Goal: Task Accomplishment & Management: Use online tool/utility

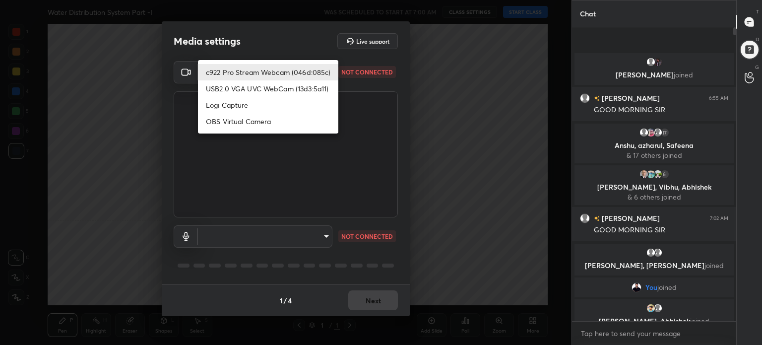
click at [326, 69] on body "1 2 3 4 5 6 7 C X Z C X Z E E Erase all H H Water Distribution System Part -I W…" at bounding box center [381, 172] width 762 height 345
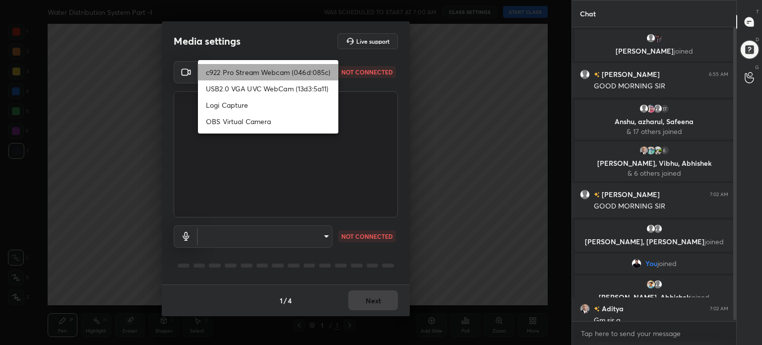
click at [326, 69] on li "c922 Pro Stream Webcam (046d:085c)" at bounding box center [268, 72] width 140 height 16
type input "17857458dd8a5d434a6ecde8d8a3b71b0ae0851050bbfba575b2050f22741ac0"
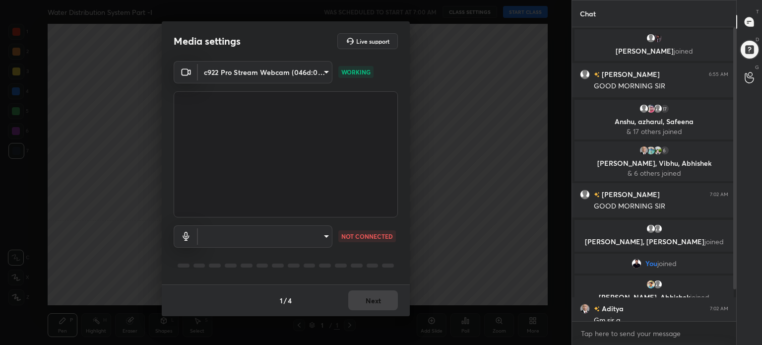
click at [325, 239] on body "1 2 3 4 5 6 7 C X Z C X Z E E Erase all H H Water Distribution System Part -I W…" at bounding box center [381, 172] width 762 height 345
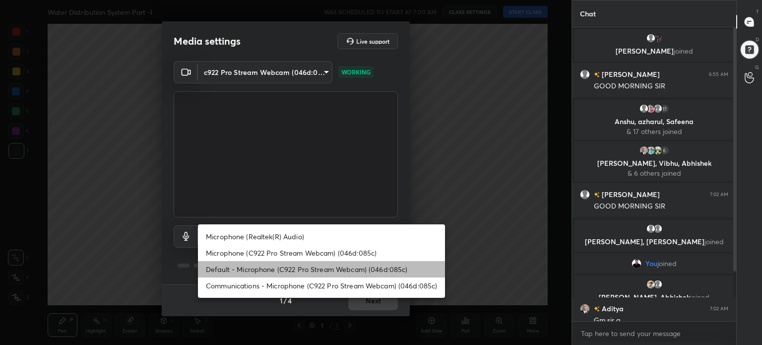
click at [305, 269] on li "Default - Microphone (C922 Pro Stream Webcam) (046d:085c)" at bounding box center [321, 269] width 247 height 16
type input "default"
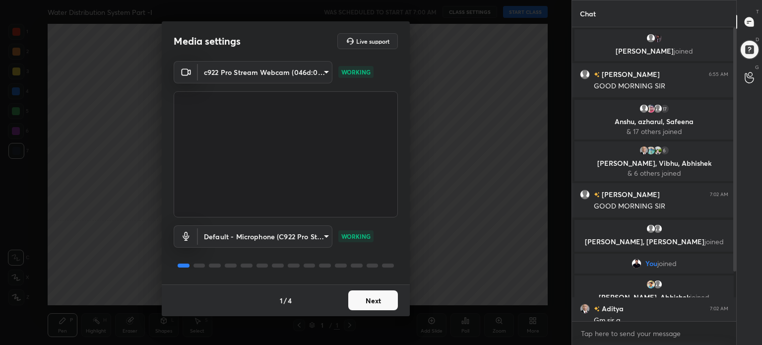
click at [365, 297] on button "Next" at bounding box center [373, 300] width 50 height 20
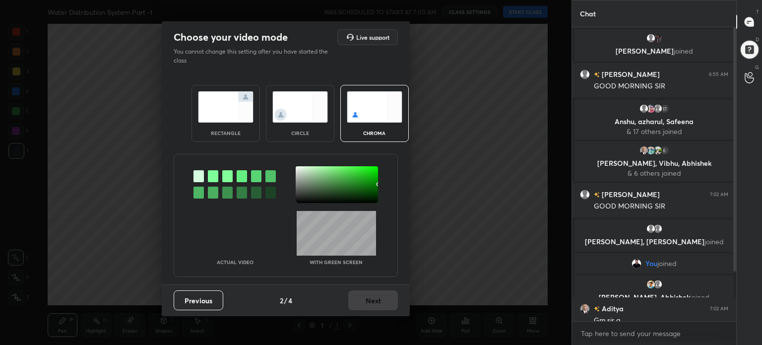
click at [205, 111] on img at bounding box center [226, 106] width 56 height 31
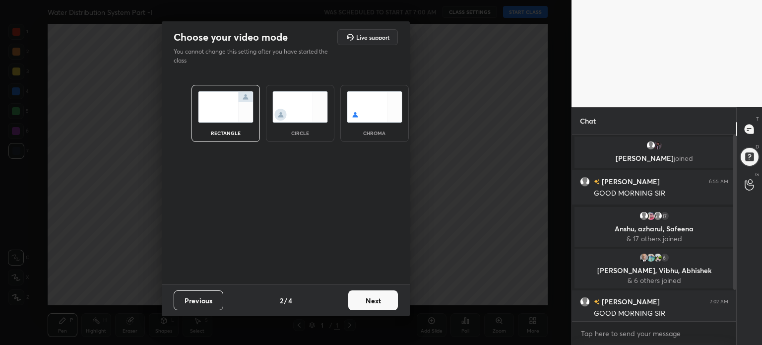
scroll to position [101, 161]
click at [391, 304] on button "Next" at bounding box center [373, 300] width 50 height 20
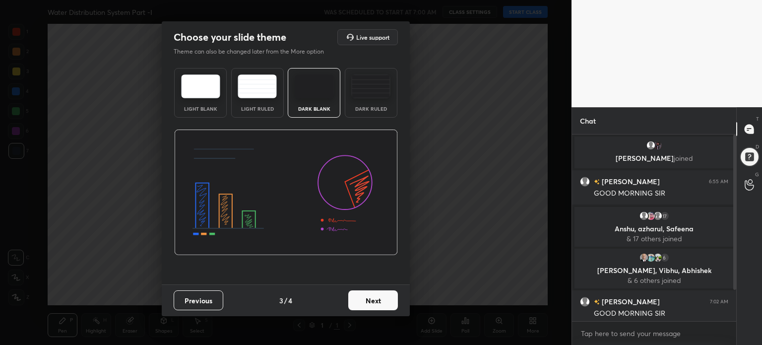
click at [195, 76] on img at bounding box center [200, 86] width 39 height 24
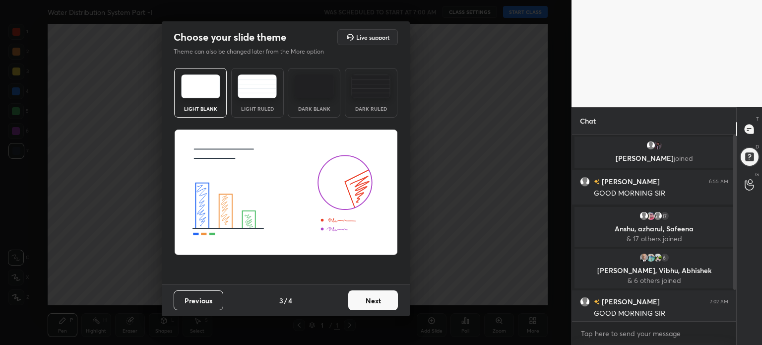
click at [379, 300] on button "Next" at bounding box center [373, 300] width 50 height 20
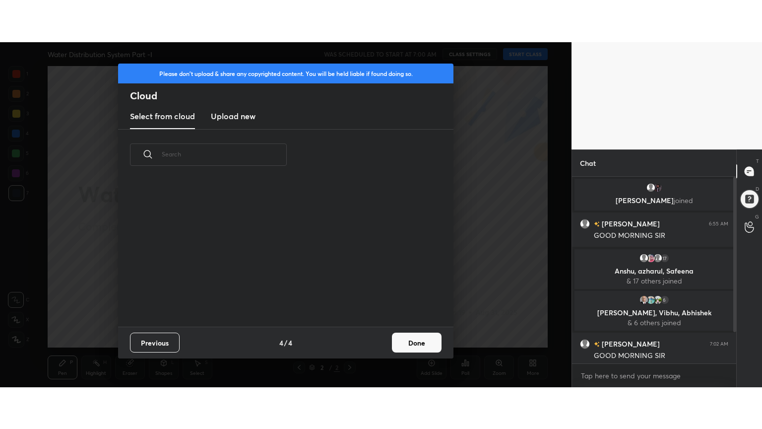
scroll to position [147, 319]
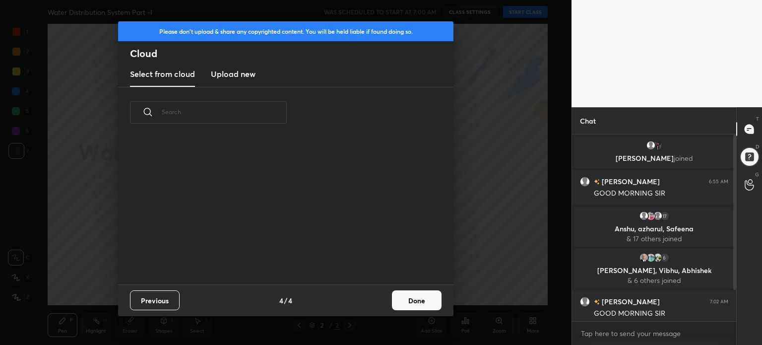
click at [437, 297] on button "Done" at bounding box center [417, 300] width 50 height 20
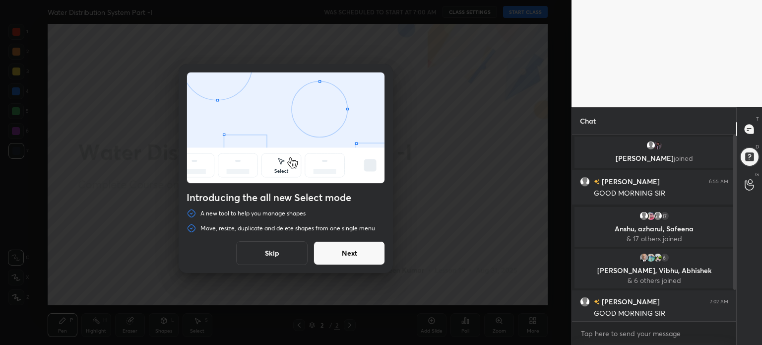
click at [272, 248] on button "Skip" at bounding box center [271, 253] width 71 height 24
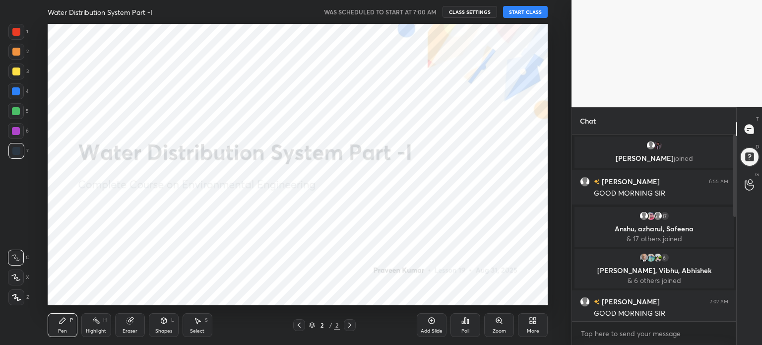
click at [534, 327] on div "More" at bounding box center [533, 325] width 30 height 24
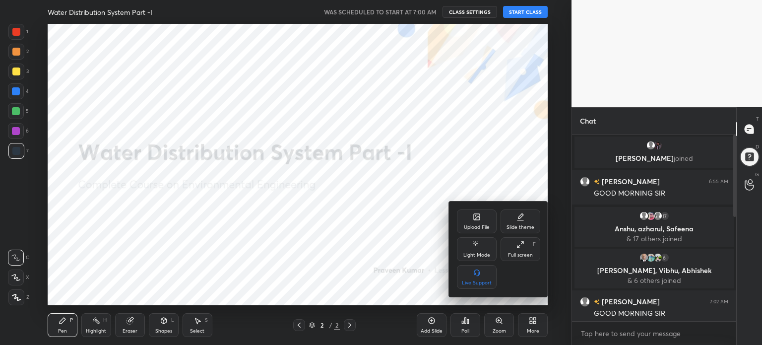
click at [537, 326] on div at bounding box center [381, 172] width 762 height 345
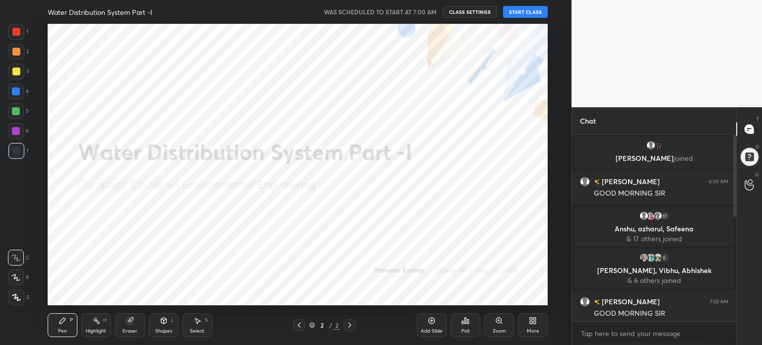
click at [536, 329] on div "More" at bounding box center [533, 331] width 12 height 5
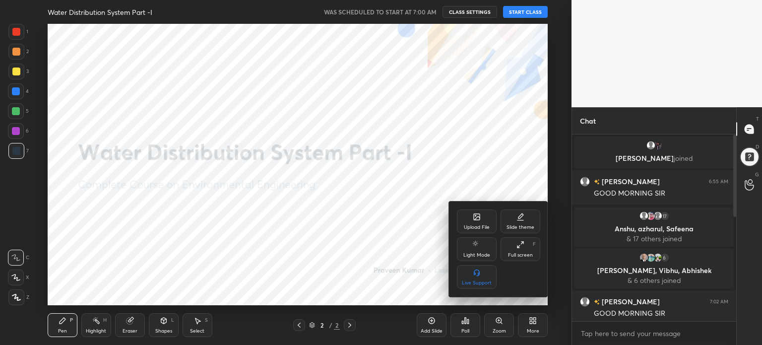
click at [524, 250] on div "Full screen F" at bounding box center [521, 249] width 40 height 24
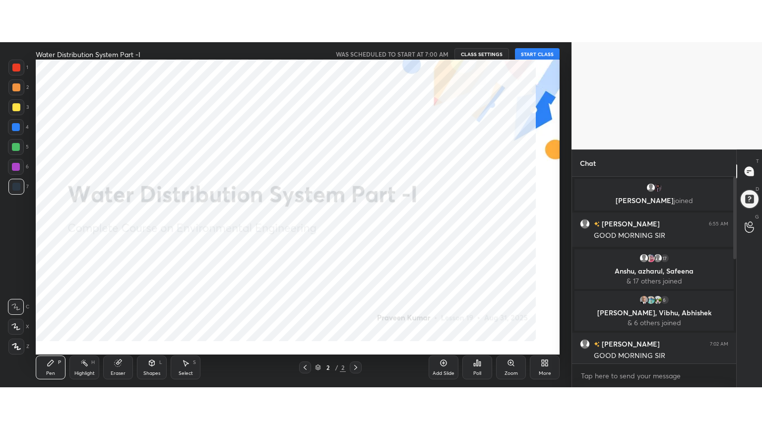
scroll to position [185, 161]
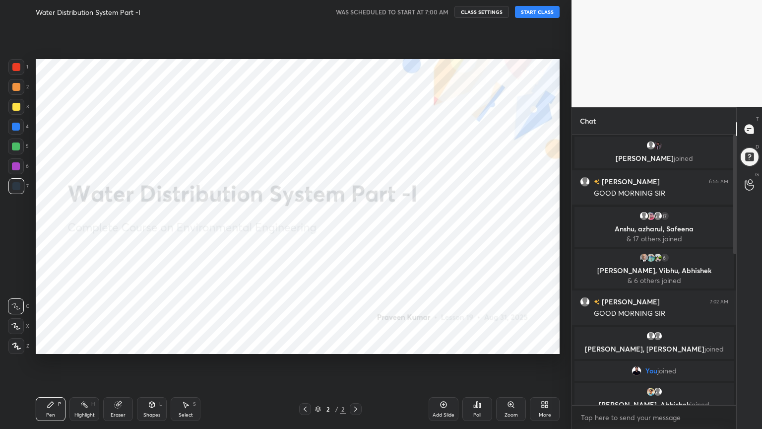
click at [543, 12] on button "START CLASS" at bounding box center [537, 12] width 45 height 12
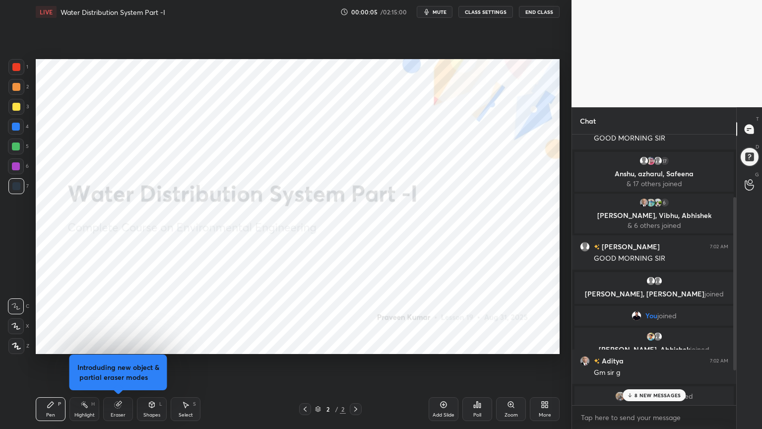
scroll to position [151, 0]
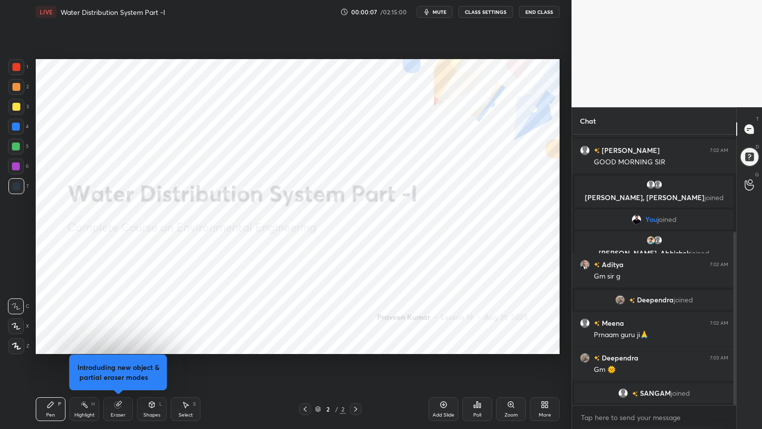
click at [545, 344] on div "More" at bounding box center [545, 409] width 30 height 24
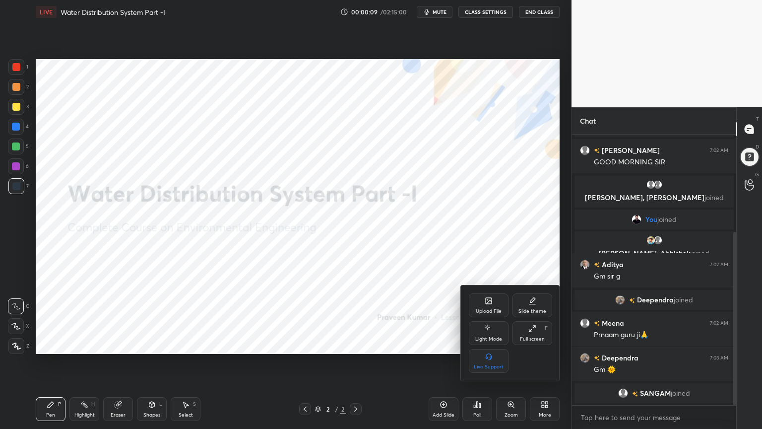
click at [396, 288] on div at bounding box center [381, 214] width 762 height 429
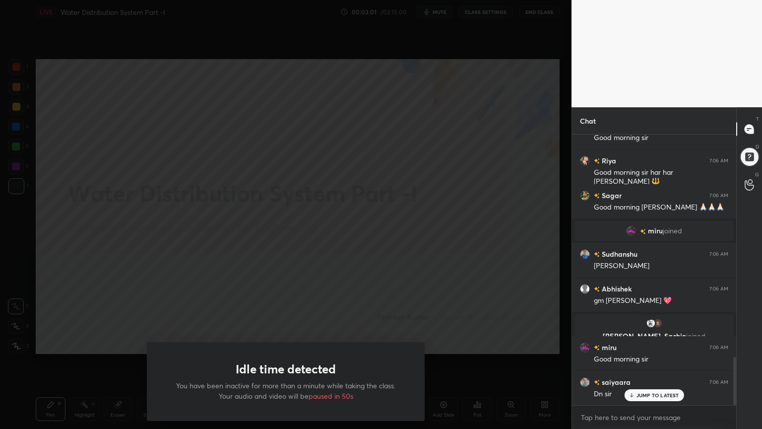
scroll to position [1282, 0]
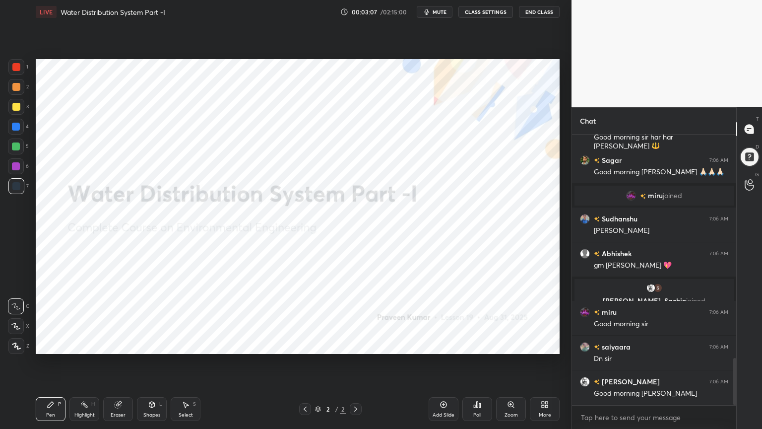
click at [547, 344] on icon at bounding box center [546, 406] width 2 height 2
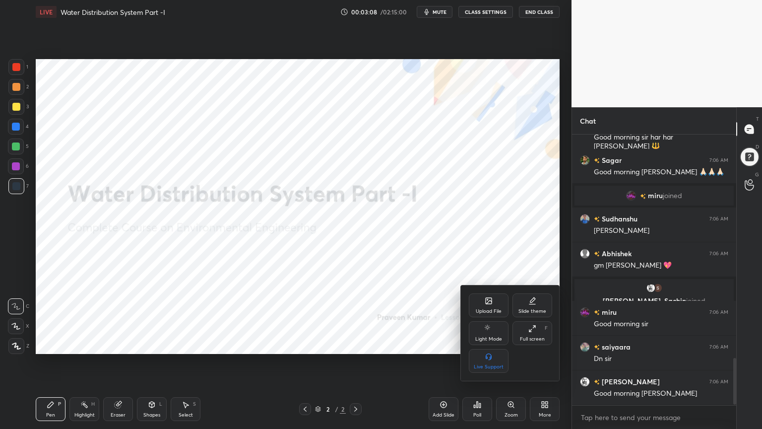
click at [540, 302] on div "Slide theme" at bounding box center [533, 305] width 40 height 24
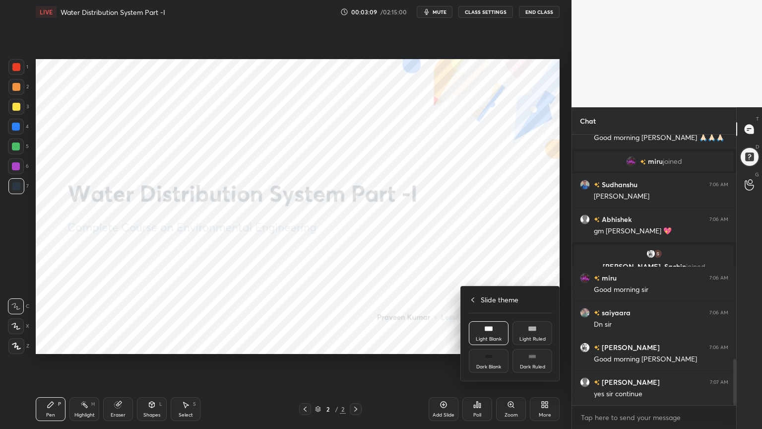
click at [482, 344] on div "Dark Blank" at bounding box center [489, 361] width 40 height 24
click at [419, 286] on div at bounding box center [381, 214] width 762 height 429
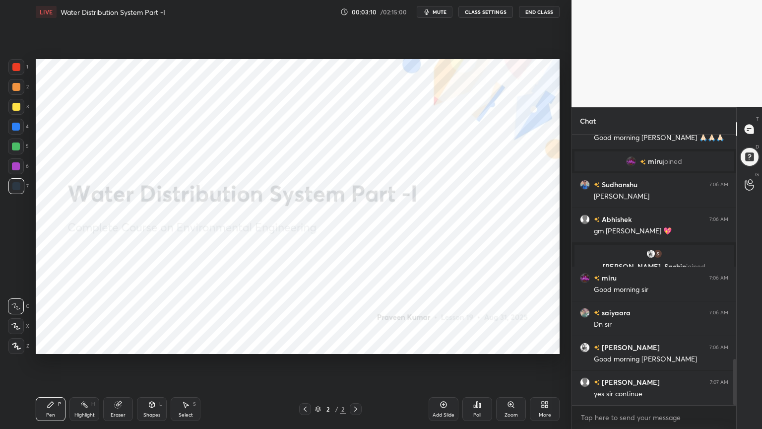
click at [435, 344] on div "Add Slide" at bounding box center [444, 409] width 30 height 24
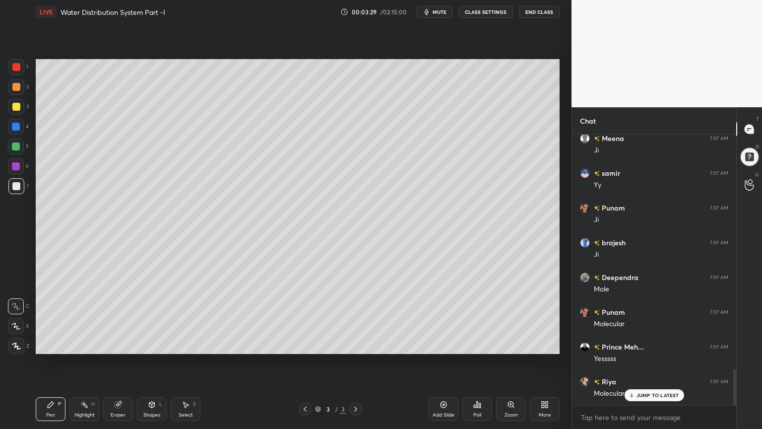
scroll to position [1777, 0]
click at [18, 108] on div at bounding box center [16, 107] width 8 height 8
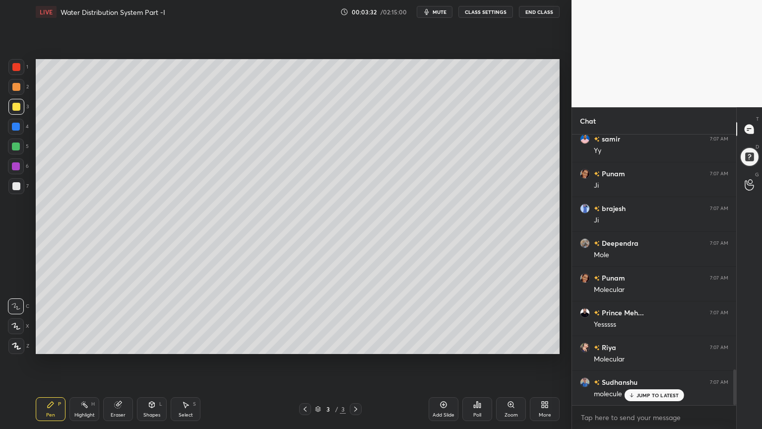
click at [16, 323] on icon at bounding box center [15, 326] width 9 height 7
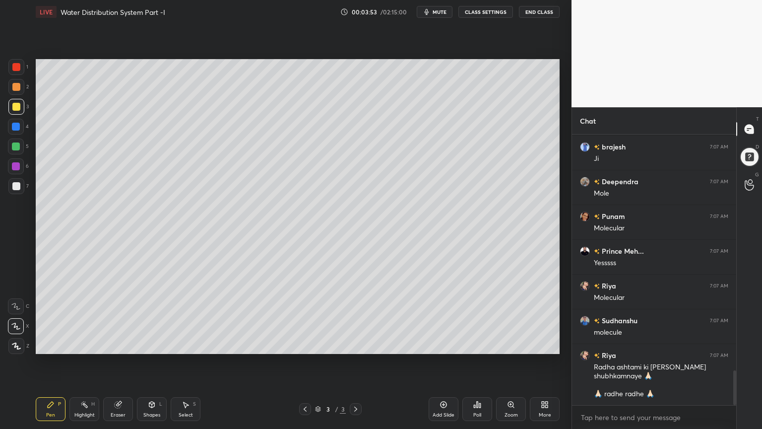
click at [150, 344] on icon at bounding box center [152, 405] width 8 height 8
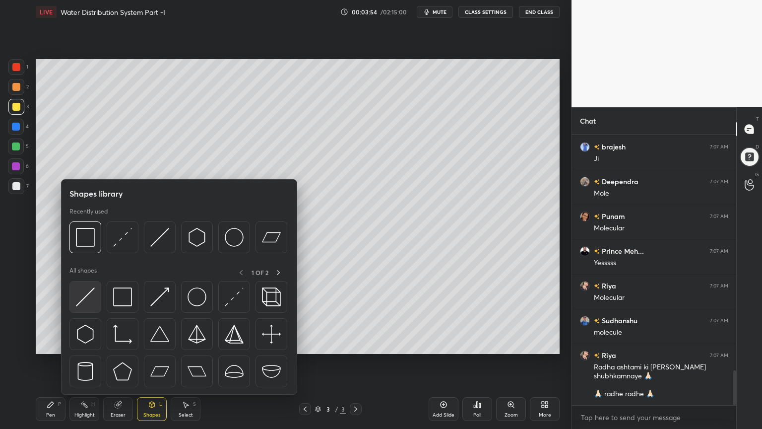
click at [87, 301] on img at bounding box center [85, 296] width 19 height 19
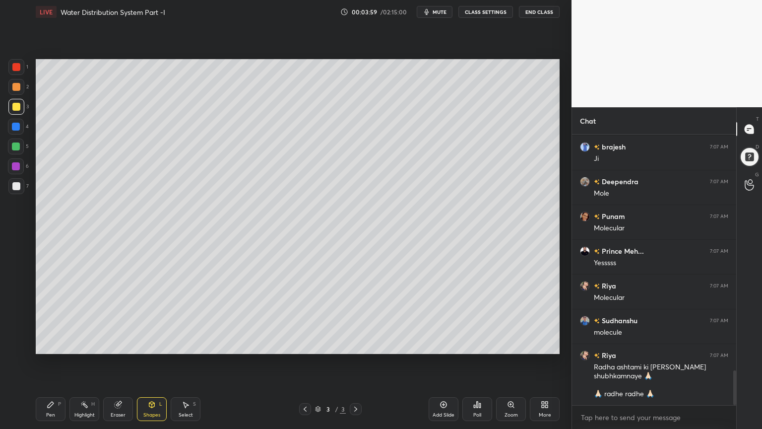
click at [51, 344] on icon at bounding box center [51, 405] width 6 height 6
click at [18, 192] on div at bounding box center [16, 186] width 16 height 16
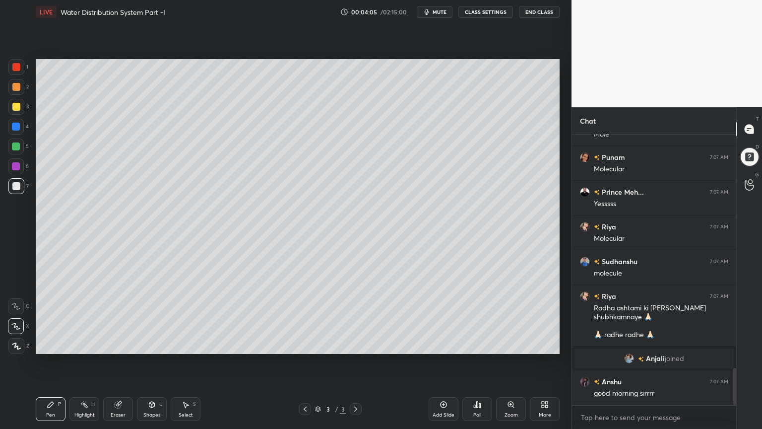
scroll to position [1729, 0]
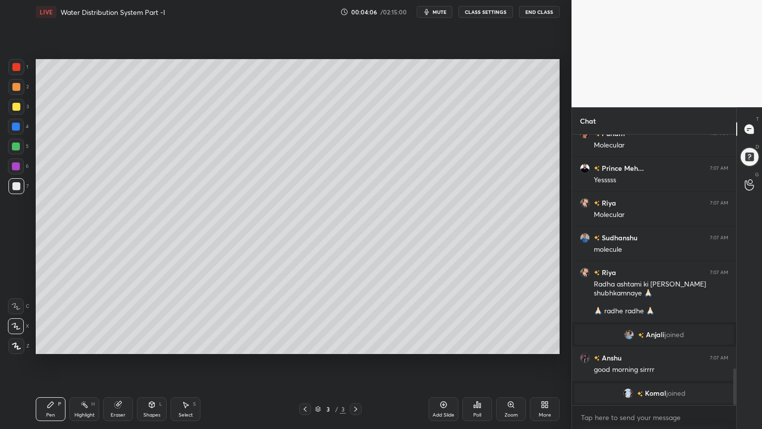
click at [50, 344] on icon at bounding box center [51, 405] width 6 height 6
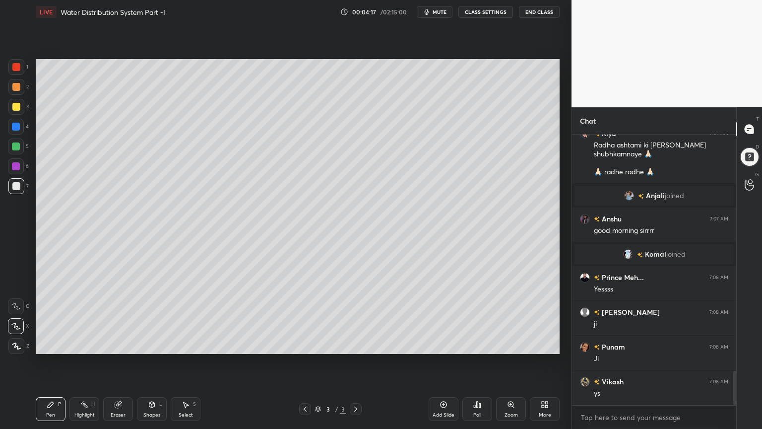
scroll to position [1912, 0]
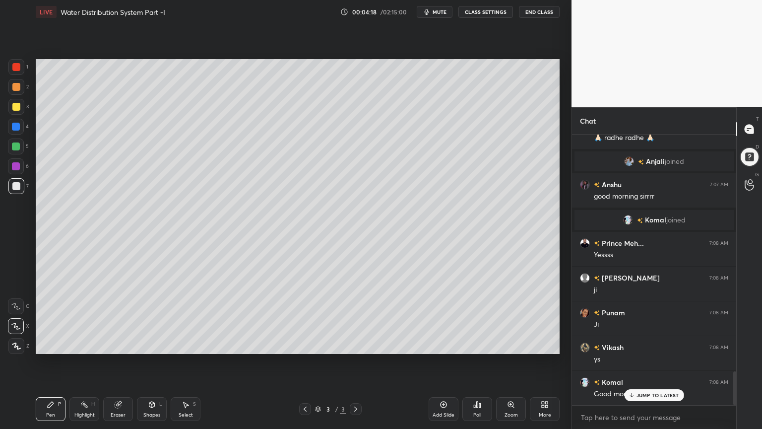
click at [119, 344] on icon at bounding box center [118, 405] width 6 height 6
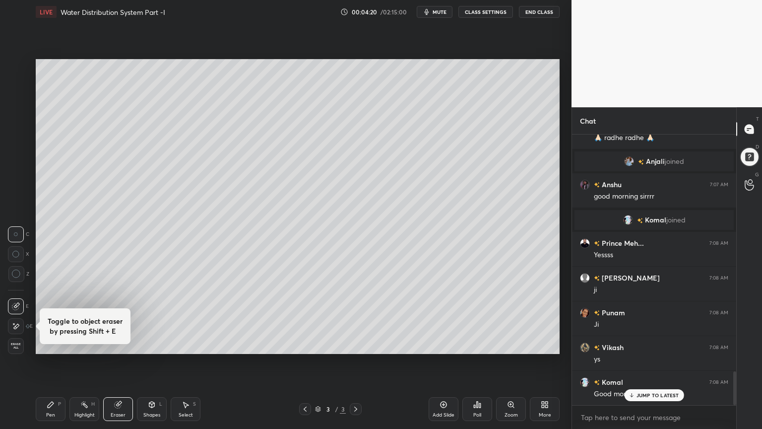
click at [56, 344] on div "Pen P" at bounding box center [51, 409] width 30 height 24
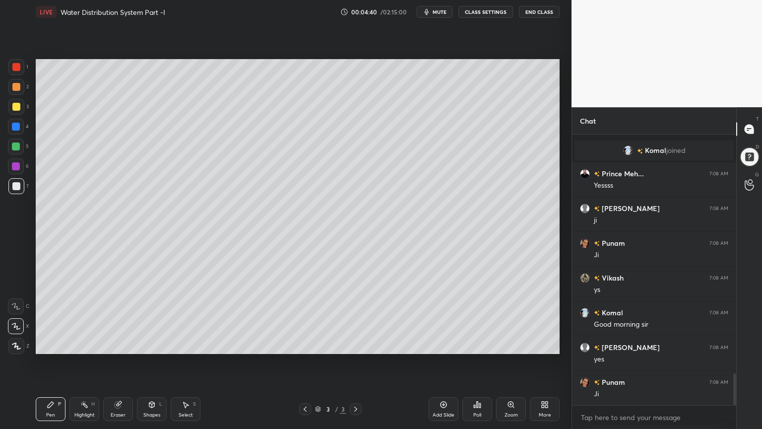
scroll to position [2017, 0]
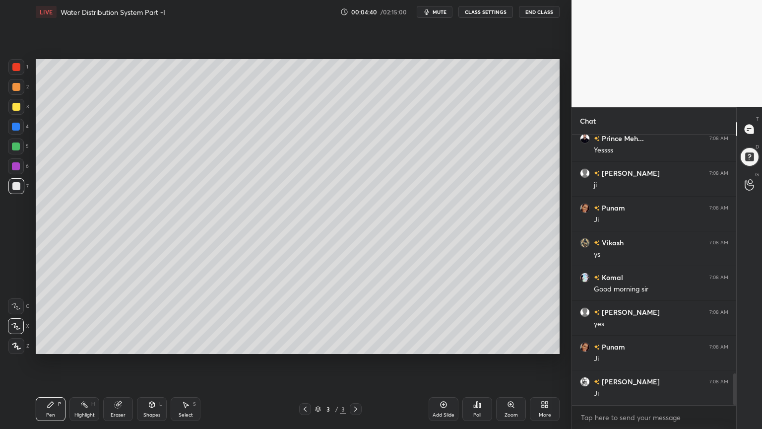
click at [14, 103] on div at bounding box center [16, 107] width 8 height 8
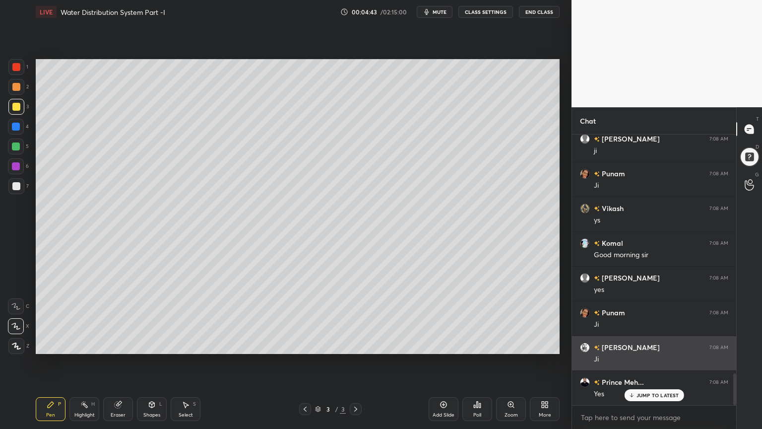
click at [584, 344] on img "grid" at bounding box center [585, 347] width 10 height 10
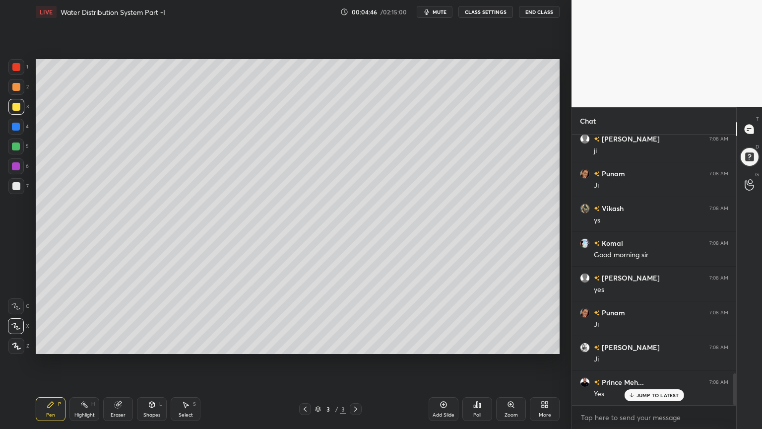
click at [17, 105] on div at bounding box center [16, 107] width 8 height 8
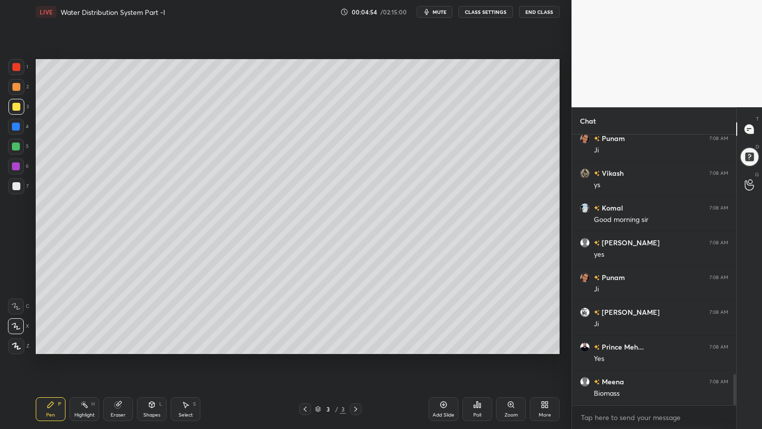
click at [18, 187] on div at bounding box center [16, 186] width 8 height 8
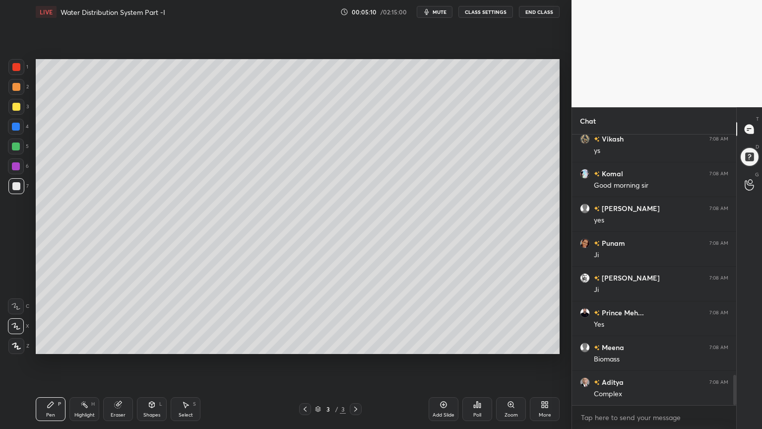
scroll to position [2156, 0]
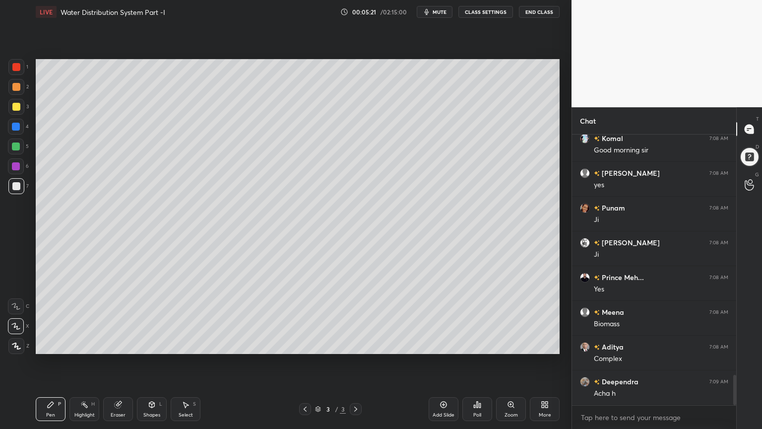
click at [435, 10] on span "mute" at bounding box center [440, 11] width 14 height 7
click at [436, 9] on span "unmute" at bounding box center [438, 11] width 21 height 7
click at [15, 64] on div at bounding box center [16, 67] width 8 height 8
click at [18, 340] on div at bounding box center [16, 346] width 16 height 16
click at [57, 344] on div "Pen P" at bounding box center [51, 409] width 30 height 24
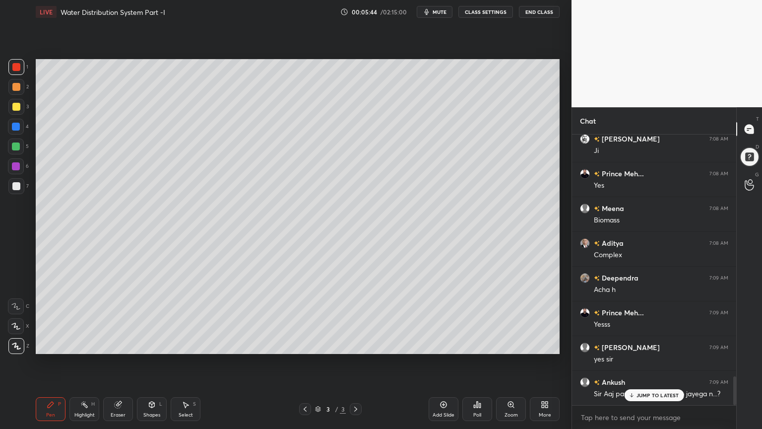
scroll to position [2283, 0]
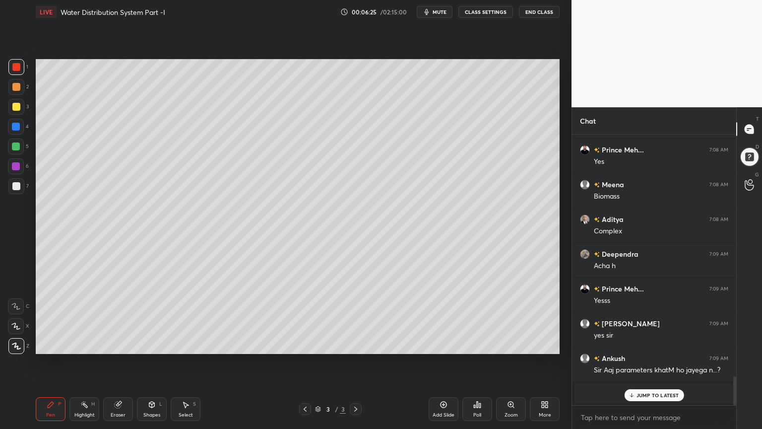
click at [120, 344] on div "Eraser" at bounding box center [118, 414] width 15 height 5
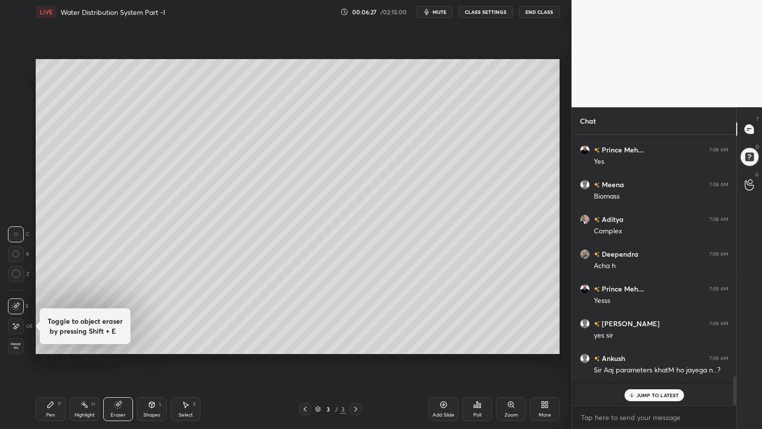
click at [640, 344] on p "JUMP TO LATEST" at bounding box center [658, 395] width 43 height 6
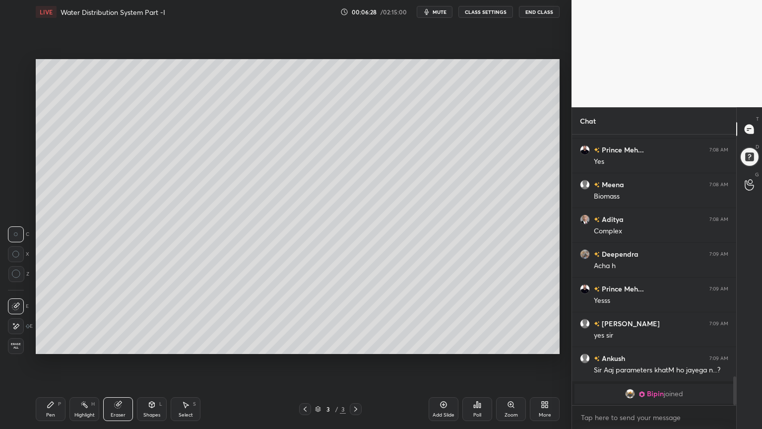
click at [46, 344] on div "Pen P" at bounding box center [51, 409] width 30 height 24
click at [439, 13] on span "mute" at bounding box center [440, 11] width 14 height 7
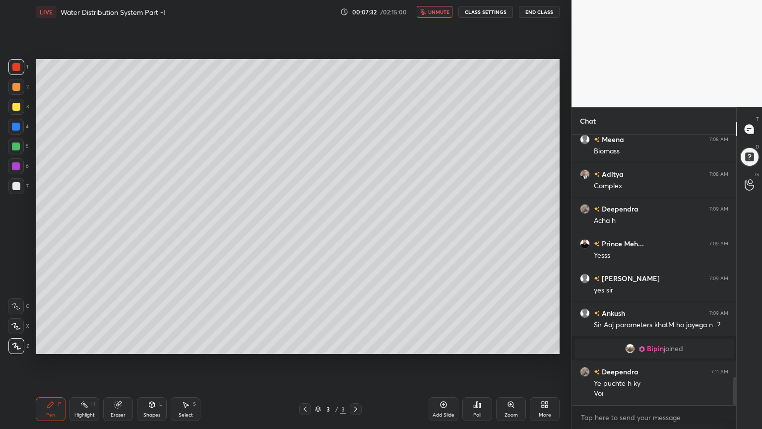
scroll to position [2363, 0]
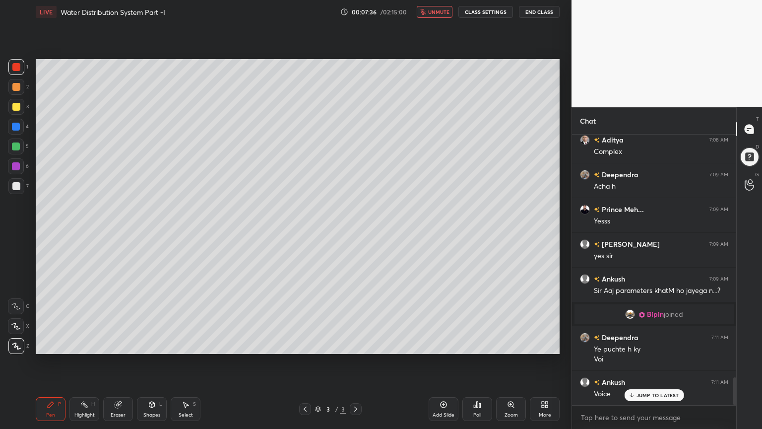
click at [438, 11] on span "unmute" at bounding box center [438, 11] width 21 height 7
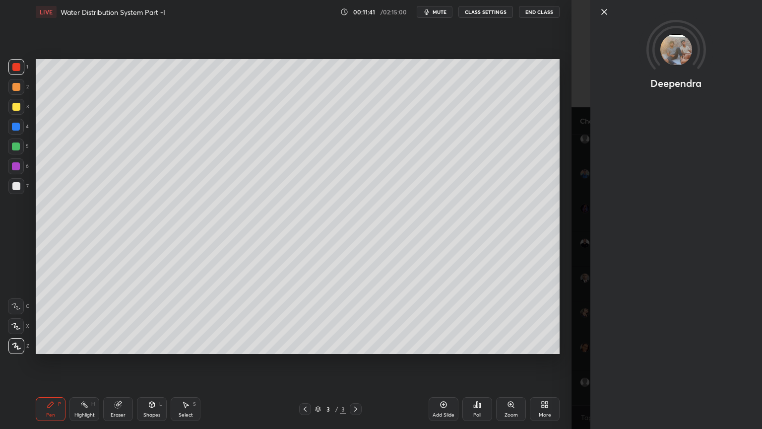
scroll to position [4532, 0]
click at [505, 344] on div "Setting up your live class Poll for secs No correct answer Start poll" at bounding box center [298, 206] width 532 height 365
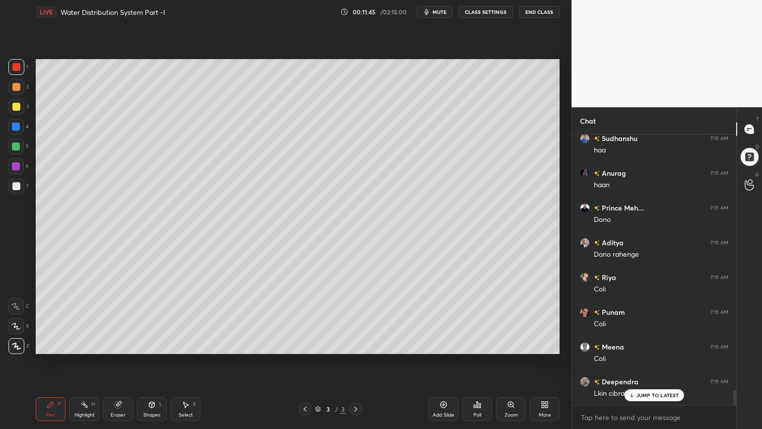
scroll to position [4566, 0]
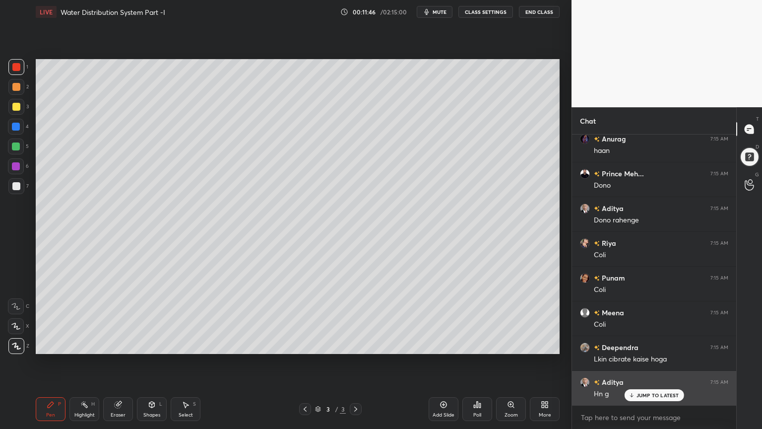
click at [648, 344] on p "JUMP TO LATEST" at bounding box center [658, 395] width 43 height 6
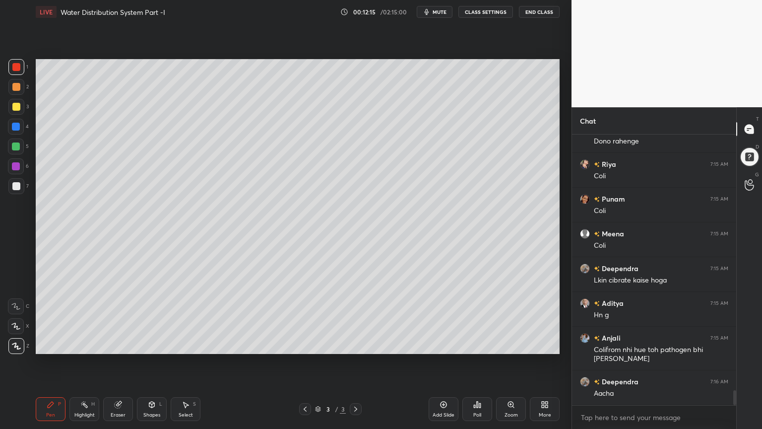
scroll to position [4680, 0]
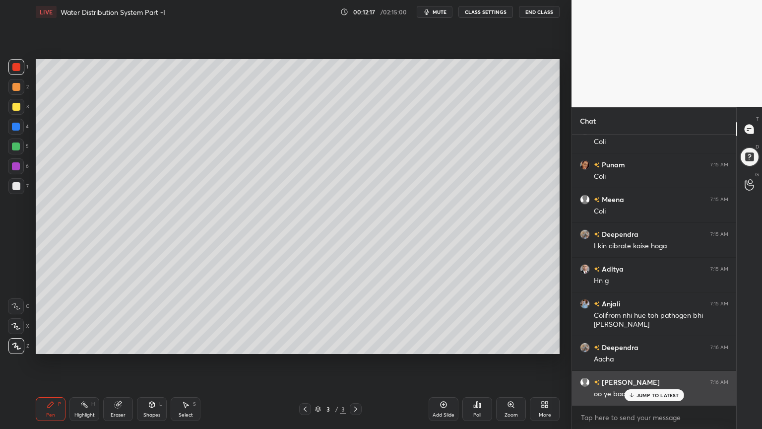
click at [644, 344] on div "JUMP TO LATEST" at bounding box center [654, 395] width 60 height 12
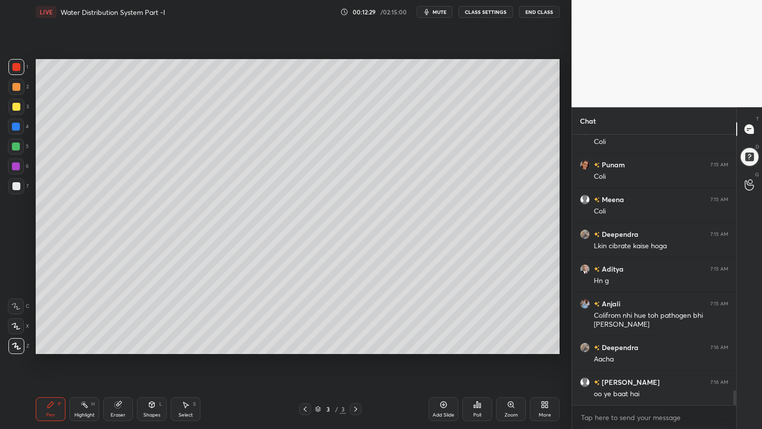
click at [437, 344] on div "Add Slide" at bounding box center [444, 409] width 30 height 24
click at [16, 113] on div at bounding box center [16, 107] width 16 height 16
click at [48, 344] on div "Pen P" at bounding box center [51, 409] width 30 height 24
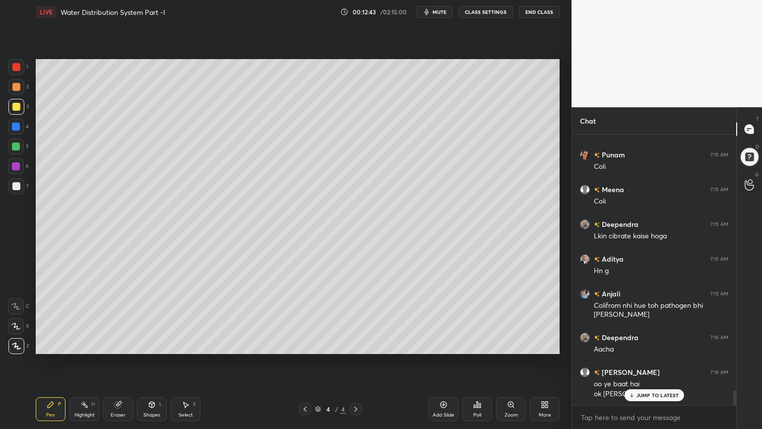
click at [154, 344] on icon at bounding box center [151, 405] width 5 height 6
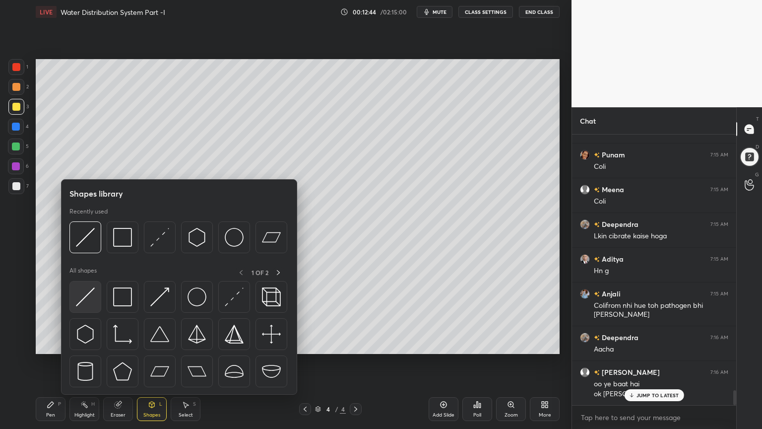
click at [81, 304] on img at bounding box center [85, 296] width 19 height 19
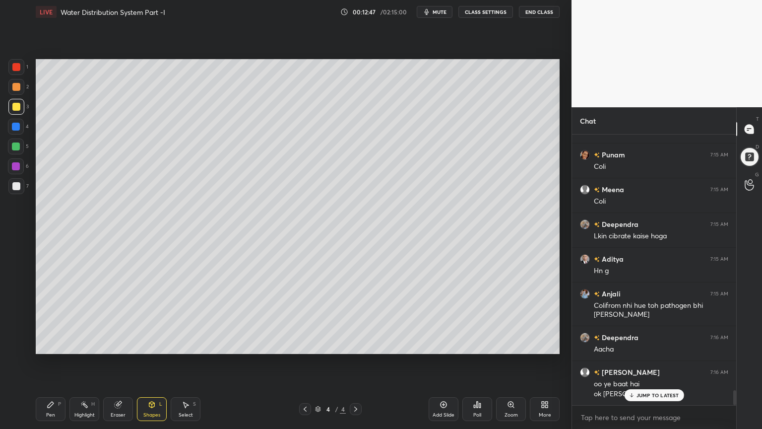
click at [17, 185] on div at bounding box center [16, 186] width 8 height 8
click at [53, 344] on icon at bounding box center [51, 405] width 8 height 8
click at [14, 320] on div at bounding box center [16, 326] width 16 height 16
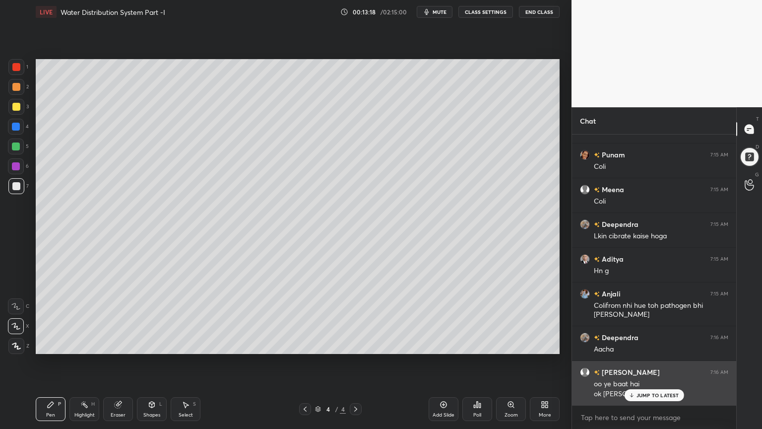
click at [644, 344] on p "JUMP TO LATEST" at bounding box center [658, 395] width 43 height 6
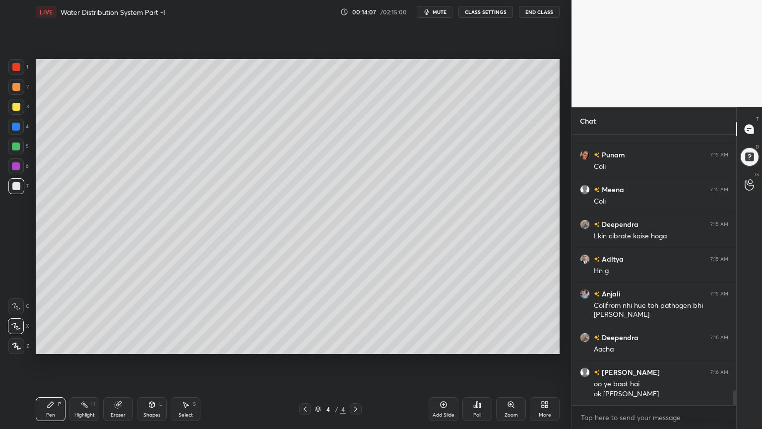
click at [12, 105] on div at bounding box center [16, 107] width 8 height 8
click at [18, 68] on div at bounding box center [16, 67] width 8 height 8
click at [16, 344] on icon at bounding box center [16, 345] width 9 height 7
click at [149, 344] on div "Shapes L" at bounding box center [152, 409] width 30 height 24
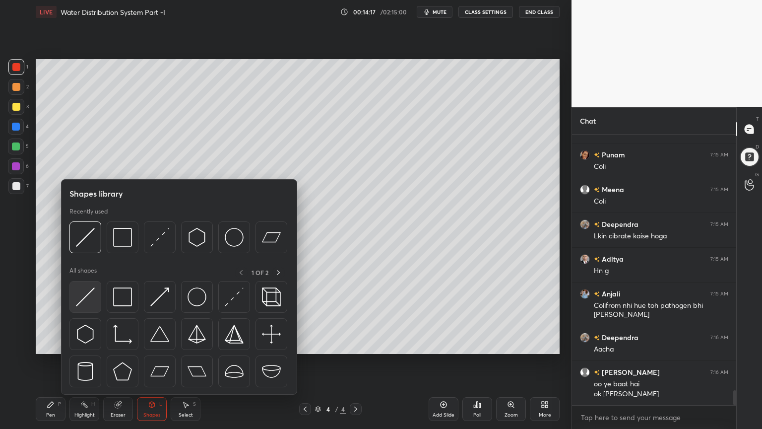
click at [80, 300] on img at bounding box center [85, 296] width 19 height 19
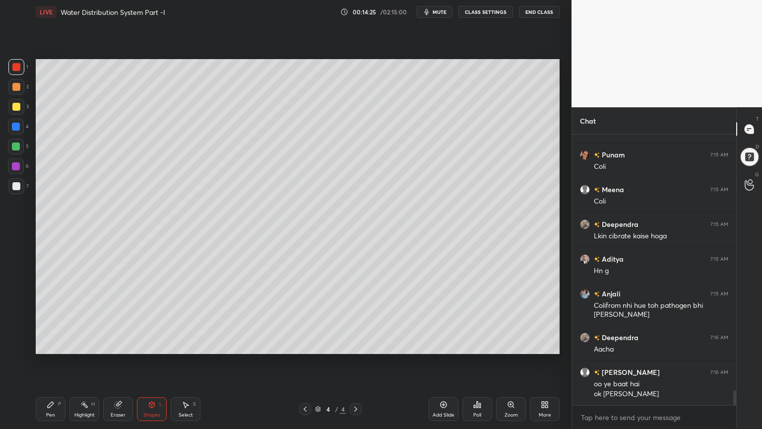
click at [56, 344] on div "Pen P" at bounding box center [51, 409] width 30 height 24
click at [17, 183] on div at bounding box center [16, 186] width 8 height 8
click at [16, 107] on div at bounding box center [16, 107] width 8 height 8
click at [19, 186] on div at bounding box center [16, 186] width 8 height 8
click at [16, 328] on icon at bounding box center [15, 326] width 9 height 7
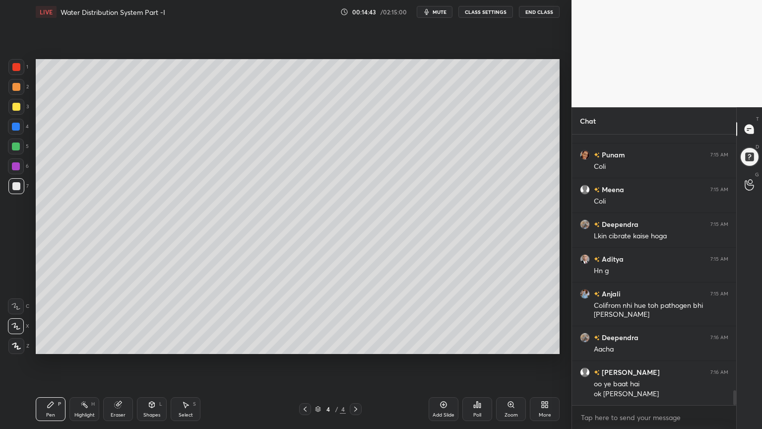
click at [16, 109] on div at bounding box center [16, 107] width 8 height 8
click at [149, 344] on div "Shapes L" at bounding box center [152, 409] width 30 height 24
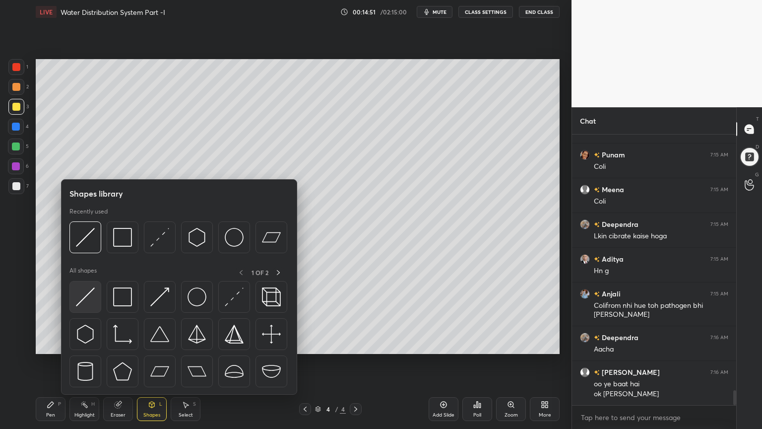
click at [75, 304] on div at bounding box center [85, 297] width 32 height 32
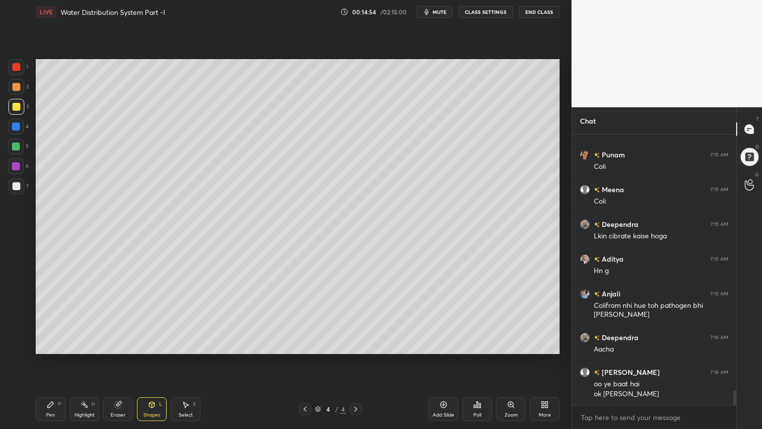
click at [17, 178] on div at bounding box center [16, 186] width 16 height 16
click at [57, 344] on div "Pen P" at bounding box center [51, 409] width 30 height 24
click at [12, 107] on div at bounding box center [16, 107] width 8 height 8
click at [55, 344] on div "Pen P" at bounding box center [51, 409] width 30 height 24
click at [147, 344] on div "Shapes L" at bounding box center [152, 409] width 30 height 24
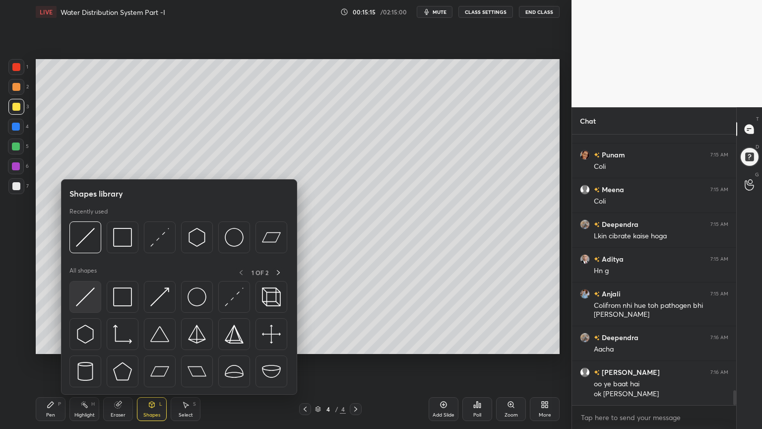
click at [84, 304] on img at bounding box center [85, 296] width 19 height 19
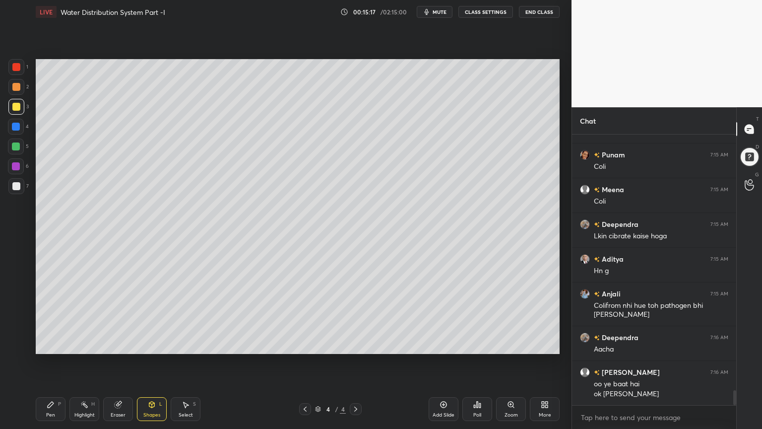
click at [12, 186] on div at bounding box center [16, 186] width 8 height 8
click at [39, 344] on div "Pen P" at bounding box center [51, 409] width 30 height 24
click at [13, 108] on div at bounding box center [16, 107] width 8 height 8
click at [155, 344] on icon at bounding box center [152, 405] width 8 height 8
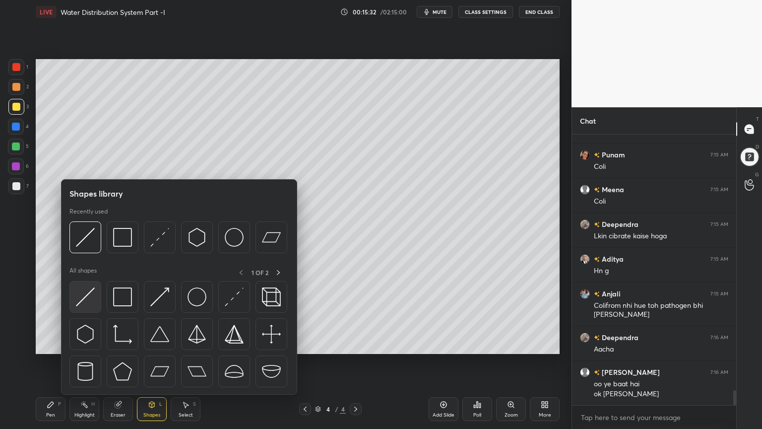
click at [84, 298] on img at bounding box center [85, 296] width 19 height 19
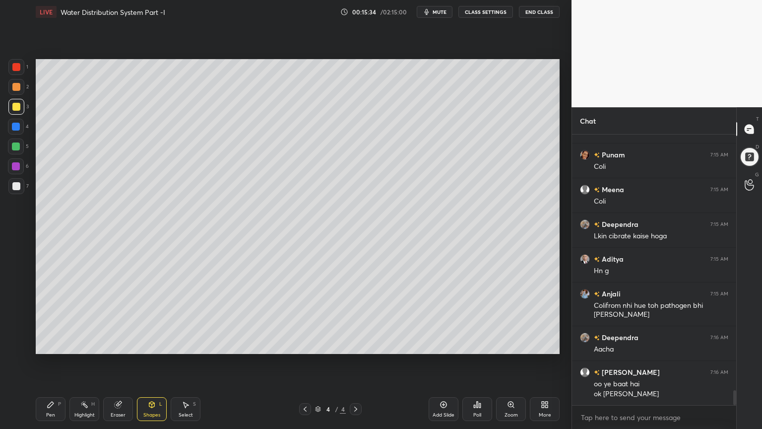
click at [16, 181] on div at bounding box center [16, 186] width 16 height 16
click at [56, 344] on div "Pen P" at bounding box center [51, 409] width 30 height 24
click at [18, 105] on div at bounding box center [16, 107] width 8 height 8
click at [117, 344] on div "Eraser" at bounding box center [118, 414] width 15 height 5
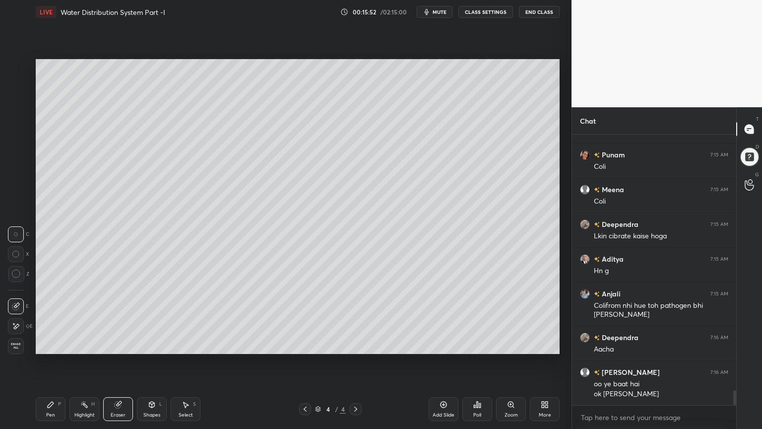
click at [54, 344] on div "Pen" at bounding box center [50, 414] width 9 height 5
click at [24, 190] on div "7" at bounding box center [18, 186] width 20 height 16
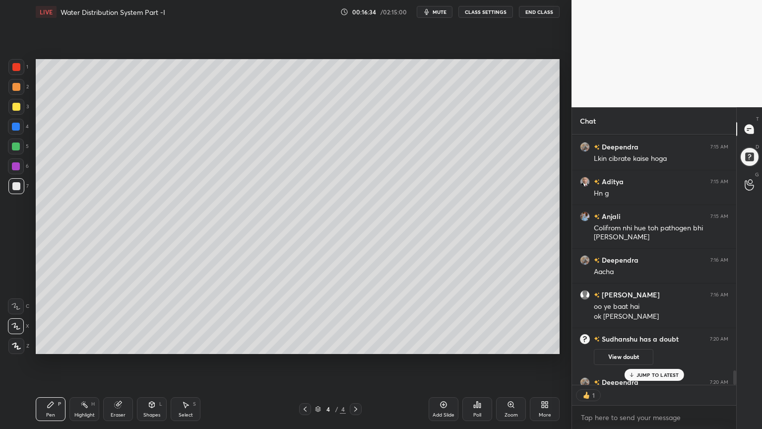
scroll to position [3, 3]
click at [652, 344] on p "JUMP TO LATEST" at bounding box center [658, 375] width 43 height 6
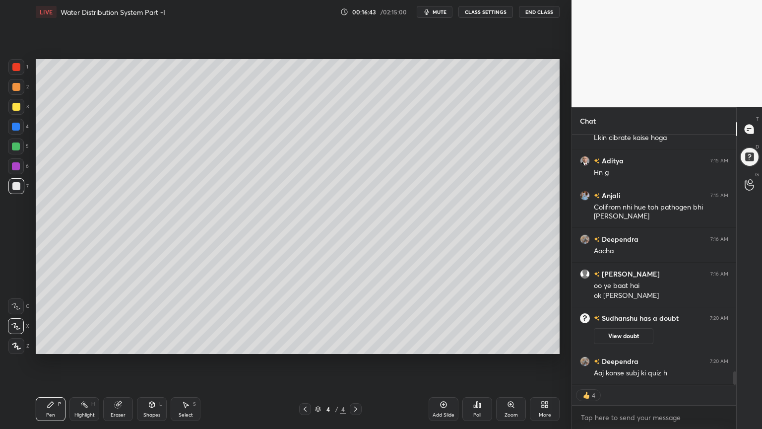
click at [439, 11] on span "mute" at bounding box center [440, 11] width 14 height 7
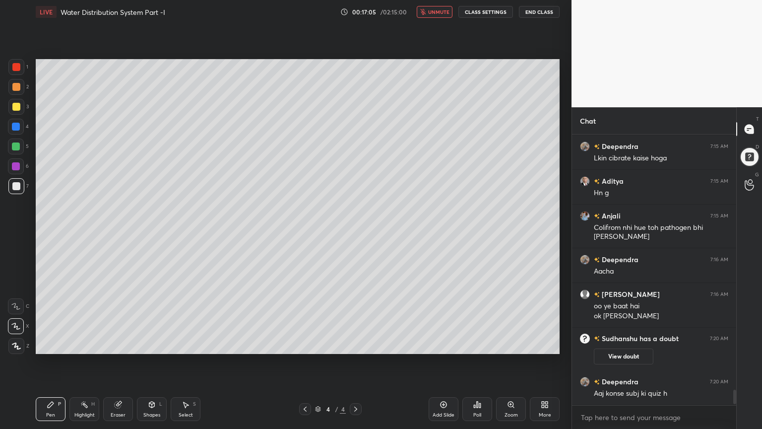
scroll to position [4506, 0]
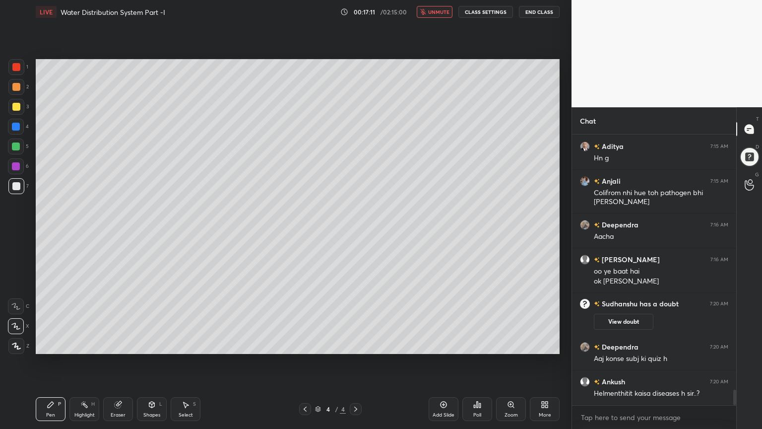
click at [439, 11] on span "unmute" at bounding box center [438, 11] width 21 height 7
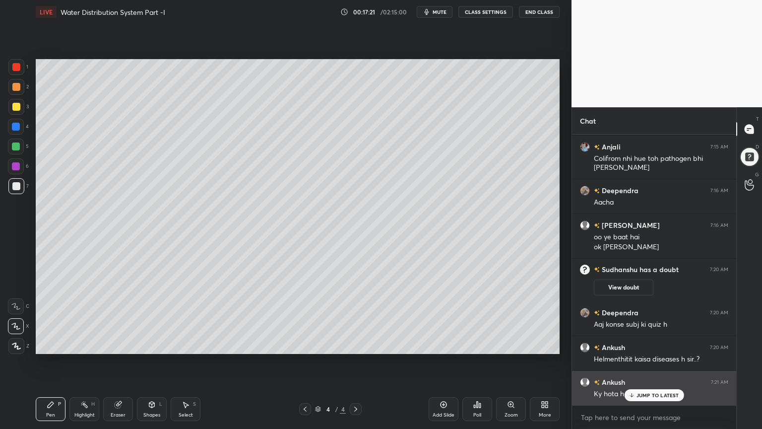
click at [646, 344] on p "JUMP TO LATEST" at bounding box center [658, 395] width 43 height 6
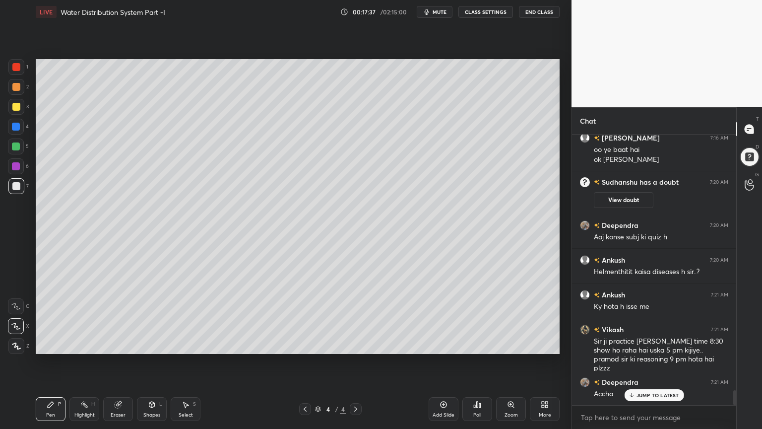
scroll to position [4663, 0]
click at [649, 344] on div "Anurag 7:15 AM haan Prince Meh... 7:15 AM Dono Aditya 7:15 AM Dono rahenge [PER…" at bounding box center [654, 270] width 164 height 271
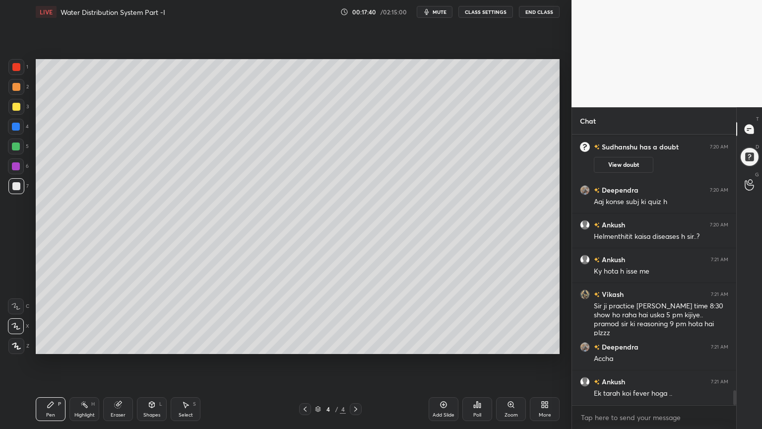
scroll to position [4698, 0]
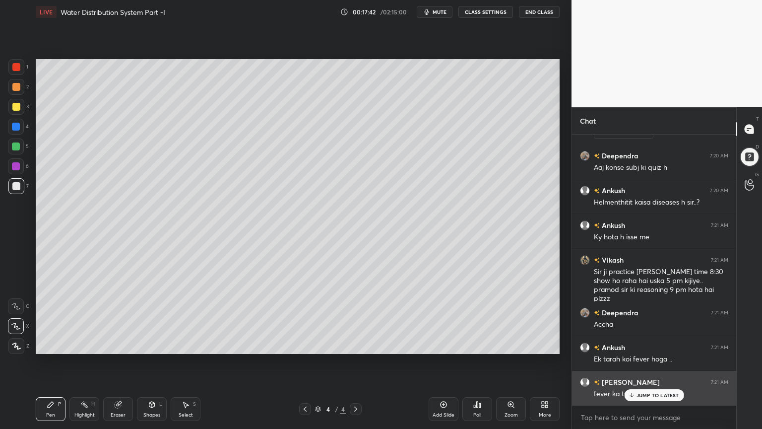
click at [659, 344] on p "JUMP TO LATEST" at bounding box center [658, 395] width 43 height 6
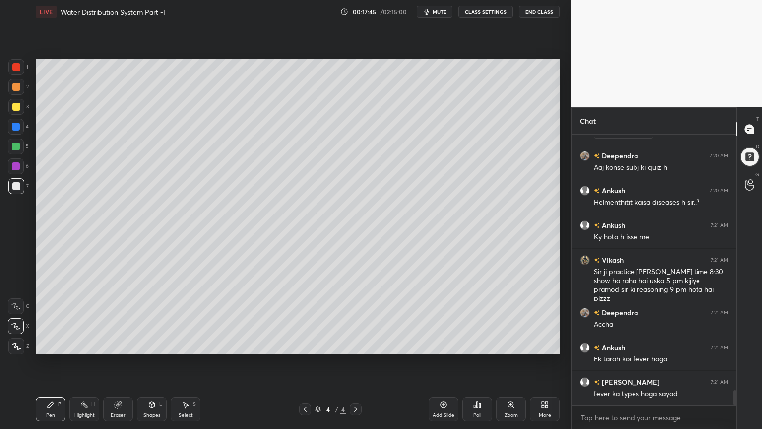
click at [446, 344] on icon at bounding box center [444, 405] width 6 height 6
click at [4, 189] on div "1 2 3 4 5 6 7 C X Z C X Z E E Erase all H H" at bounding box center [16, 206] width 32 height 295
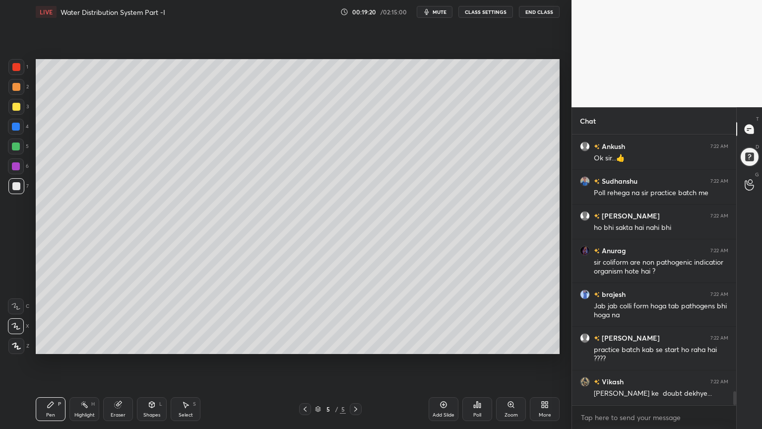
scroll to position [5081, 0]
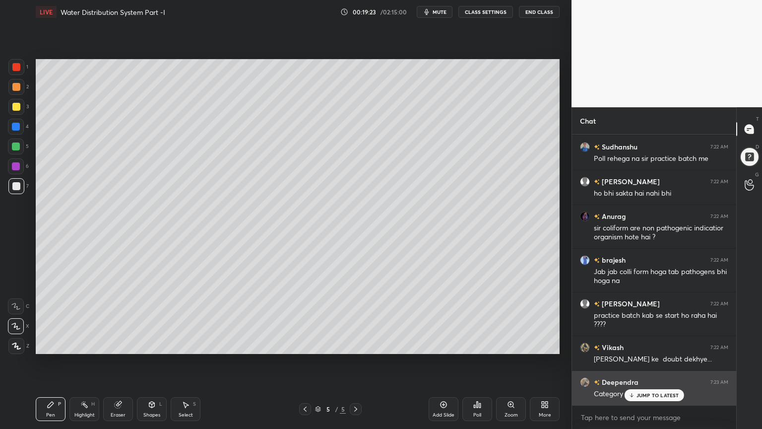
click at [649, 344] on p "JUMP TO LATEST" at bounding box center [658, 395] width 43 height 6
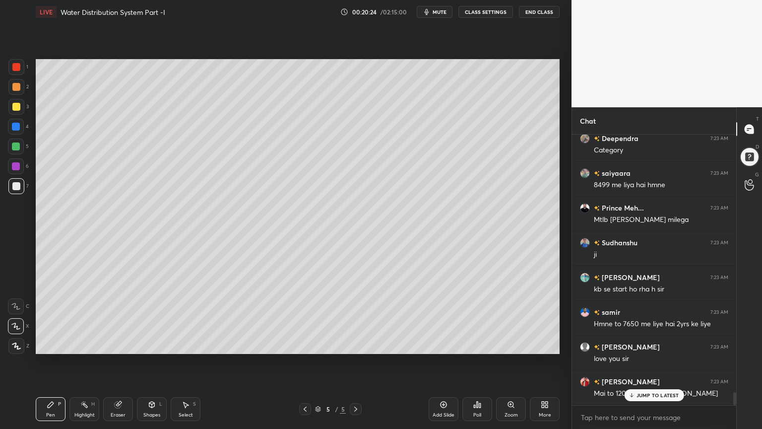
scroll to position [5359, 0]
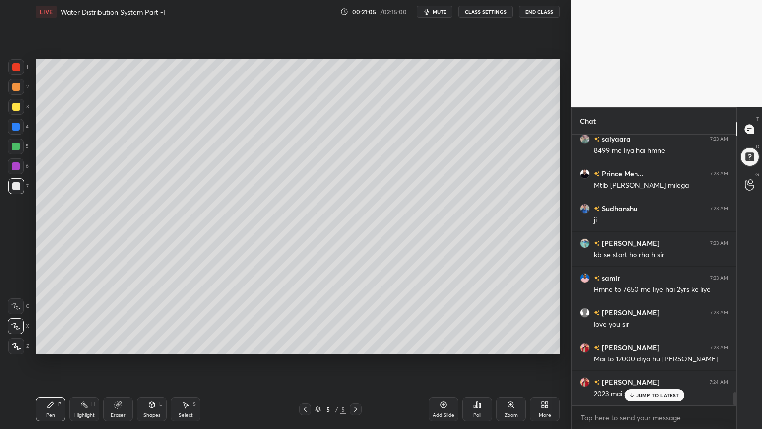
click at [657, 344] on p "JUMP TO LATEST" at bounding box center [658, 395] width 43 height 6
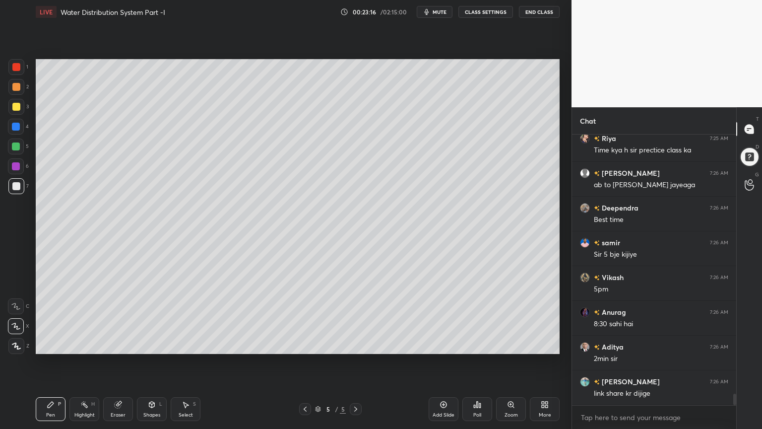
scroll to position [6123, 0]
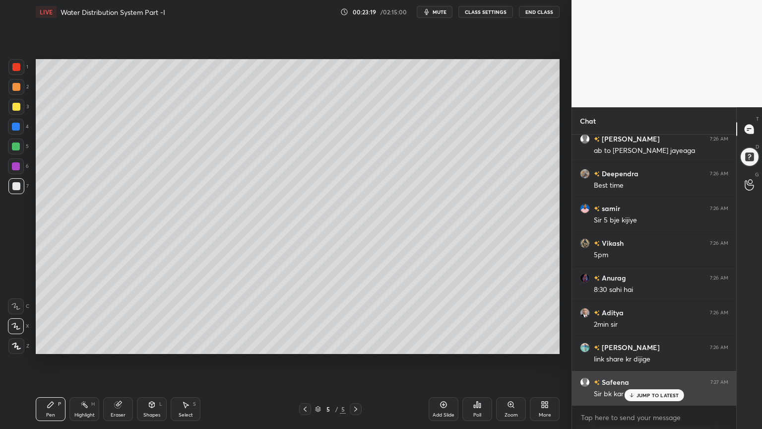
click at [645, 344] on div "JUMP TO LATEST" at bounding box center [654, 395] width 60 height 12
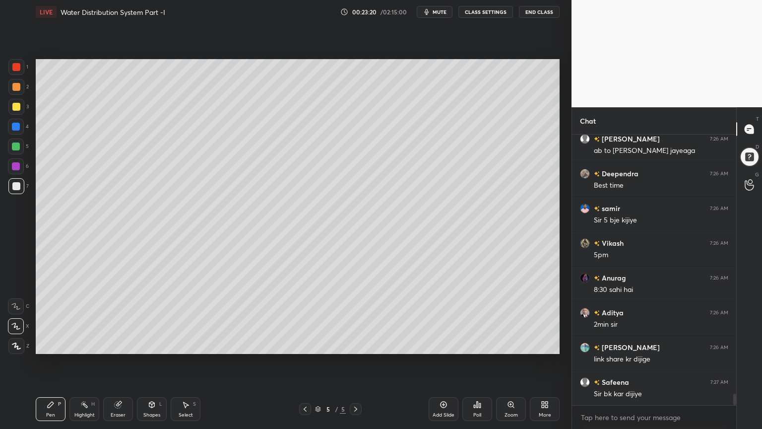
click at [302, 344] on icon at bounding box center [305, 409] width 8 height 8
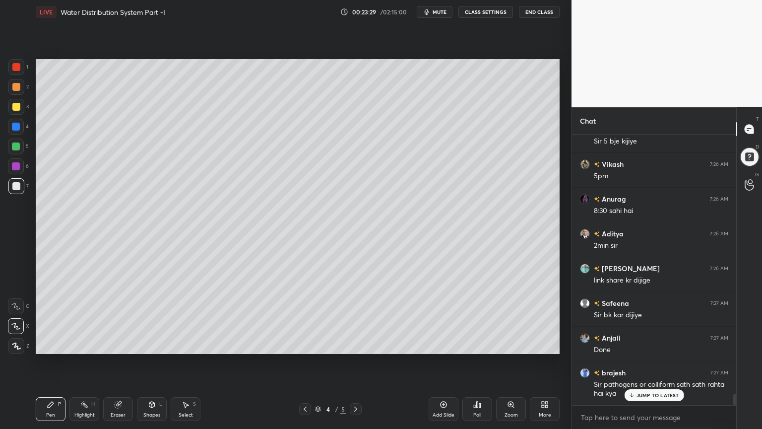
scroll to position [6236, 0]
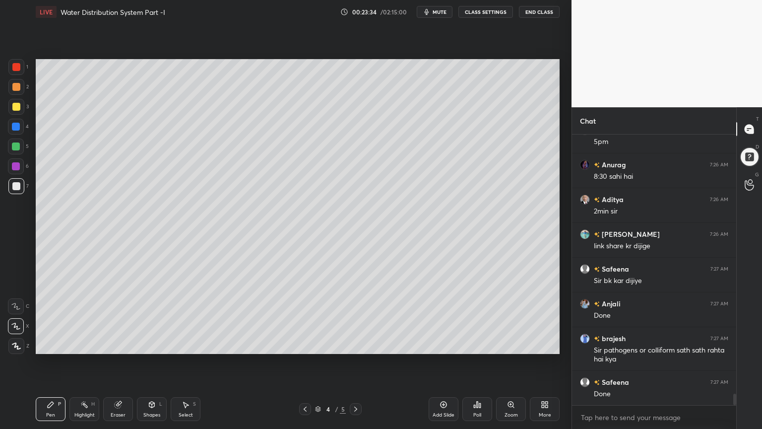
click at [353, 344] on icon at bounding box center [356, 409] width 8 height 8
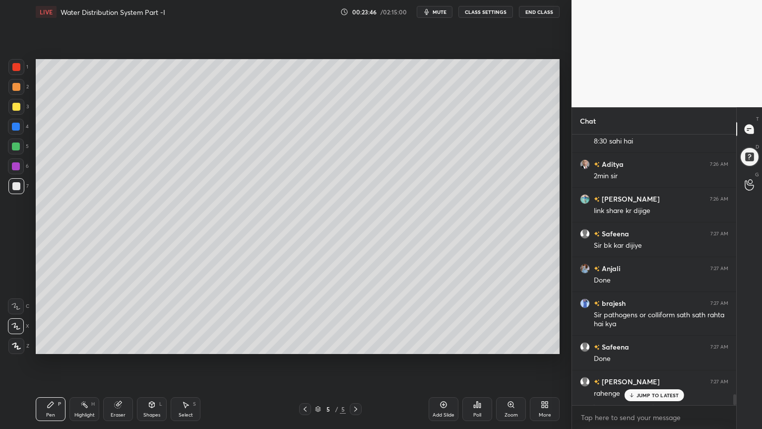
scroll to position [6306, 0]
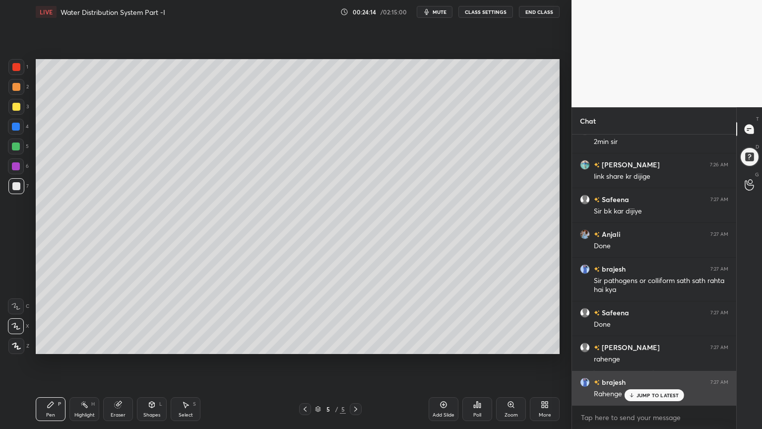
click at [652, 344] on p "JUMP TO LATEST" at bounding box center [658, 395] width 43 height 6
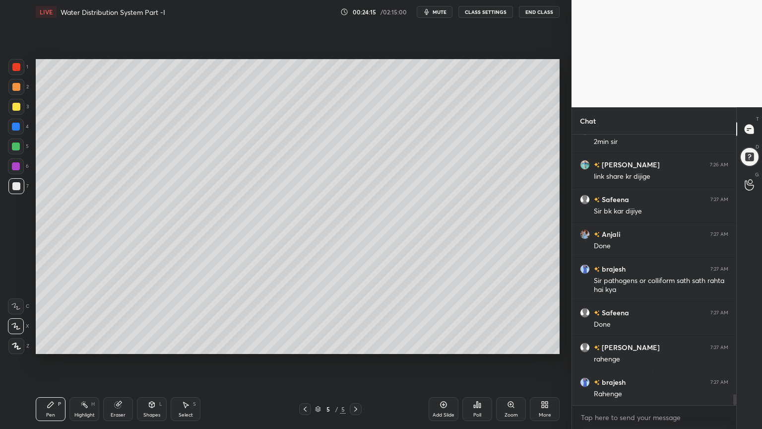
click at [443, 344] on div "Add Slide" at bounding box center [444, 409] width 30 height 24
click at [18, 66] on div at bounding box center [16, 67] width 8 height 8
click at [14, 344] on icon at bounding box center [16, 345] width 9 height 7
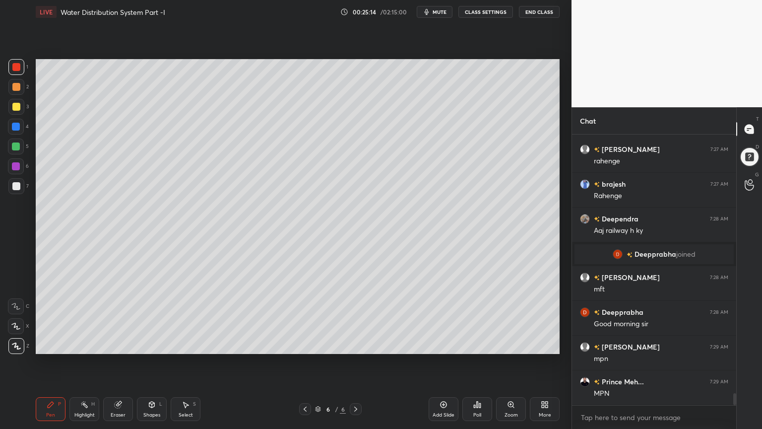
scroll to position [5944, 0]
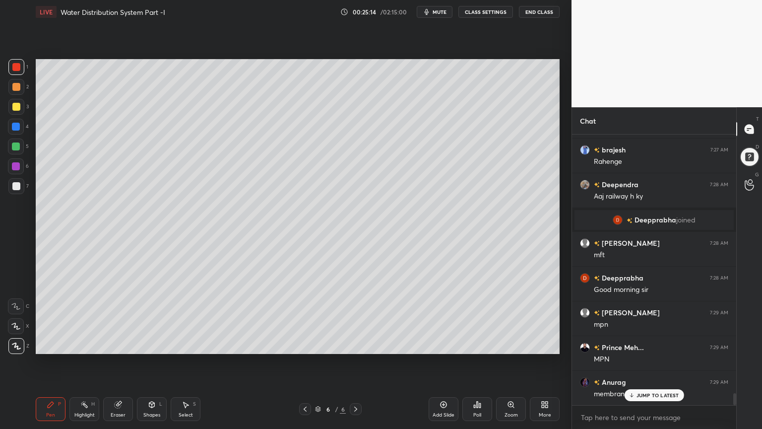
click at [22, 105] on div at bounding box center [16, 107] width 16 height 16
click at [44, 344] on div "Pen P" at bounding box center [51, 409] width 30 height 24
click at [18, 186] on div at bounding box center [16, 186] width 8 height 8
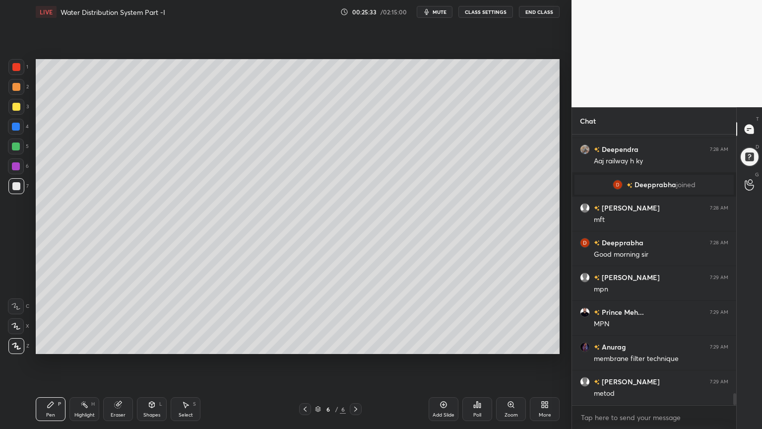
click at [434, 8] on button "mute" at bounding box center [435, 12] width 36 height 12
click at [435, 11] on span "unmute" at bounding box center [438, 11] width 21 height 7
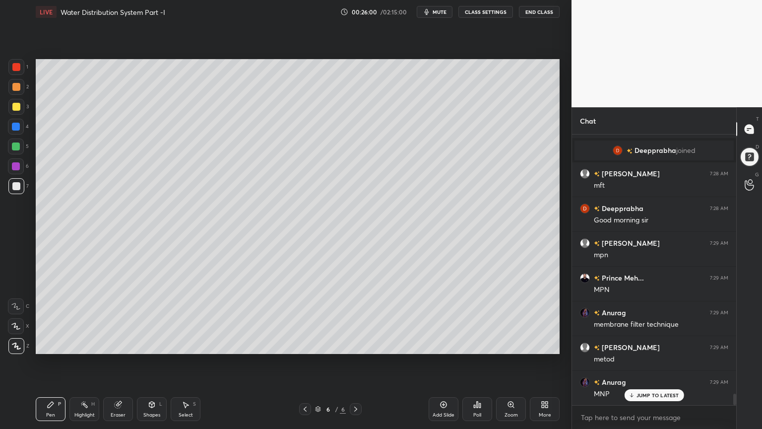
click at [18, 147] on div at bounding box center [16, 146] width 8 height 8
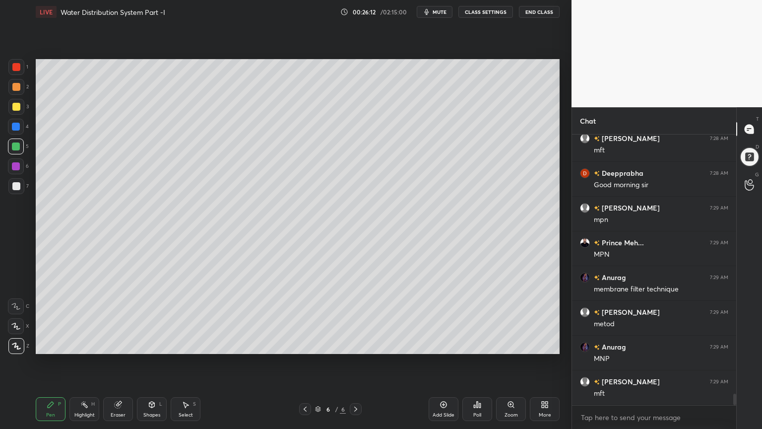
click at [437, 12] on span "mute" at bounding box center [440, 11] width 14 height 7
click at [435, 10] on span "unmute" at bounding box center [438, 11] width 21 height 7
click at [11, 190] on div at bounding box center [16, 186] width 16 height 16
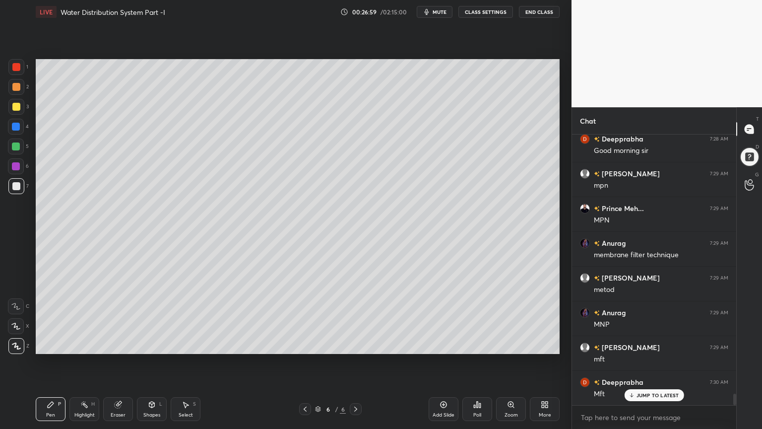
scroll to position [6119, 0]
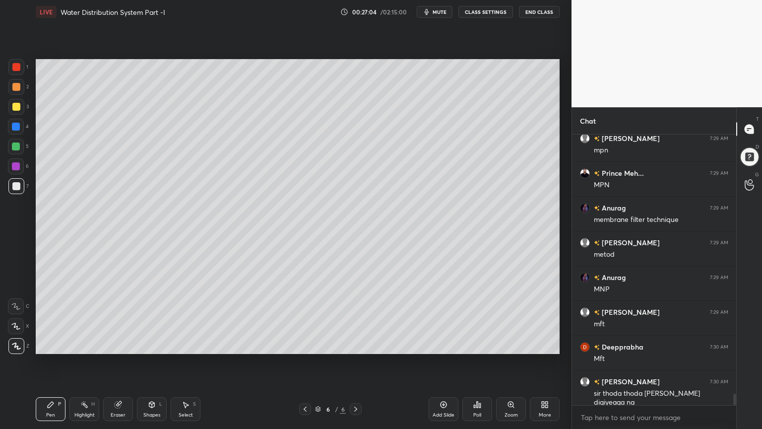
click at [437, 9] on span "mute" at bounding box center [440, 11] width 14 height 7
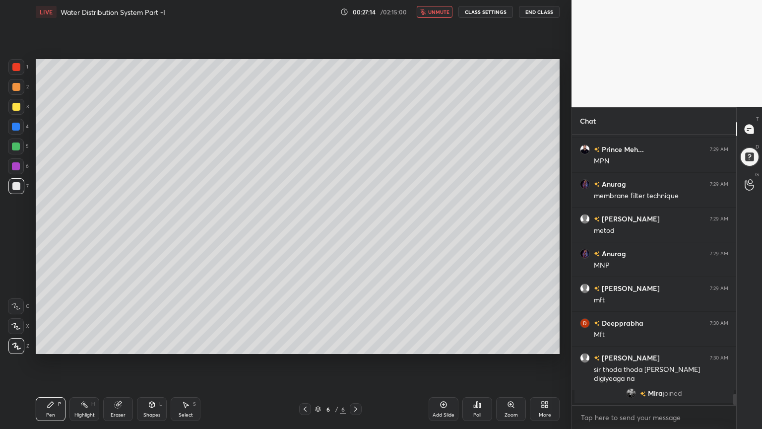
click at [433, 11] on span "unmute" at bounding box center [438, 11] width 21 height 7
click at [444, 344] on div "Add Slide" at bounding box center [444, 414] width 22 height 5
click at [15, 106] on div at bounding box center [16, 107] width 8 height 8
click at [13, 323] on icon at bounding box center [15, 326] width 9 height 7
click at [305, 344] on icon at bounding box center [305, 409] width 3 height 5
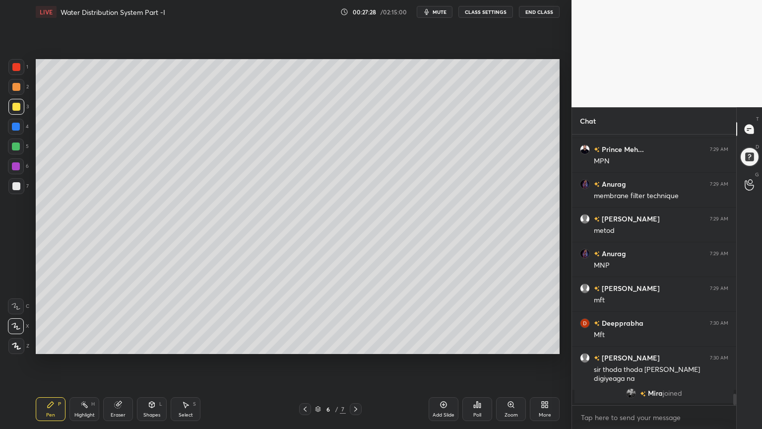
click at [358, 344] on icon at bounding box center [356, 409] width 8 height 8
click at [152, 344] on icon at bounding box center [152, 405] width 0 height 3
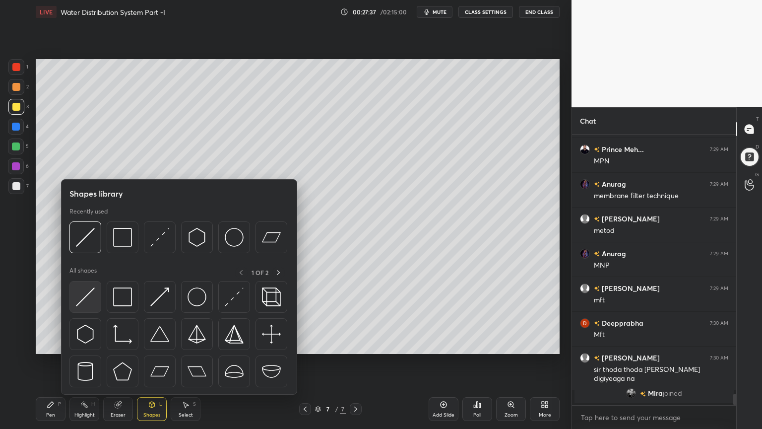
click at [79, 299] on img at bounding box center [85, 296] width 19 height 19
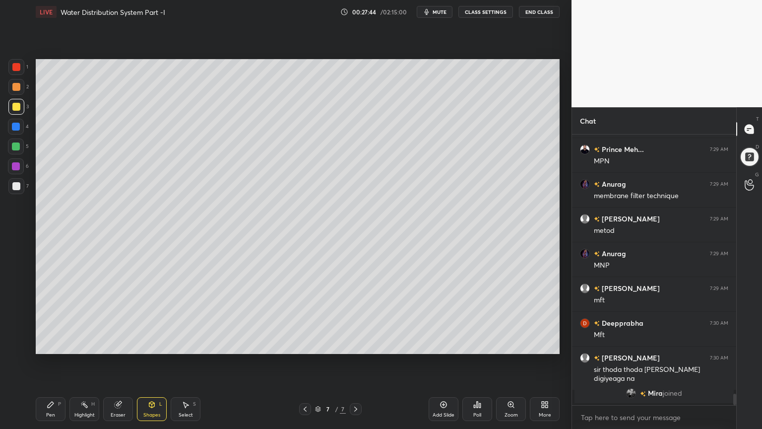
scroll to position [6097, 0]
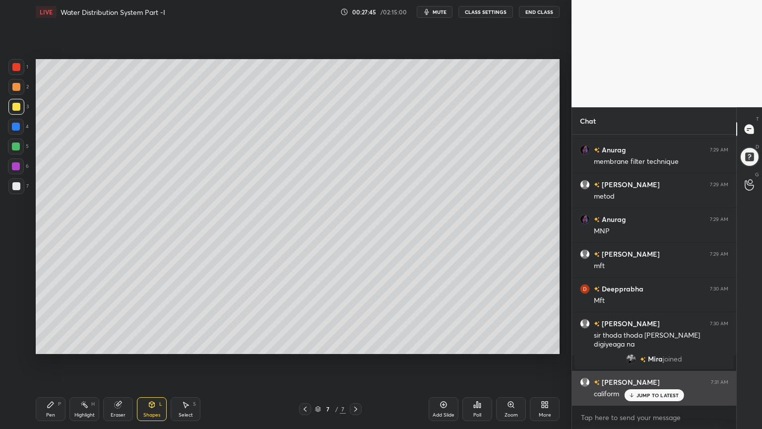
click at [663, 344] on p "JUMP TO LATEST" at bounding box center [658, 395] width 43 height 6
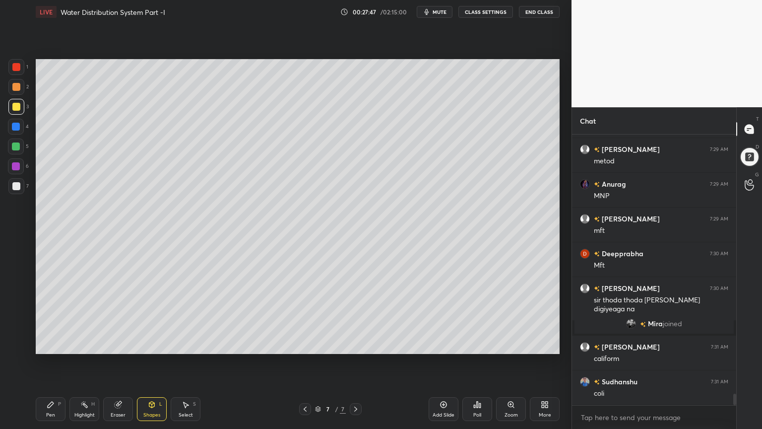
scroll to position [6167, 0]
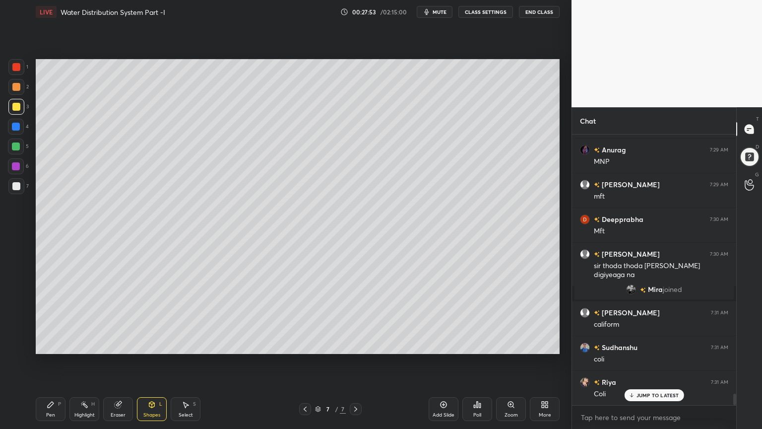
click at [15, 189] on div at bounding box center [16, 186] width 8 height 8
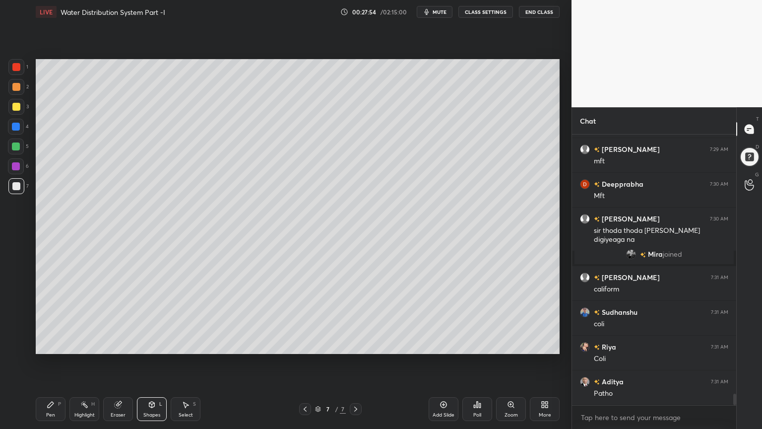
click at [151, 344] on div "Shapes" at bounding box center [151, 414] width 17 height 5
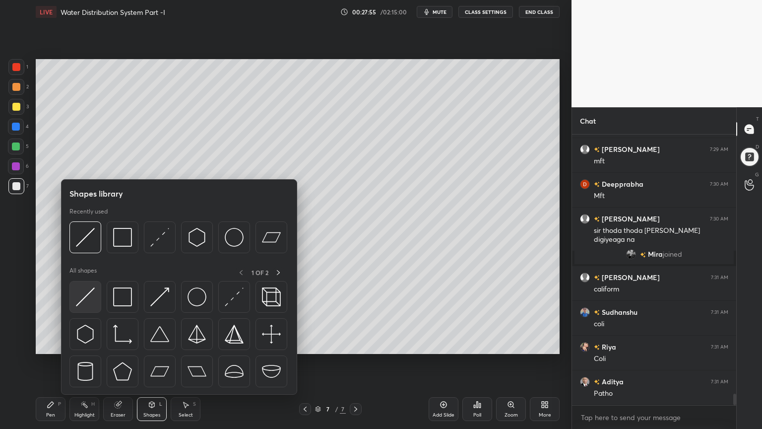
click at [81, 298] on img at bounding box center [85, 296] width 19 height 19
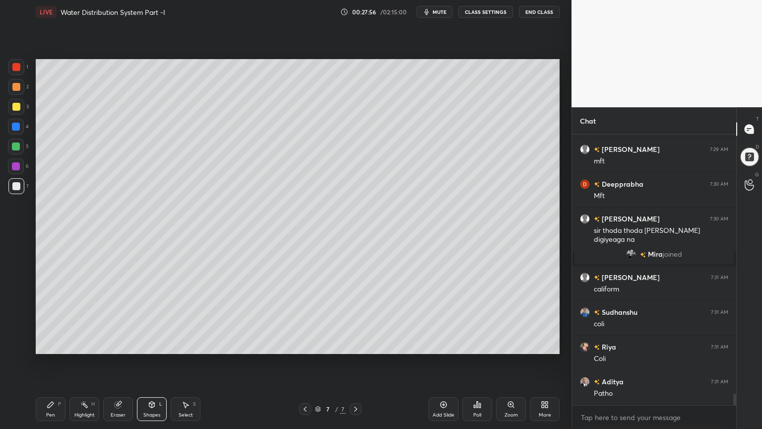
click at [16, 179] on div at bounding box center [16, 186] width 16 height 16
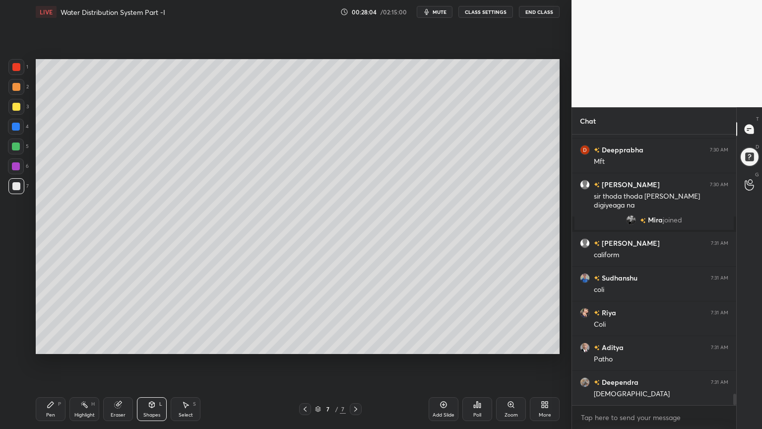
click at [13, 123] on div at bounding box center [16, 127] width 8 height 8
click at [57, 344] on div "Pen P" at bounding box center [51, 409] width 30 height 24
click at [20, 107] on div at bounding box center [16, 107] width 8 height 8
click at [67, 344] on div "Pen P Highlight H Eraser Shapes L Select S" at bounding box center [134, 409] width 197 height 24
click at [16, 111] on div at bounding box center [16, 107] width 16 height 16
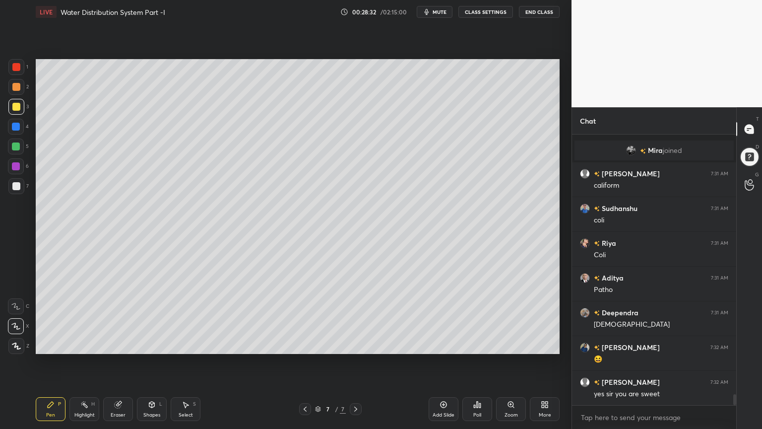
scroll to position [6341, 0]
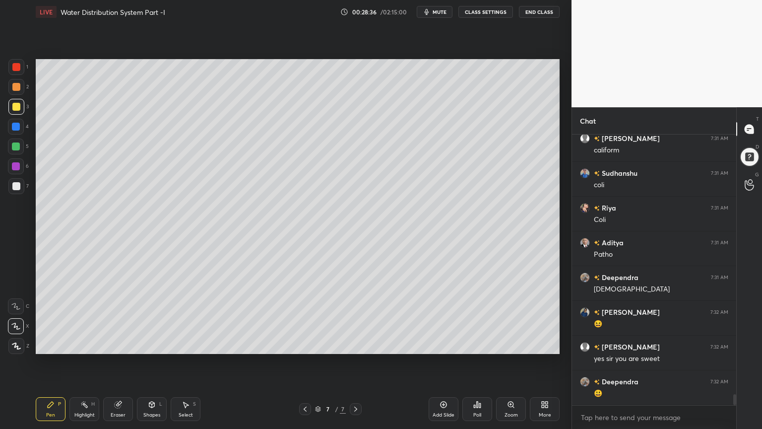
click at [20, 67] on div at bounding box center [16, 67] width 8 height 8
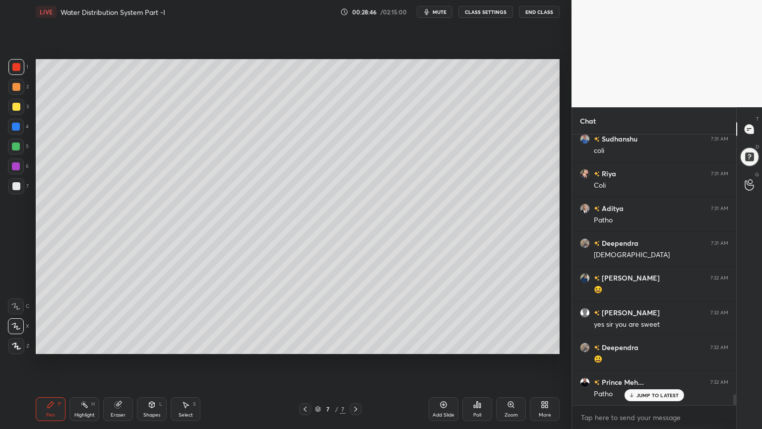
click at [152, 344] on div "Shapes L" at bounding box center [152, 409] width 30 height 24
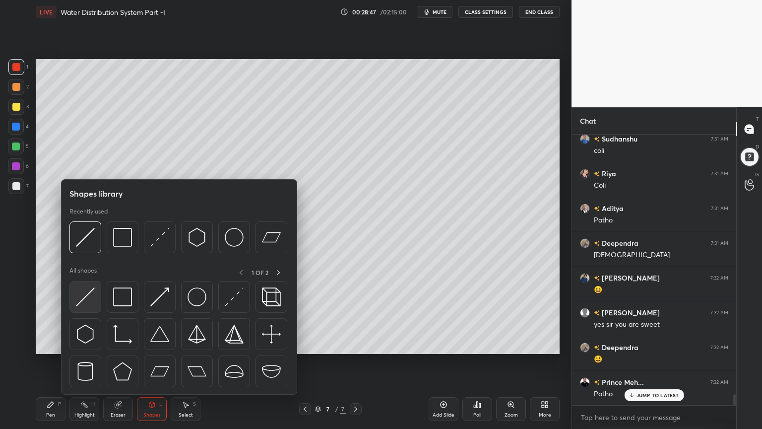
click at [86, 304] on img at bounding box center [85, 296] width 19 height 19
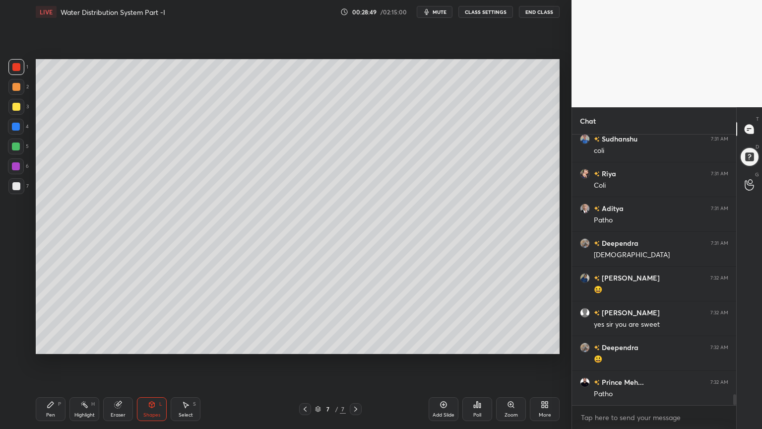
scroll to position [6410, 0]
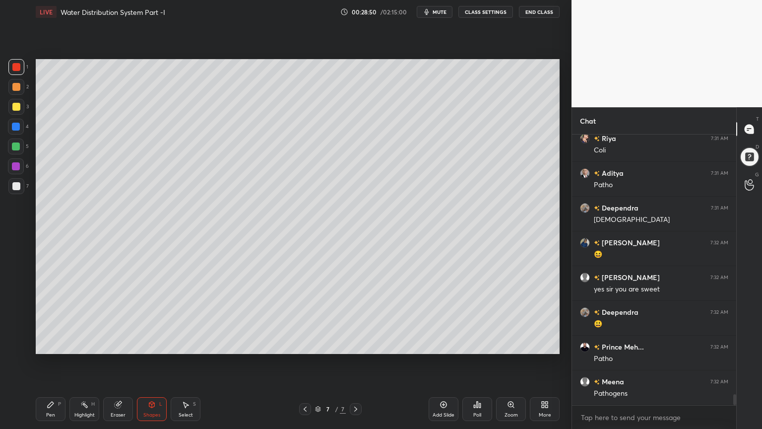
click at [50, 344] on div "Pen" at bounding box center [50, 414] width 9 height 5
click at [149, 344] on div "Shapes L" at bounding box center [152, 409] width 30 height 24
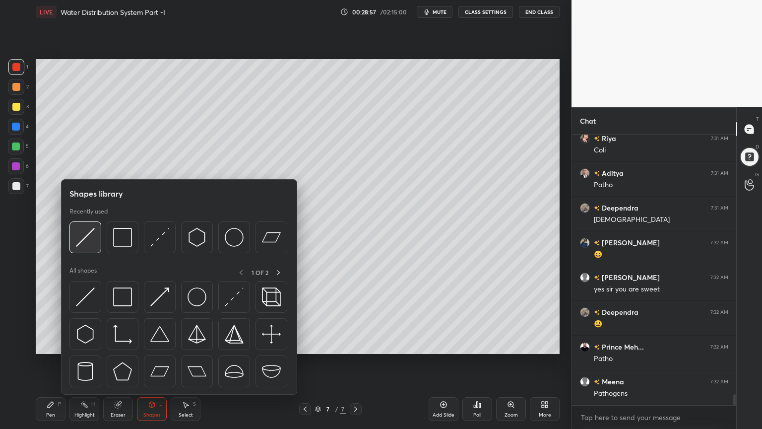
click at [81, 237] on img at bounding box center [85, 237] width 19 height 19
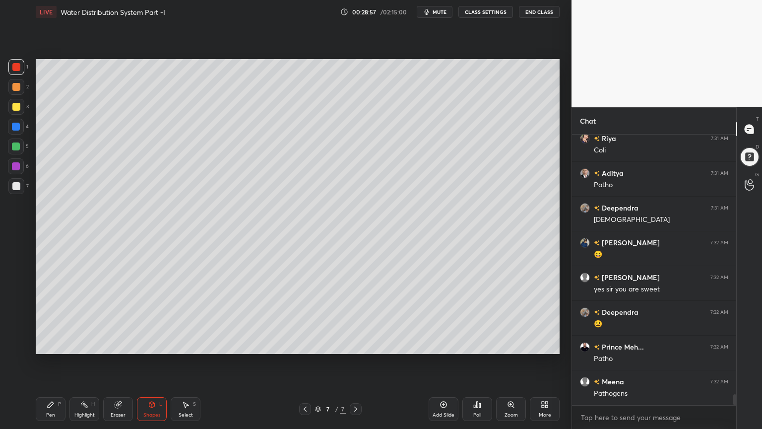
click at [16, 103] on div at bounding box center [16, 107] width 8 height 8
click at [57, 344] on div "Pen P" at bounding box center [51, 409] width 30 height 24
click at [18, 149] on div at bounding box center [16, 146] width 8 height 8
click at [13, 341] on div at bounding box center [16, 346] width 16 height 16
click at [151, 344] on icon at bounding box center [151, 405] width 5 height 6
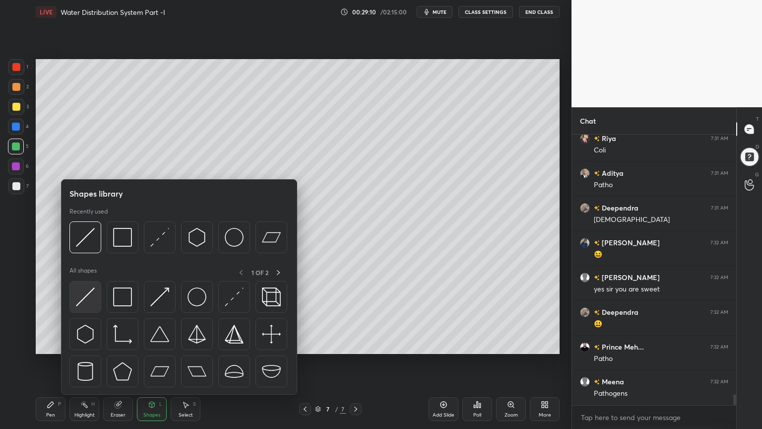
click at [85, 294] on img at bounding box center [85, 296] width 19 height 19
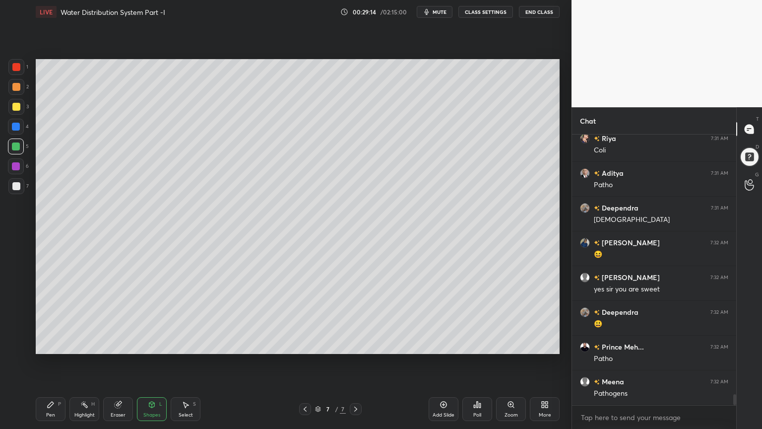
click at [48, 344] on icon at bounding box center [51, 405] width 6 height 6
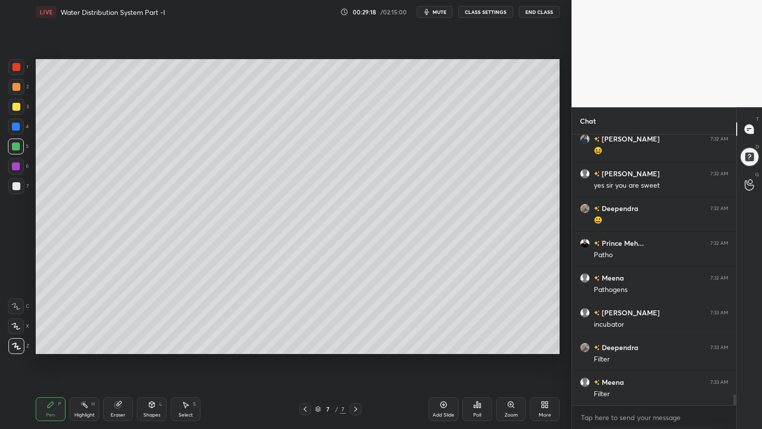
scroll to position [6549, 0]
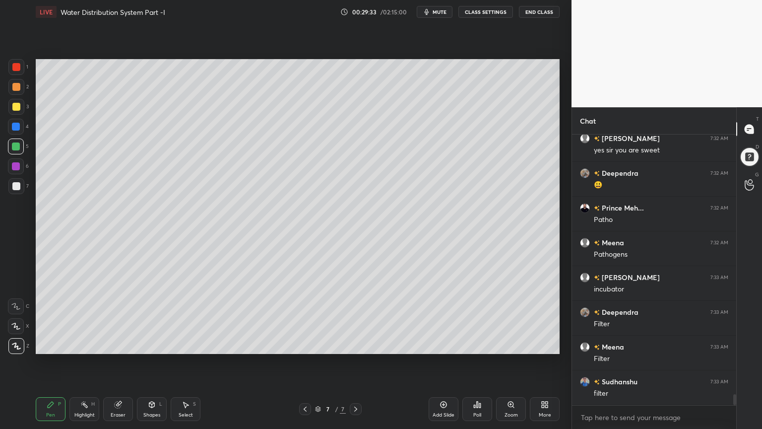
click at [13, 99] on div at bounding box center [16, 107] width 16 height 16
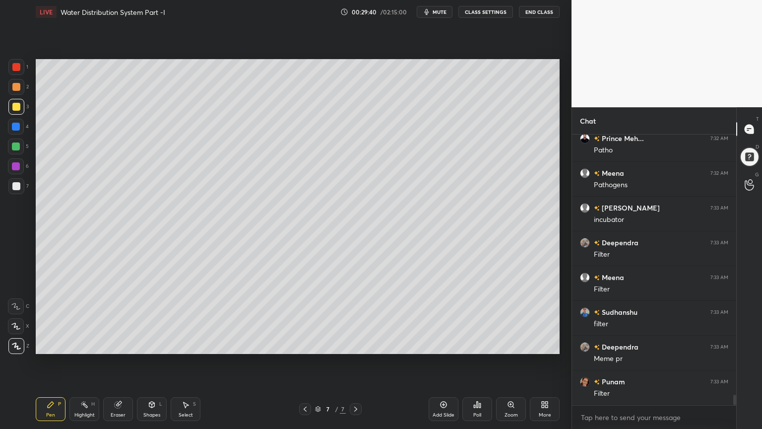
scroll to position [6653, 0]
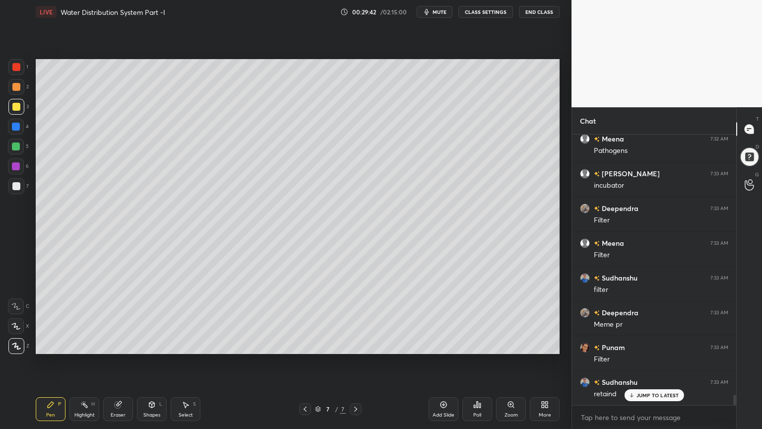
click at [11, 82] on div at bounding box center [16, 87] width 16 height 16
click at [9, 68] on div at bounding box center [16, 67] width 16 height 16
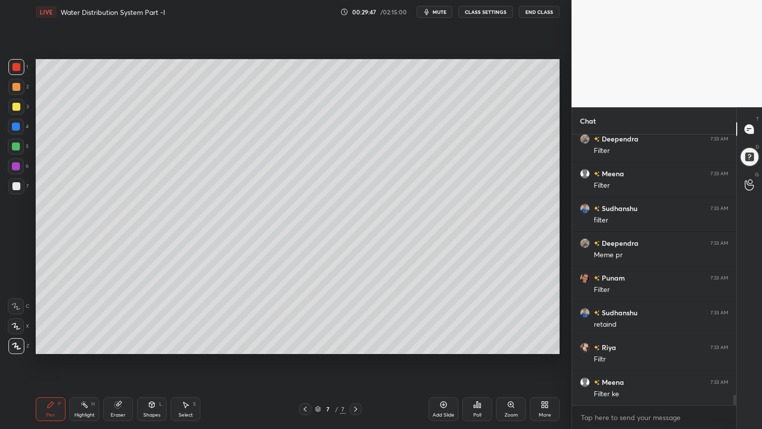
scroll to position [6758, 0]
click at [14, 147] on div at bounding box center [16, 146] width 8 height 8
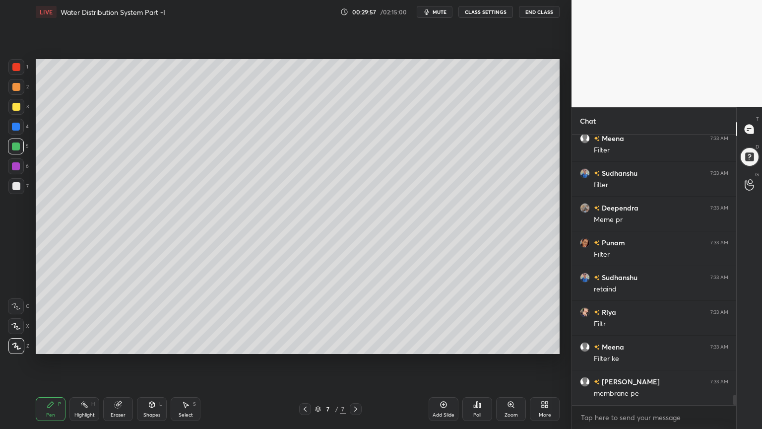
click at [13, 126] on div at bounding box center [16, 127] width 8 height 8
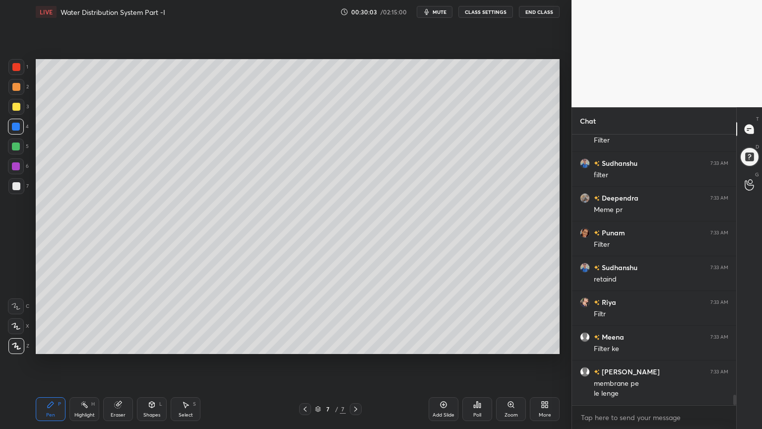
click at [123, 344] on div "Eraser" at bounding box center [118, 409] width 30 height 24
click at [151, 344] on div "Shapes L" at bounding box center [152, 409] width 30 height 24
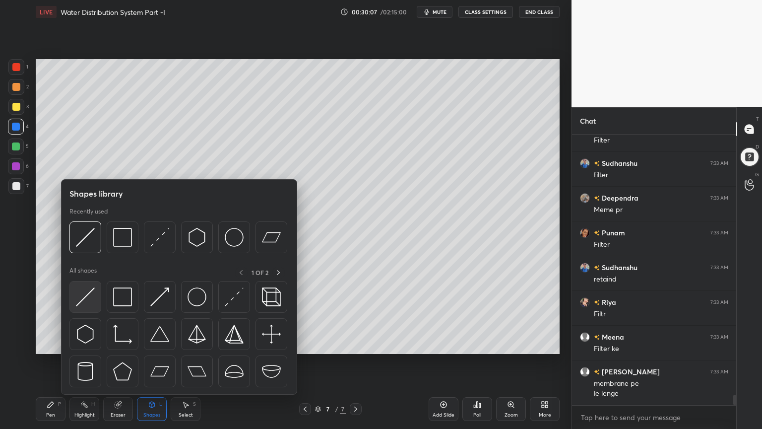
click at [80, 296] on img at bounding box center [85, 296] width 19 height 19
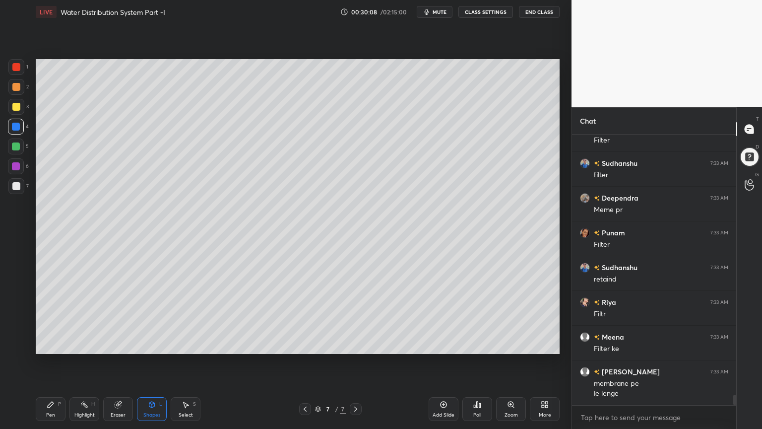
click at [12, 131] on div at bounding box center [16, 127] width 16 height 16
click at [147, 344] on div "Shapes L" at bounding box center [152, 409] width 30 height 24
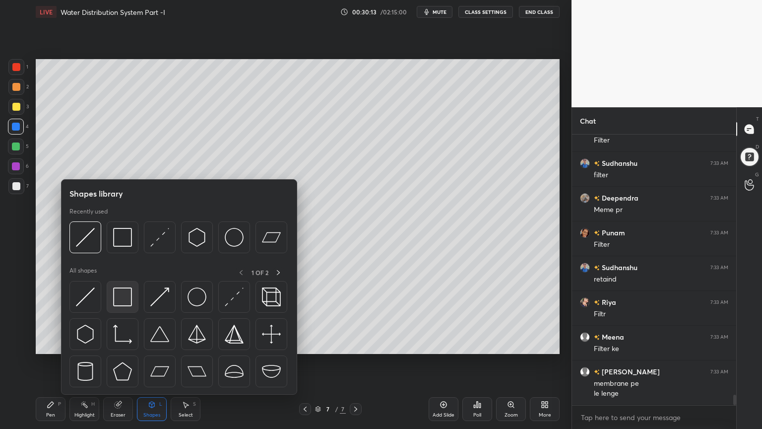
click at [129, 296] on img at bounding box center [122, 296] width 19 height 19
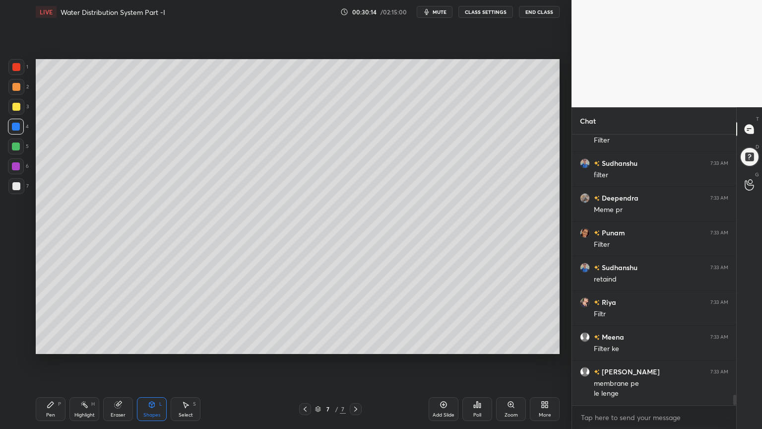
click at [17, 188] on div at bounding box center [16, 186] width 8 height 8
click at [14, 183] on div at bounding box center [16, 186] width 8 height 8
click at [50, 344] on icon at bounding box center [51, 405] width 6 height 6
click at [15, 325] on icon at bounding box center [16, 326] width 8 height 6
click at [150, 344] on icon at bounding box center [152, 405] width 8 height 8
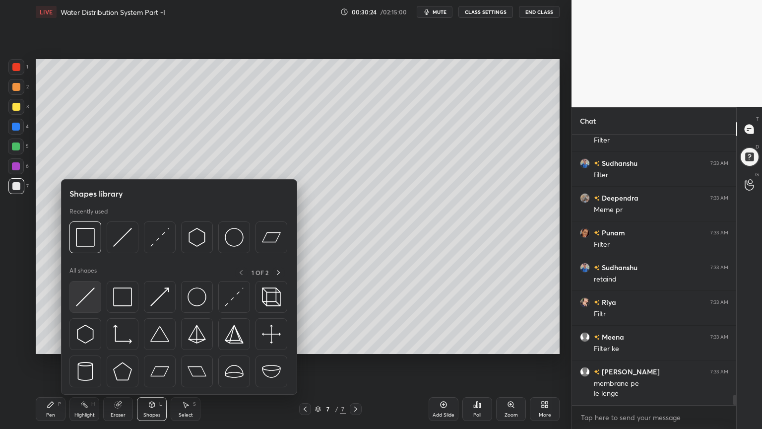
click at [85, 298] on img at bounding box center [85, 296] width 19 height 19
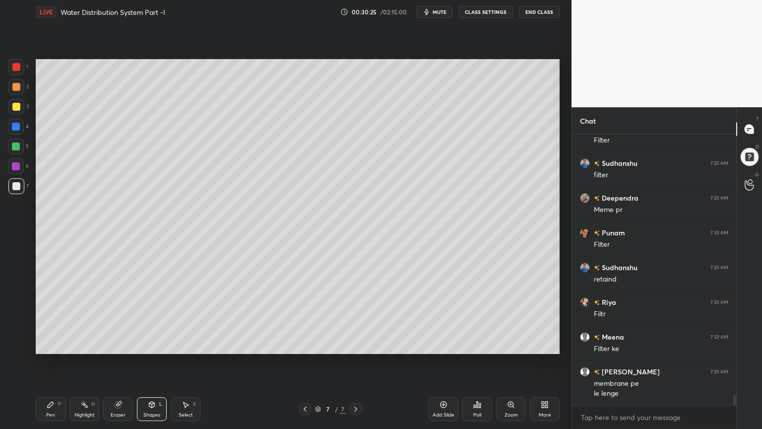
click at [17, 144] on div at bounding box center [16, 146] width 8 height 8
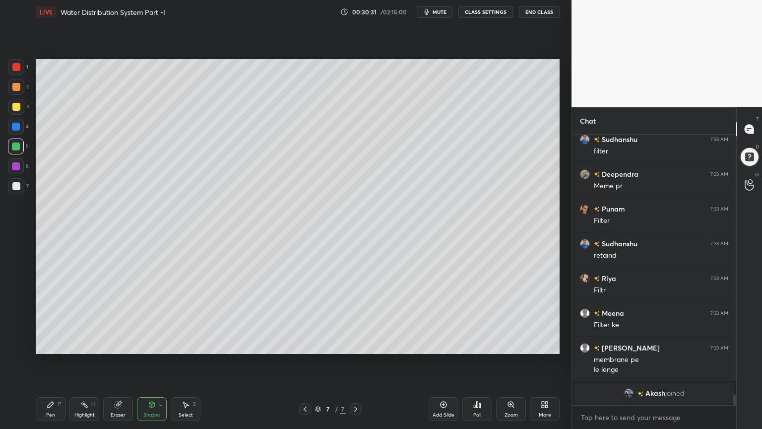
click at [43, 344] on div "Pen P" at bounding box center [51, 409] width 30 height 24
click at [16, 112] on div at bounding box center [16, 107] width 16 height 16
click at [10, 65] on div at bounding box center [16, 67] width 16 height 16
click at [14, 187] on div at bounding box center [16, 186] width 8 height 8
click at [11, 185] on div at bounding box center [16, 186] width 16 height 16
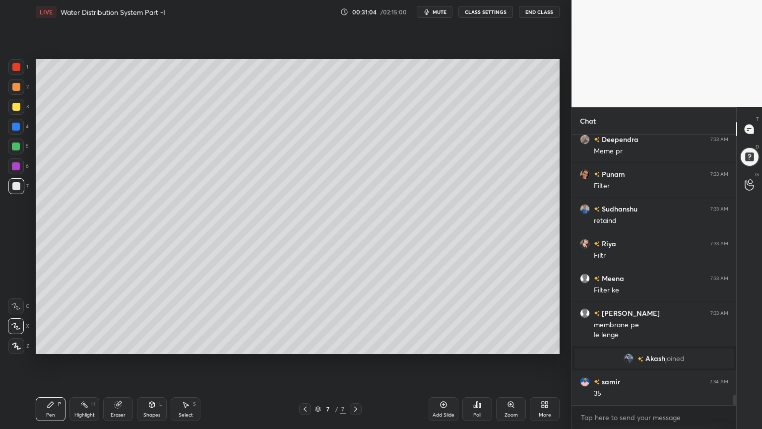
scroll to position [6647, 0]
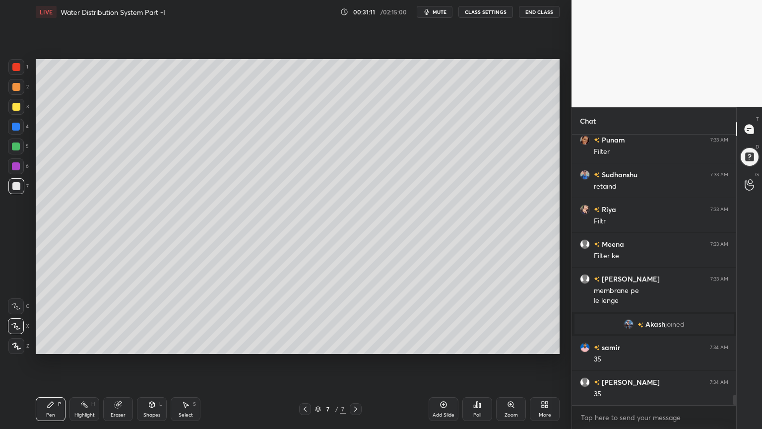
click at [16, 169] on div at bounding box center [16, 166] width 8 height 8
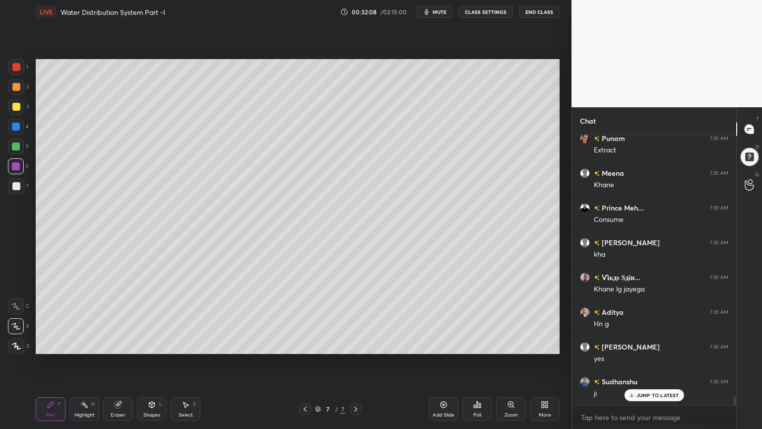
scroll to position [7838, 0]
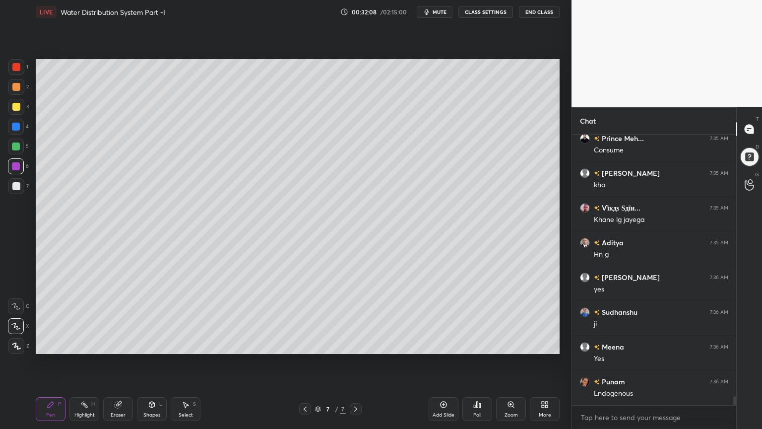
click at [158, 344] on div "Shapes" at bounding box center [151, 414] width 17 height 5
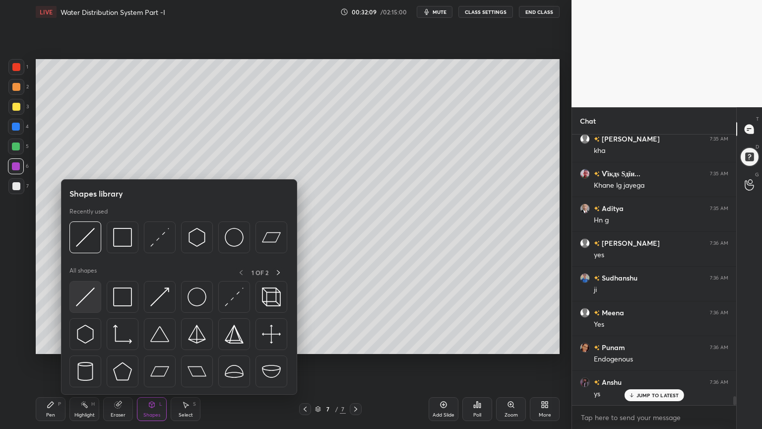
click at [89, 294] on img at bounding box center [85, 296] width 19 height 19
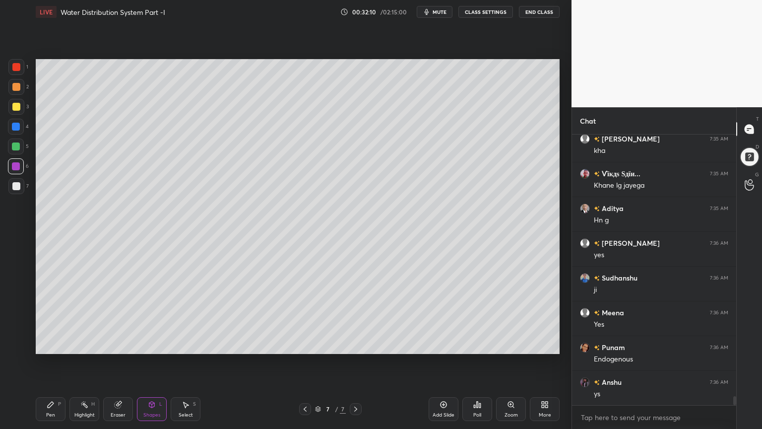
scroll to position [7907, 0]
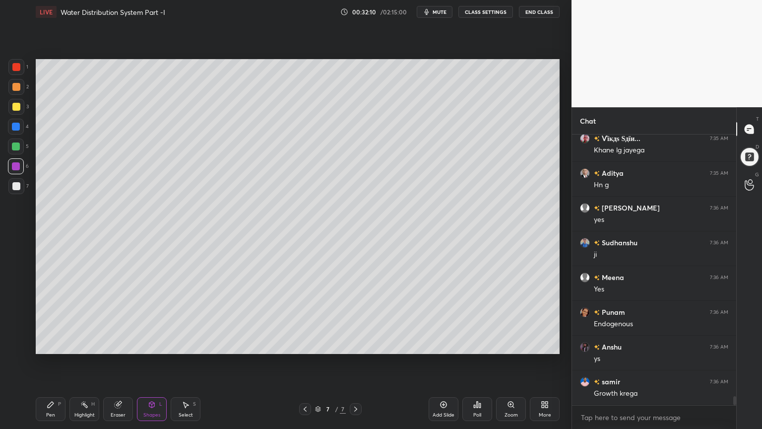
click at [8, 185] on div at bounding box center [16, 186] width 16 height 16
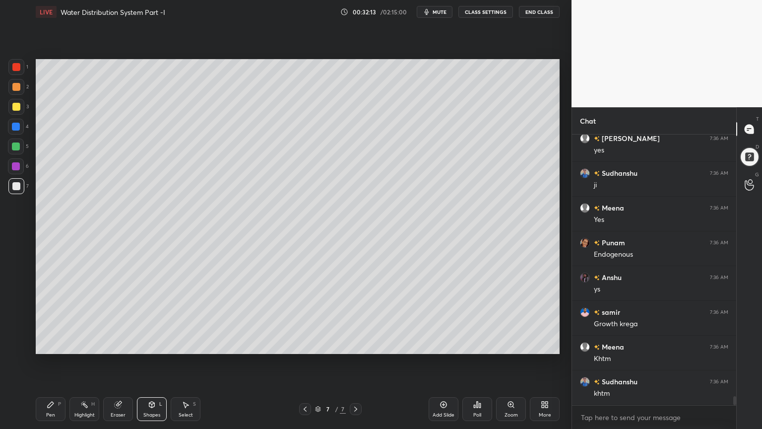
scroll to position [8011, 0]
click at [14, 105] on div at bounding box center [16, 107] width 8 height 8
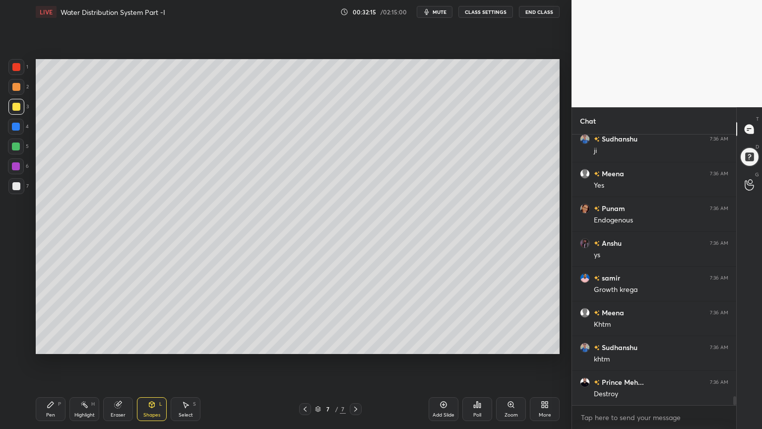
click at [153, 344] on icon at bounding box center [151, 405] width 5 height 6
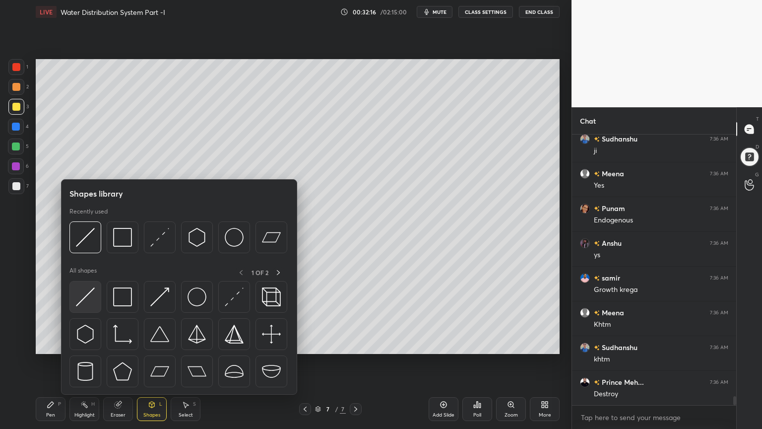
click at [83, 298] on img at bounding box center [85, 296] width 19 height 19
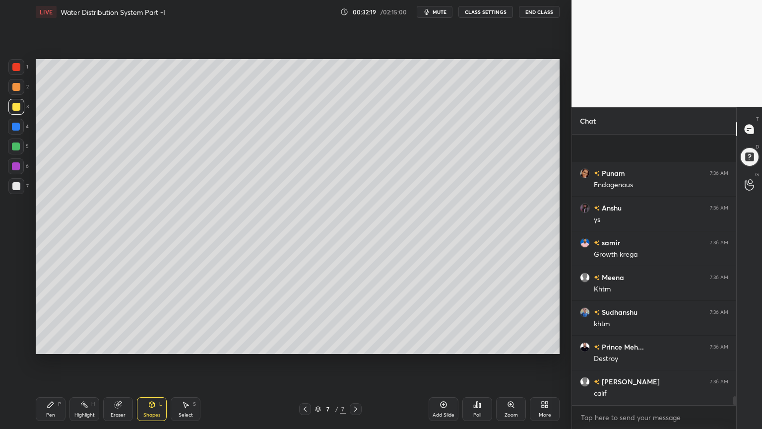
scroll to position [8116, 0]
click at [5, 144] on div "1 2 3 4 5 6 7 C X Z C X Z E E Erase all H H" at bounding box center [16, 206] width 32 height 295
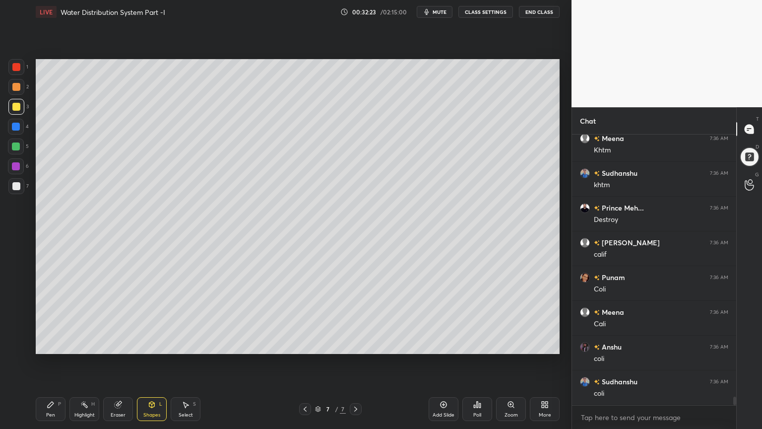
scroll to position [8220, 0]
click at [10, 147] on div at bounding box center [16, 146] width 16 height 16
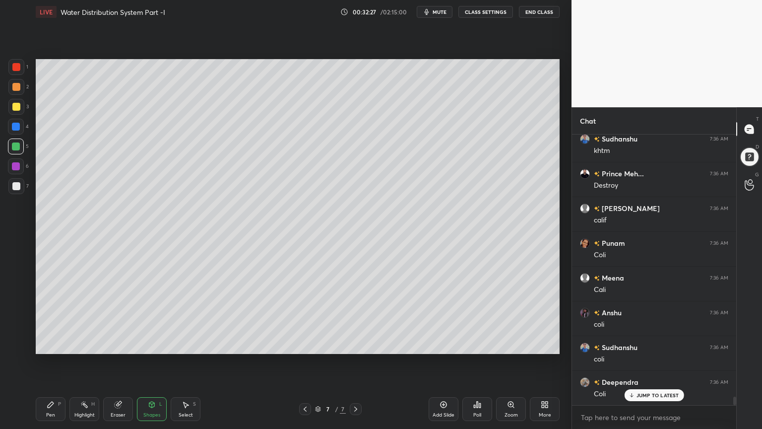
click at [14, 112] on div at bounding box center [16, 107] width 16 height 16
click at [56, 344] on div "Pen P" at bounding box center [51, 409] width 30 height 24
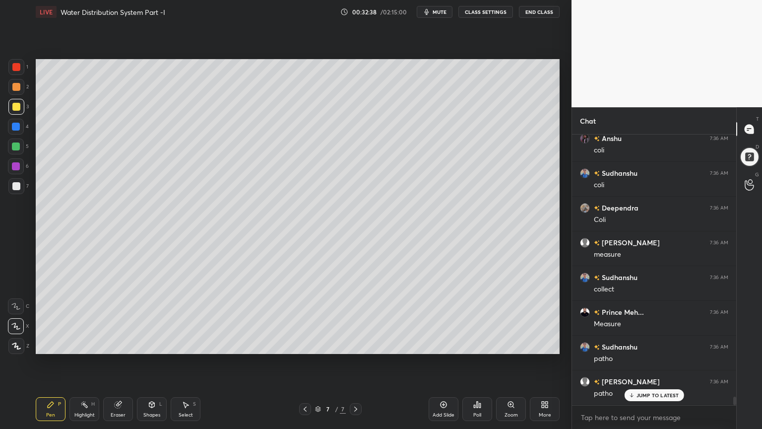
scroll to position [8428, 0]
click at [147, 344] on div "Shapes" at bounding box center [151, 414] width 17 height 5
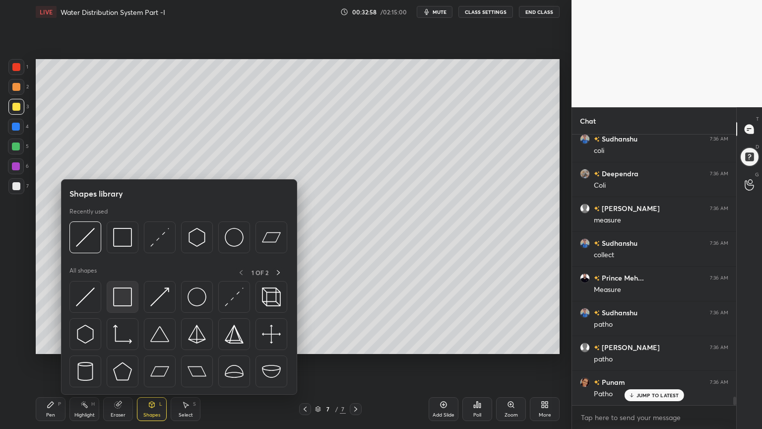
click at [120, 304] on img at bounding box center [122, 296] width 19 height 19
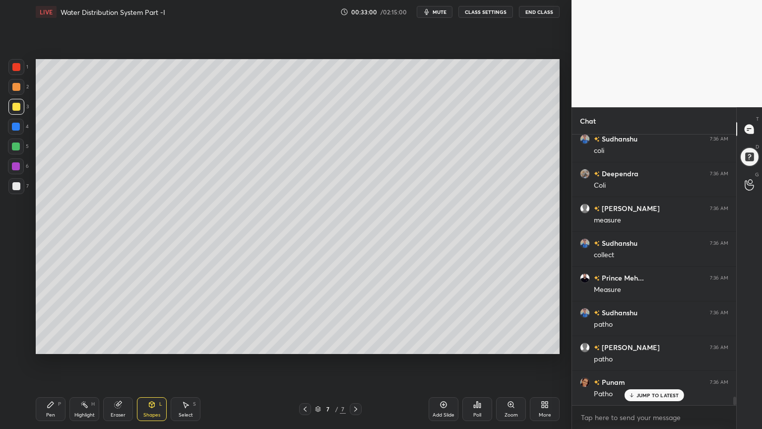
click at [48, 344] on div "Pen" at bounding box center [50, 414] width 9 height 5
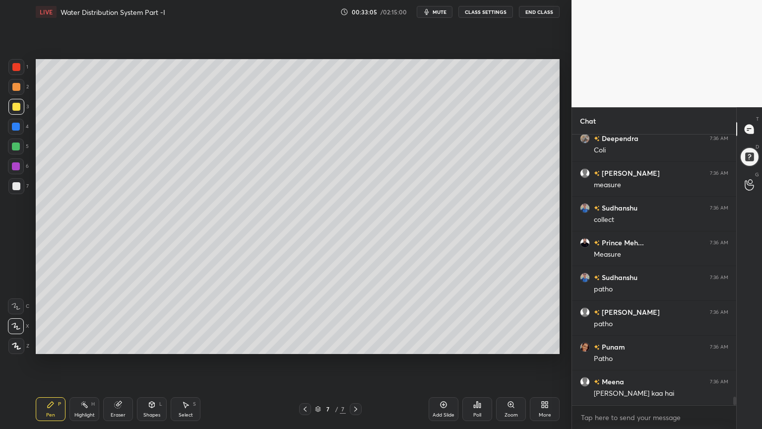
click at [15, 149] on div at bounding box center [16, 146] width 8 height 8
click at [155, 344] on icon at bounding box center [152, 405] width 8 height 8
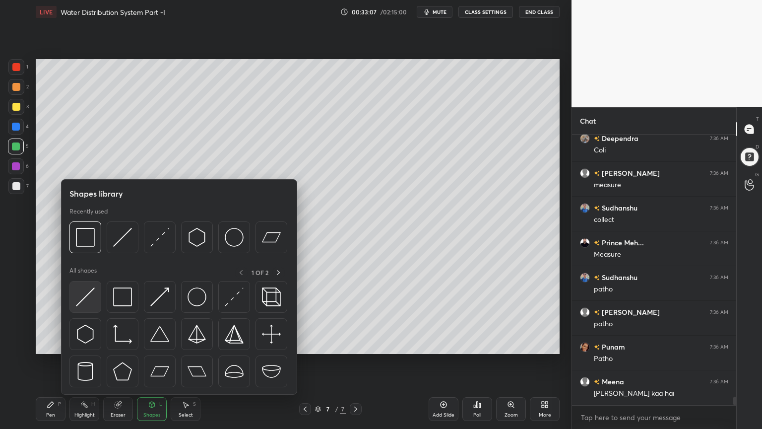
click at [88, 296] on img at bounding box center [85, 296] width 19 height 19
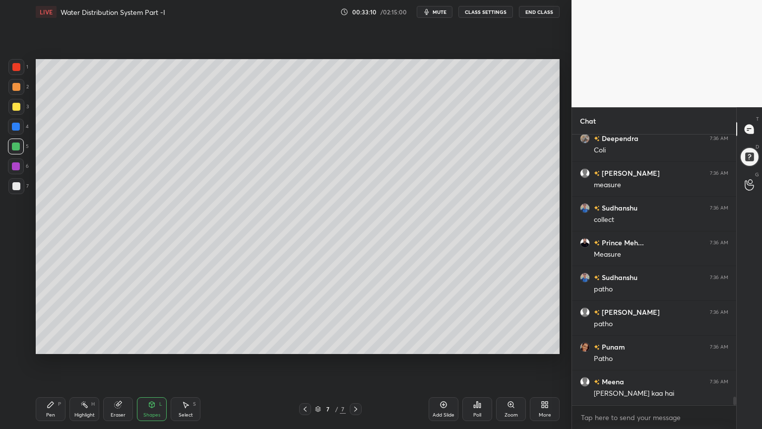
click at [44, 344] on div "Pen P" at bounding box center [51, 409] width 30 height 24
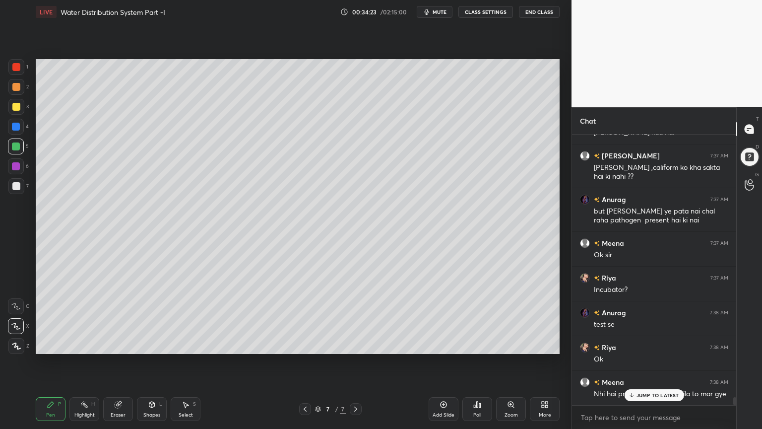
scroll to position [8768, 0]
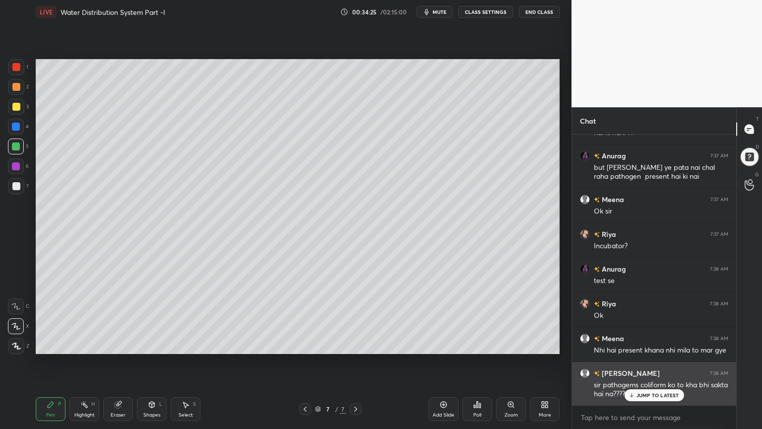
click at [652, 344] on div "JUMP TO LATEST" at bounding box center [654, 395] width 60 height 12
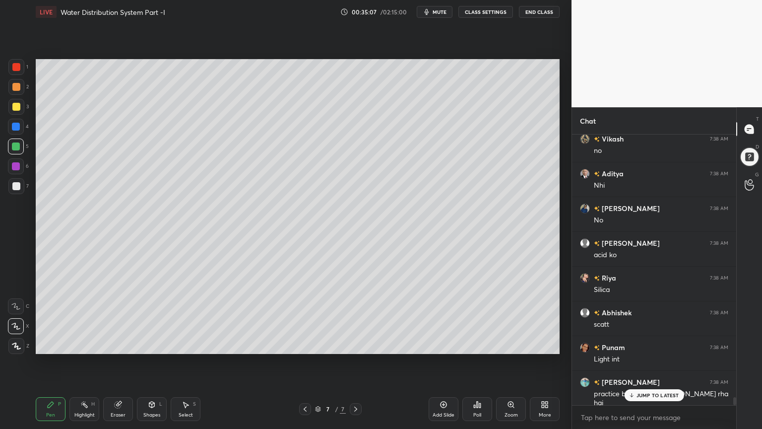
scroll to position [9220, 0]
click at [638, 344] on div "Meena 7:37 AM Ok [PERSON_NAME] 7:37 AM Incubator? Anurag 7:38 AM test se [PERSO…" at bounding box center [654, 270] width 164 height 271
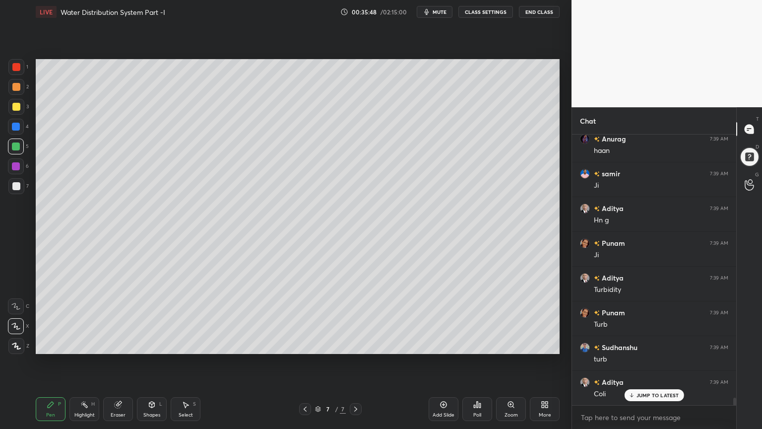
click at [150, 344] on icon at bounding box center [151, 405] width 5 height 6
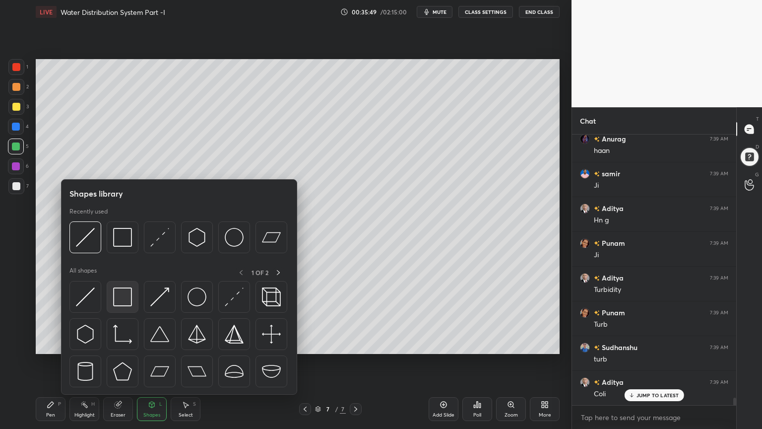
scroll to position [9645, 0]
click at [117, 298] on img at bounding box center [122, 296] width 19 height 19
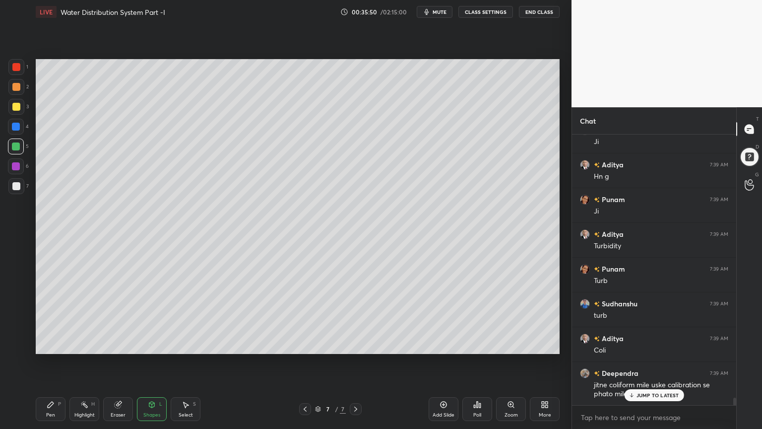
click at [14, 188] on div at bounding box center [16, 186] width 8 height 8
click at [139, 344] on div "Shapes L" at bounding box center [152, 409] width 30 height 24
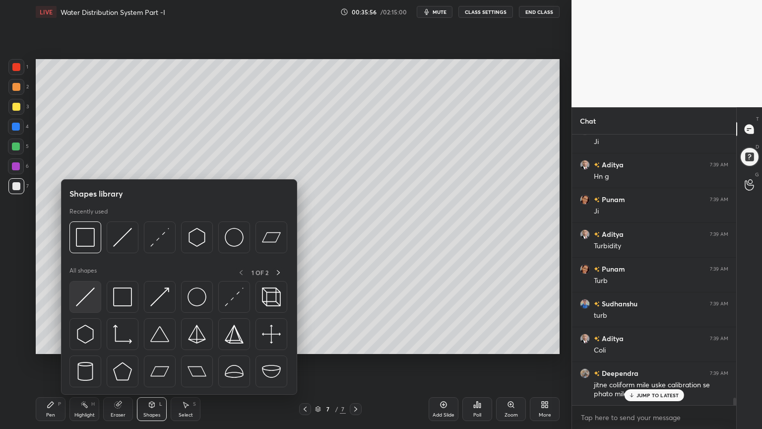
click at [79, 297] on img at bounding box center [85, 296] width 19 height 19
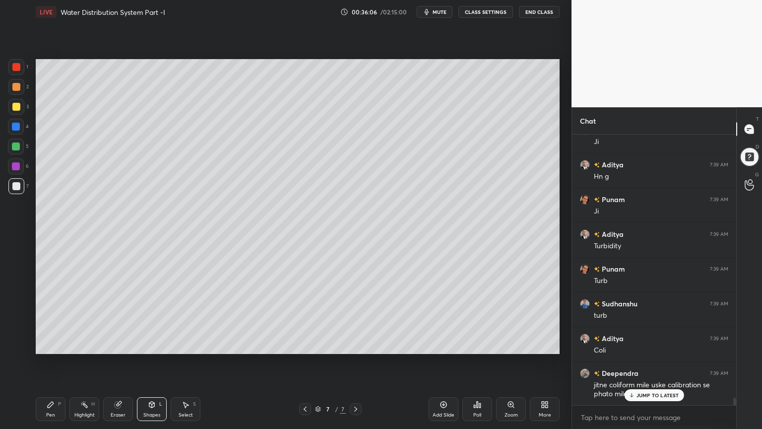
click at [149, 344] on icon at bounding box center [152, 405] width 8 height 8
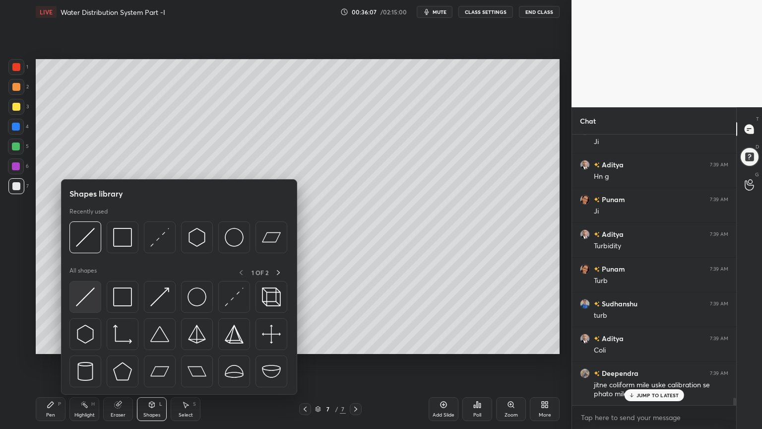
click at [81, 308] on div at bounding box center [85, 297] width 32 height 32
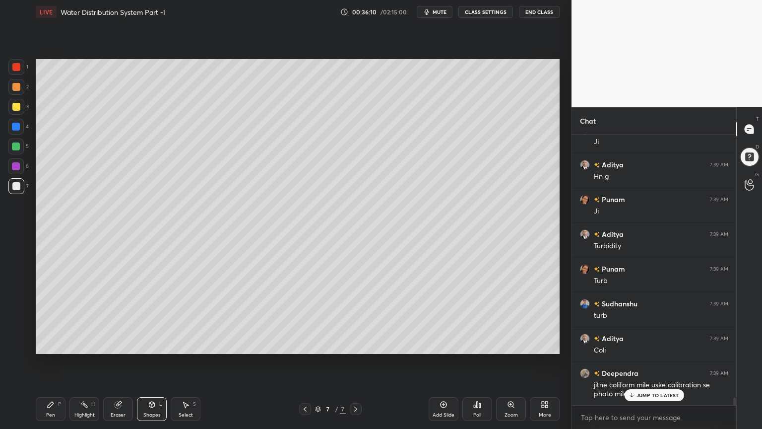
click at [57, 344] on div "Pen P" at bounding box center [51, 409] width 30 height 24
click at [160, 344] on div "Shapes L" at bounding box center [152, 409] width 30 height 24
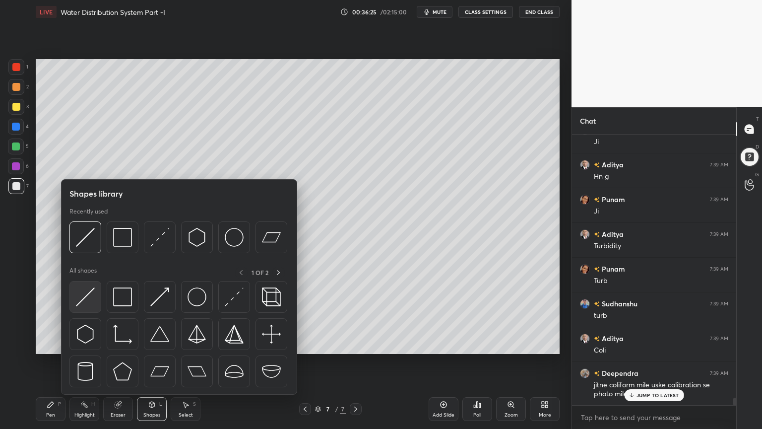
click at [81, 298] on img at bounding box center [85, 296] width 19 height 19
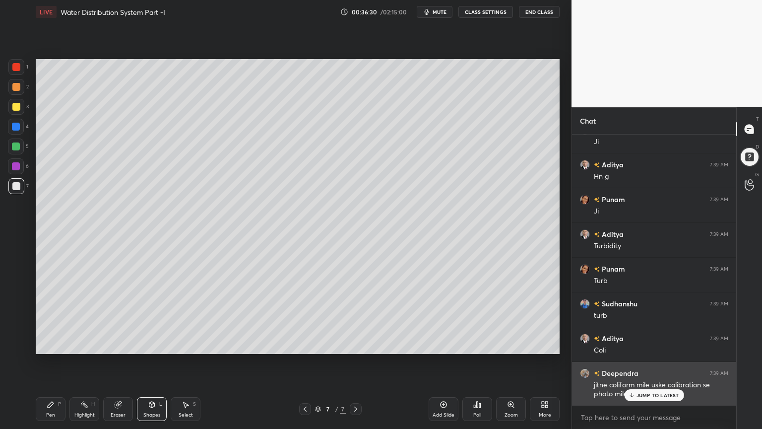
click at [655, 344] on p "JUMP TO LATEST" at bounding box center [658, 395] width 43 height 6
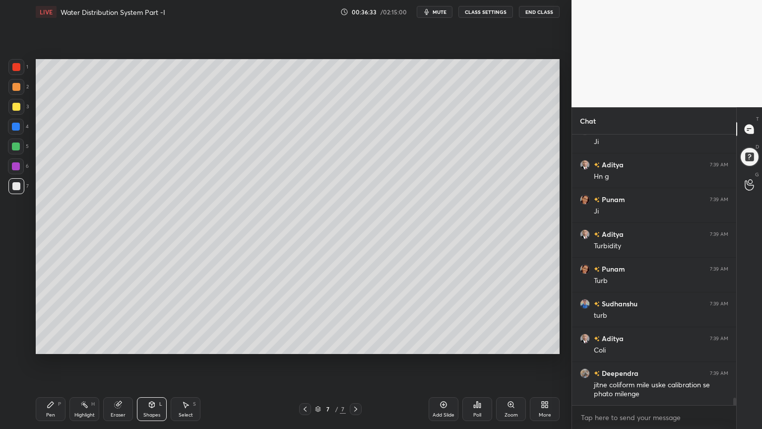
scroll to position [9680, 0]
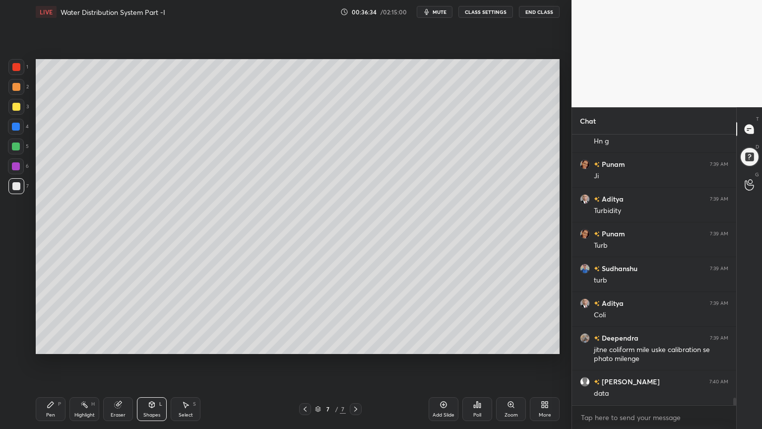
click at [35, 344] on div "LIVE Water Distribution System Part -I 00:36:34 / 02:15:00 mute CLASS SETTINGS …" at bounding box center [298, 214] width 532 height 429
click at [49, 344] on icon at bounding box center [51, 405] width 8 height 8
click at [10, 190] on div at bounding box center [16, 186] width 16 height 16
click at [14, 188] on div at bounding box center [16, 186] width 8 height 8
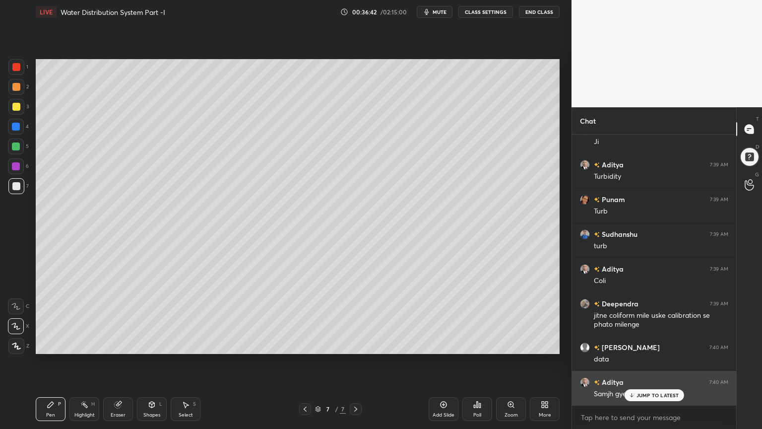
click at [649, 344] on p "JUMP TO LATEST" at bounding box center [658, 395] width 43 height 6
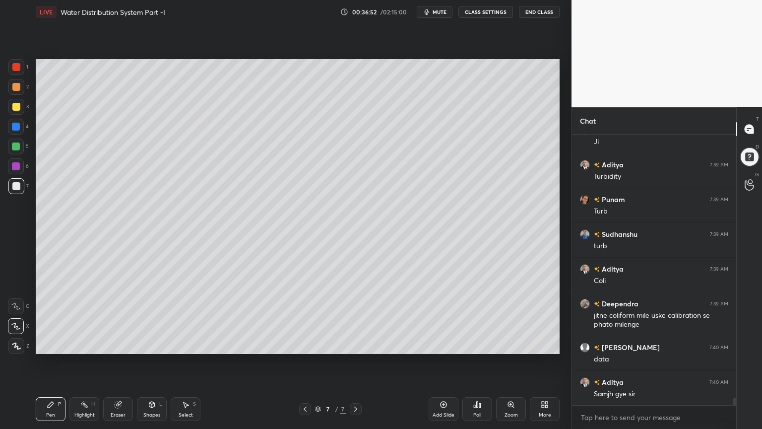
click at [119, 344] on icon at bounding box center [118, 405] width 6 height 6
click at [10, 302] on div at bounding box center [16, 306] width 16 height 16
click at [48, 344] on icon at bounding box center [51, 405] width 6 height 6
click at [11, 145] on div at bounding box center [16, 146] width 16 height 16
click at [15, 149] on div at bounding box center [16, 146] width 8 height 8
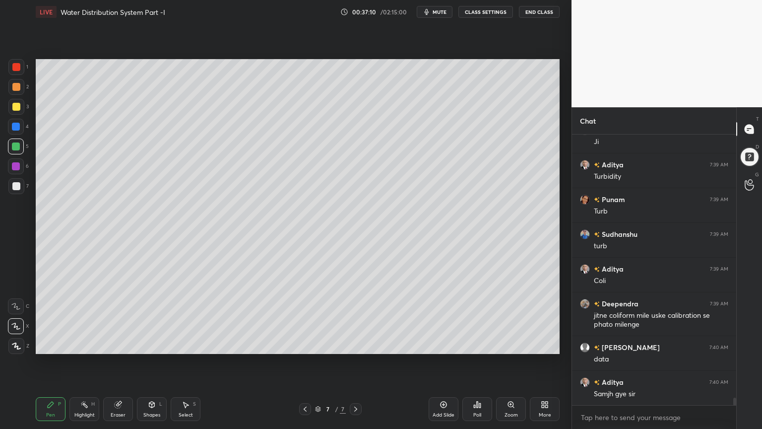
click at [15, 168] on div at bounding box center [16, 166] width 8 height 8
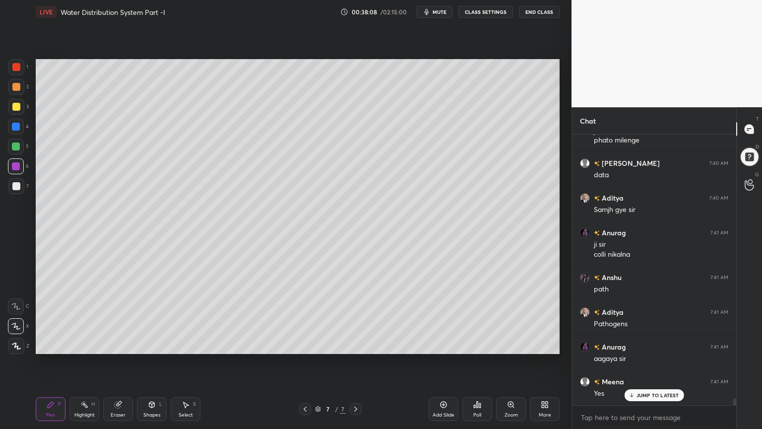
scroll to position [9933, 0]
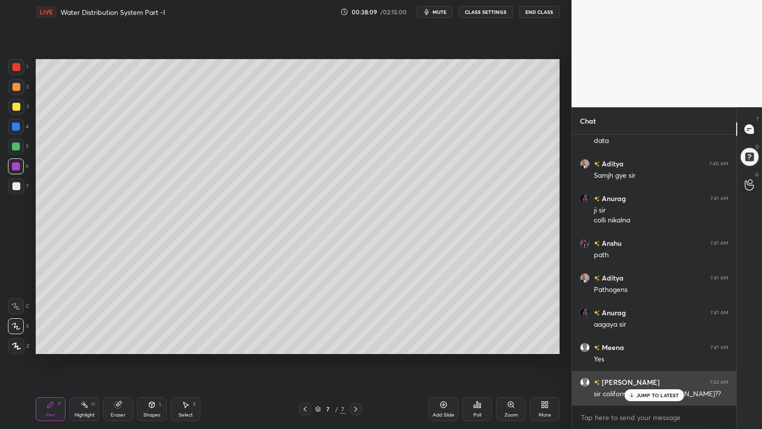
click at [663, 344] on div "JUMP TO LATEST" at bounding box center [654, 395] width 60 height 12
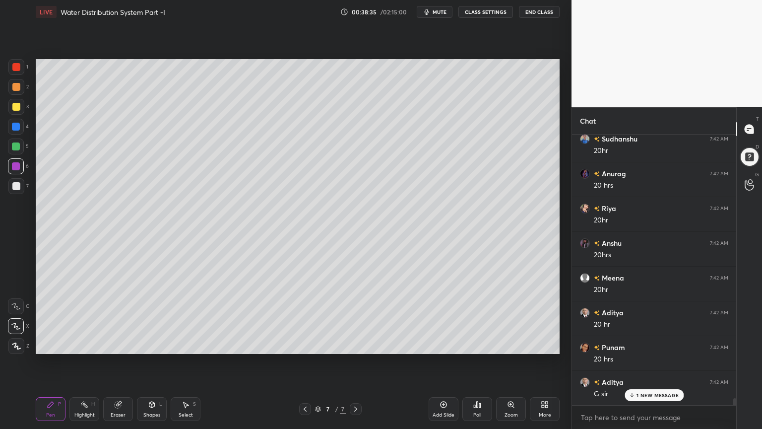
scroll to position [10246, 0]
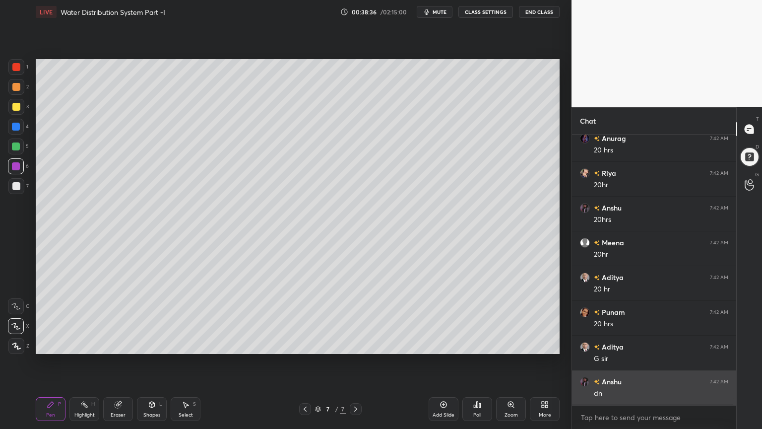
click at [660, 344] on div "dn" at bounding box center [661, 394] width 135 height 10
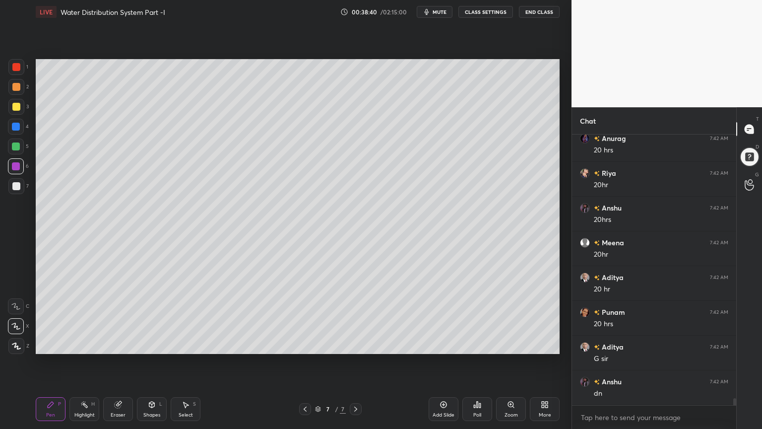
click at [304, 344] on icon at bounding box center [305, 409] width 8 height 8
click at [351, 344] on div at bounding box center [356, 409] width 12 height 12
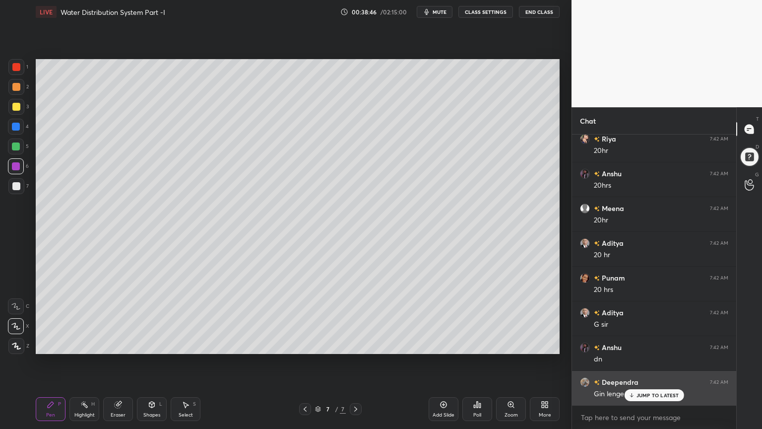
click at [651, 344] on p "JUMP TO LATEST" at bounding box center [658, 395] width 43 height 6
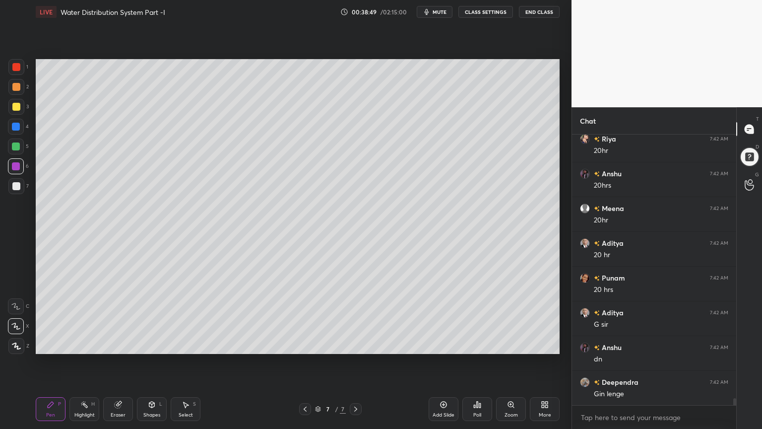
click at [446, 344] on div "Add Slide" at bounding box center [444, 409] width 30 height 24
click at [15, 104] on div at bounding box center [16, 107] width 8 height 8
click at [48, 344] on div "Pen" at bounding box center [50, 414] width 9 height 5
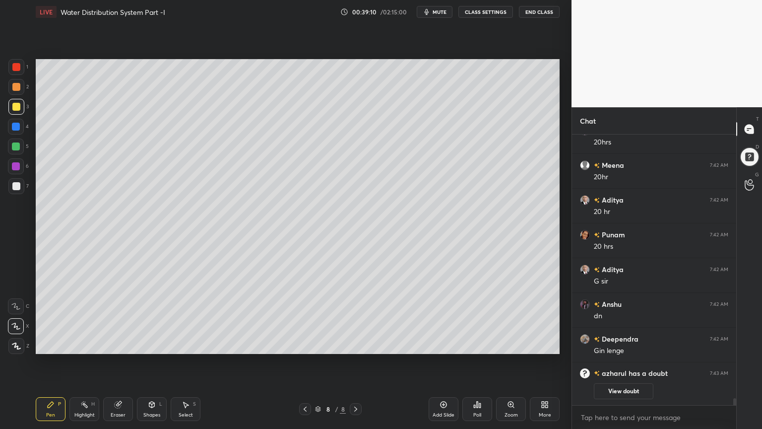
click at [158, 344] on div "Shapes L" at bounding box center [152, 409] width 30 height 24
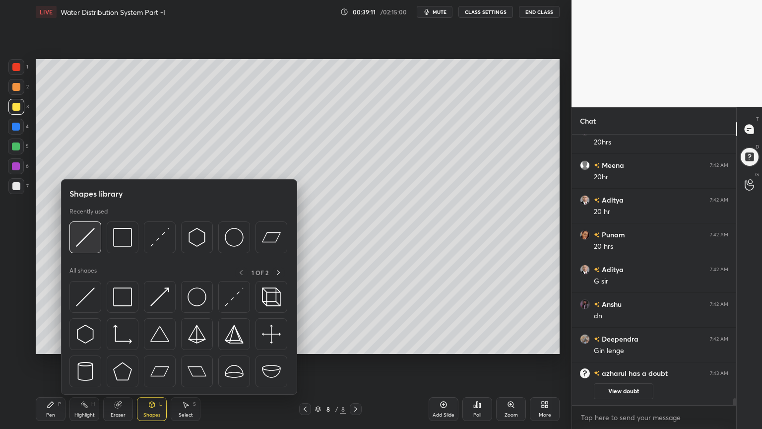
click at [87, 235] on img at bounding box center [85, 237] width 19 height 19
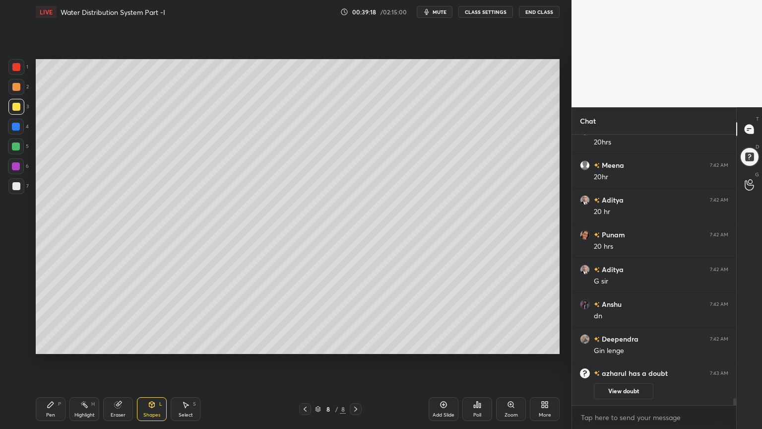
click at [17, 185] on div at bounding box center [16, 186] width 8 height 8
click at [49, 344] on div "Pen" at bounding box center [50, 414] width 9 height 5
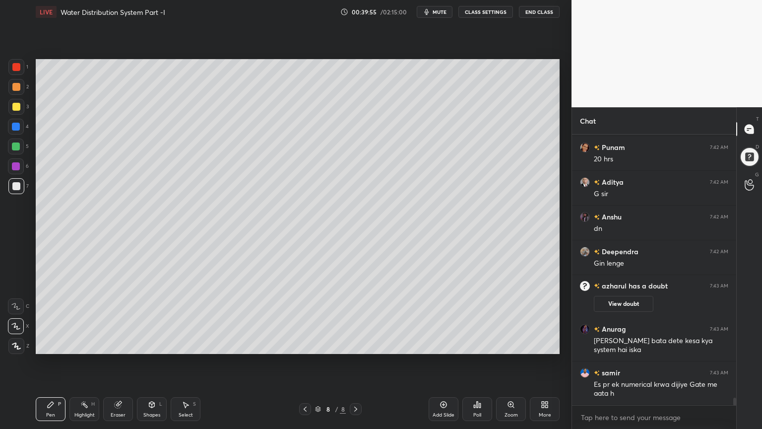
scroll to position [9330, 0]
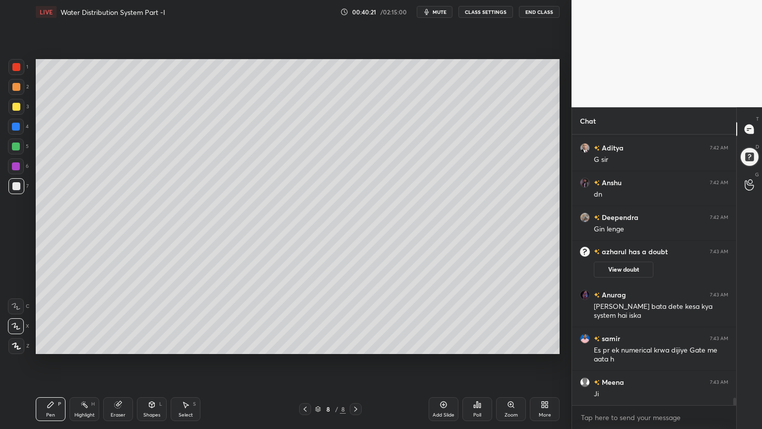
click at [22, 188] on div at bounding box center [16, 186] width 16 height 16
click at [42, 344] on div "Pen P" at bounding box center [51, 409] width 30 height 24
click at [15, 148] on div at bounding box center [16, 146] width 8 height 8
click at [154, 344] on icon at bounding box center [151, 405] width 5 height 6
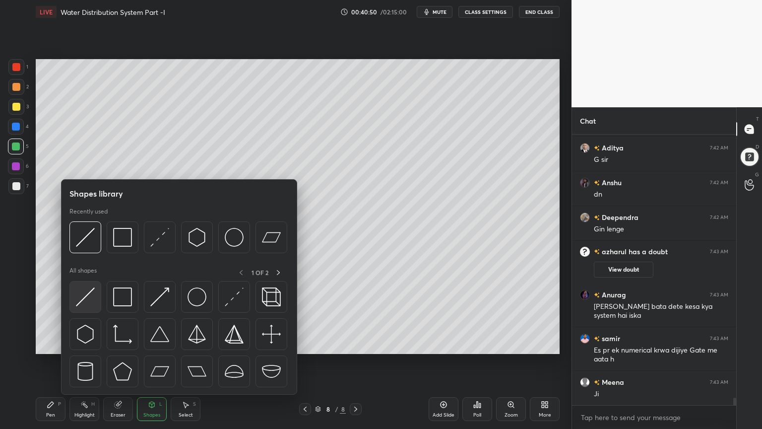
click at [87, 302] on img at bounding box center [85, 296] width 19 height 19
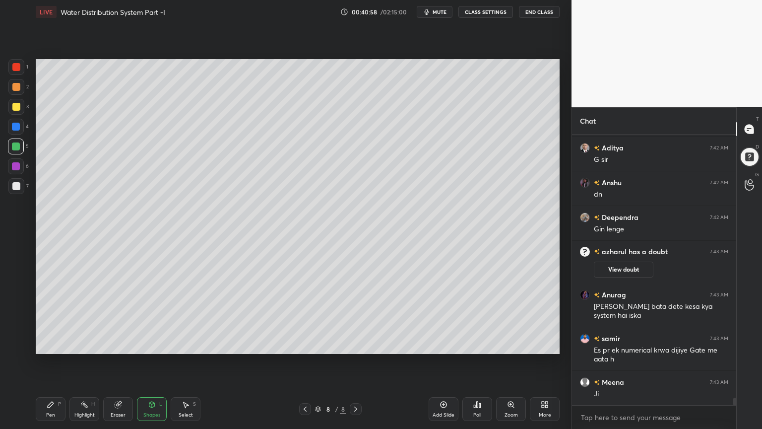
click at [47, 344] on icon at bounding box center [51, 405] width 8 height 8
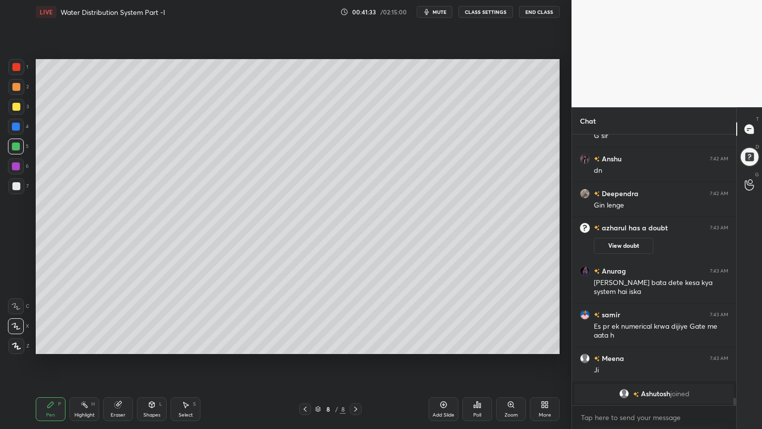
click at [158, 344] on div "Shapes" at bounding box center [151, 414] width 17 height 5
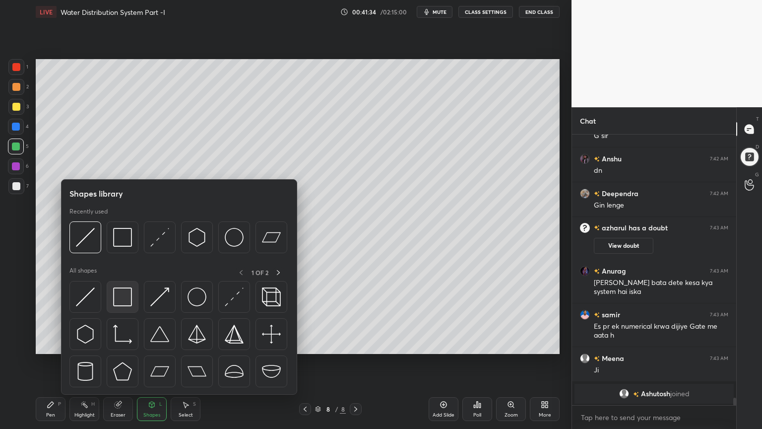
click at [120, 302] on img at bounding box center [122, 296] width 19 height 19
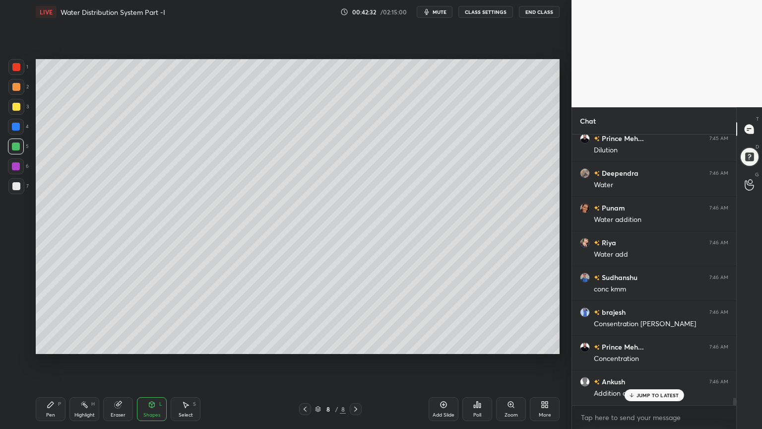
scroll to position [9651, 0]
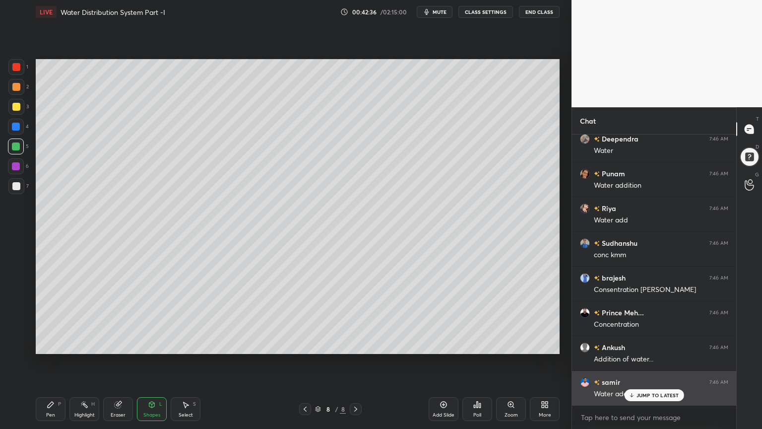
click at [653, 344] on p "JUMP TO LATEST" at bounding box center [658, 395] width 43 height 6
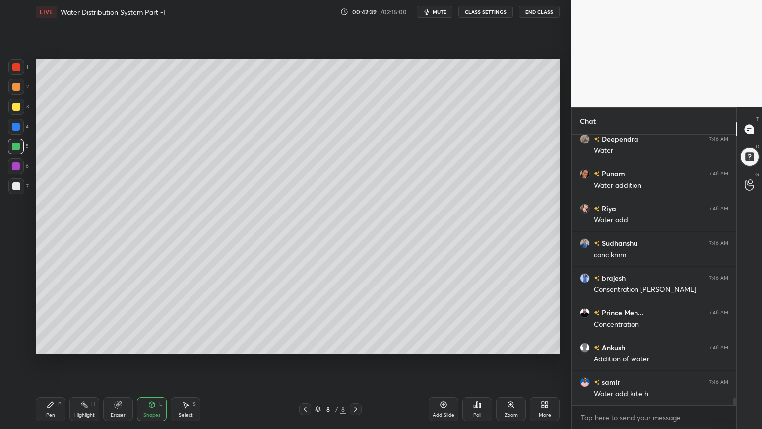
click at [445, 344] on icon at bounding box center [444, 405] width 8 height 8
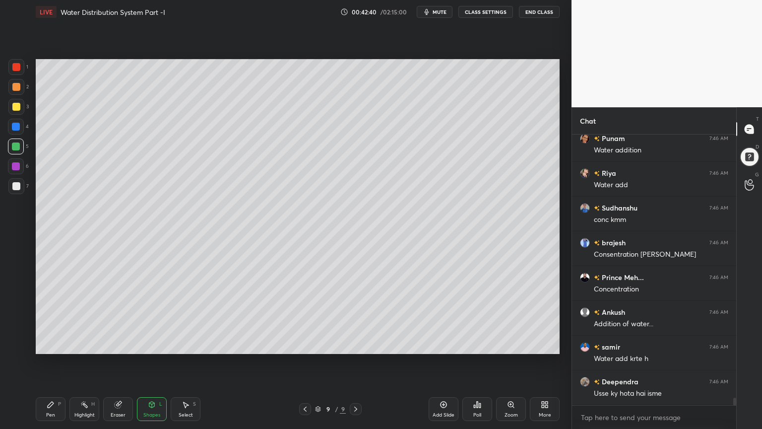
click at [16, 107] on div at bounding box center [16, 107] width 8 height 8
click at [48, 344] on div "Pen P" at bounding box center [51, 409] width 30 height 24
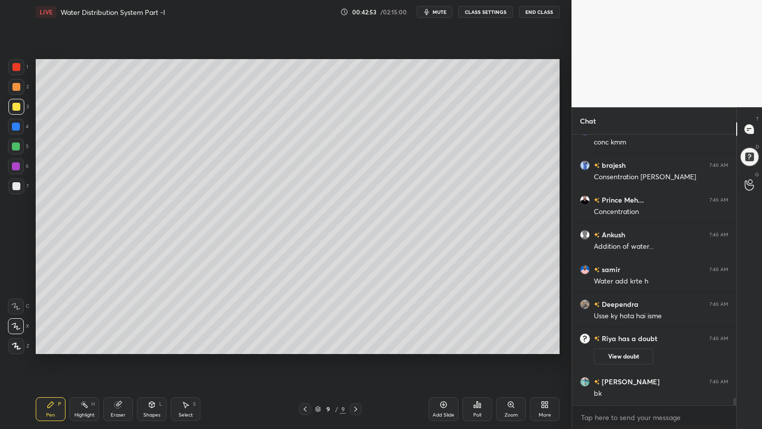
scroll to position [9645, 0]
click at [154, 344] on div "Shapes" at bounding box center [151, 414] width 17 height 5
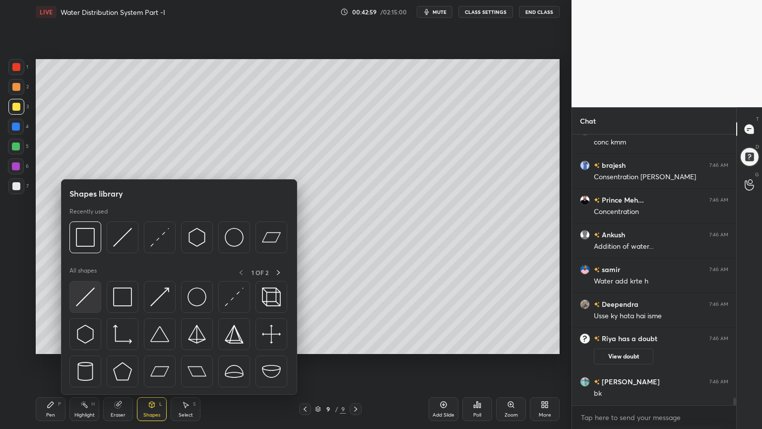
click at [79, 294] on img at bounding box center [85, 296] width 19 height 19
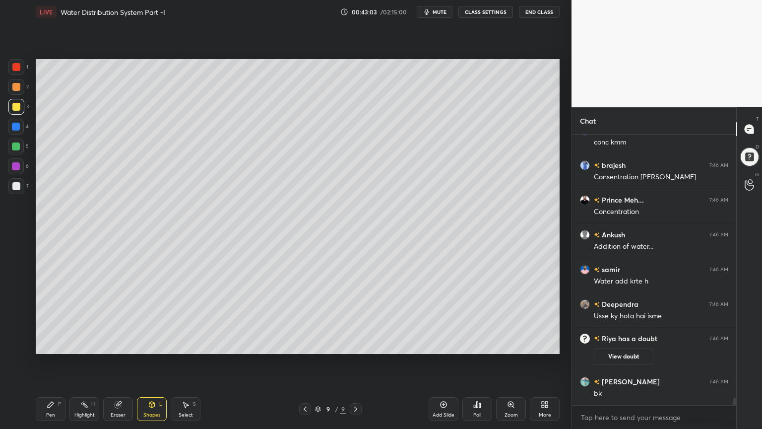
click at [306, 344] on div at bounding box center [305, 409] width 12 height 12
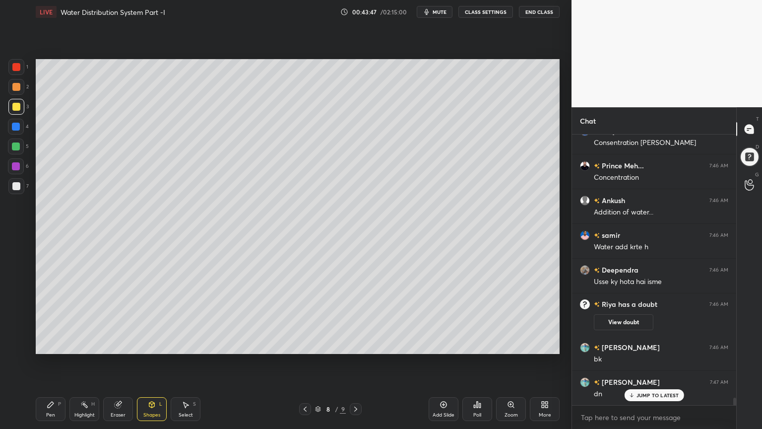
click at [357, 344] on icon at bounding box center [356, 409] width 8 height 8
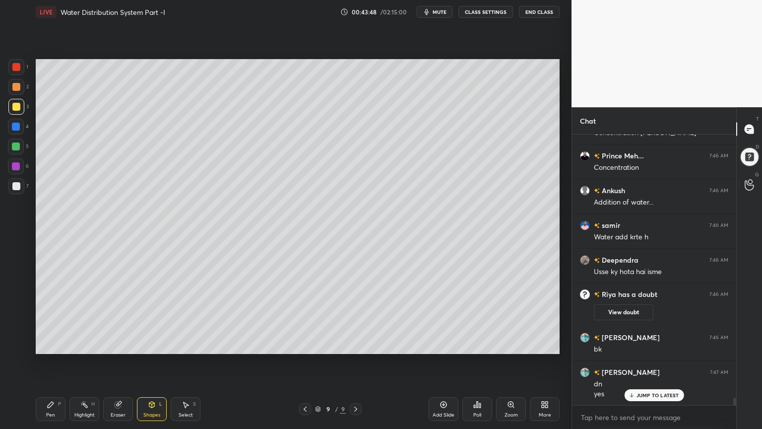
click at [10, 189] on div at bounding box center [16, 186] width 16 height 16
click at [48, 344] on div "Pen" at bounding box center [50, 414] width 9 height 5
click at [14, 196] on div "7" at bounding box center [18, 188] width 20 height 20
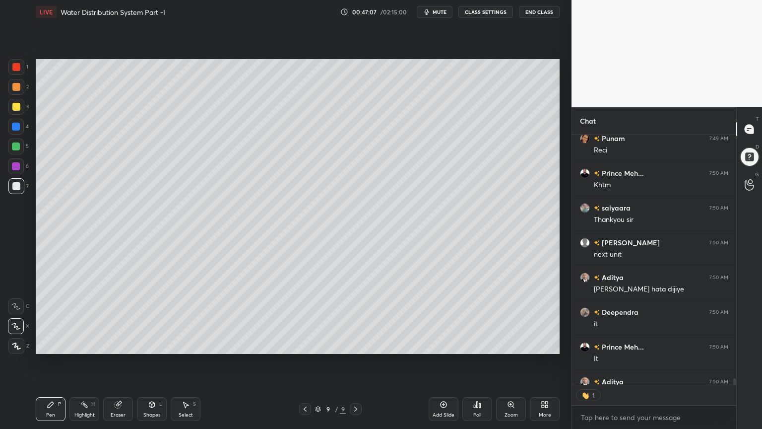
scroll to position [248, 161]
click at [16, 112] on div at bounding box center [16, 107] width 16 height 16
click at [46, 344] on div "Pen P" at bounding box center [51, 409] width 30 height 24
click at [145, 344] on div "Shapes L" at bounding box center [152, 409] width 30 height 24
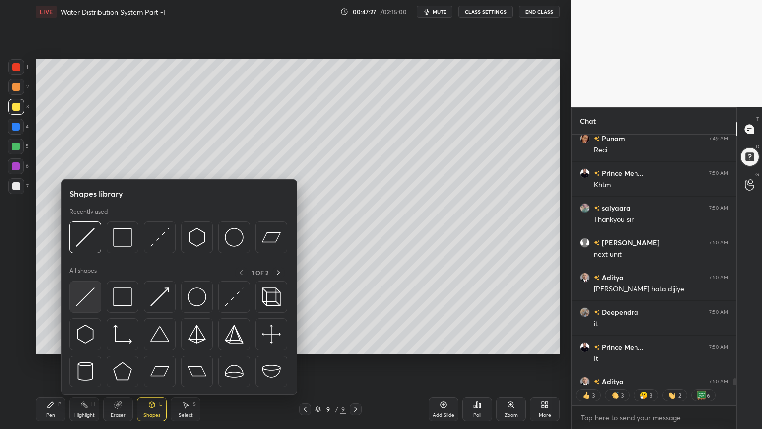
click at [84, 300] on img at bounding box center [85, 296] width 19 height 19
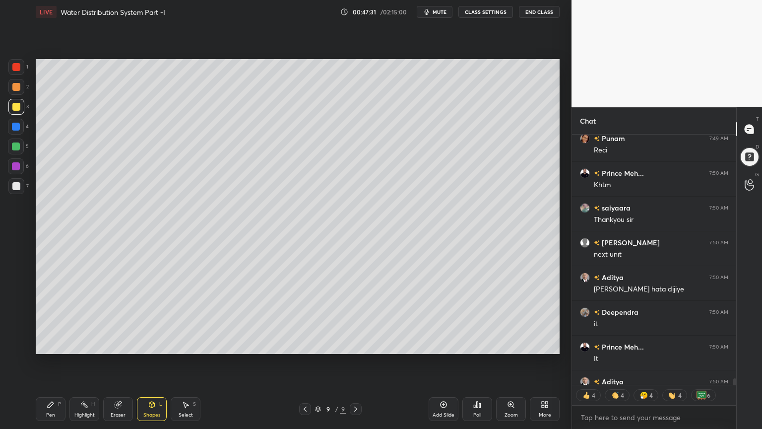
click at [39, 344] on div "Pen P" at bounding box center [51, 409] width 30 height 24
click at [156, 344] on div "Shapes" at bounding box center [151, 414] width 17 height 5
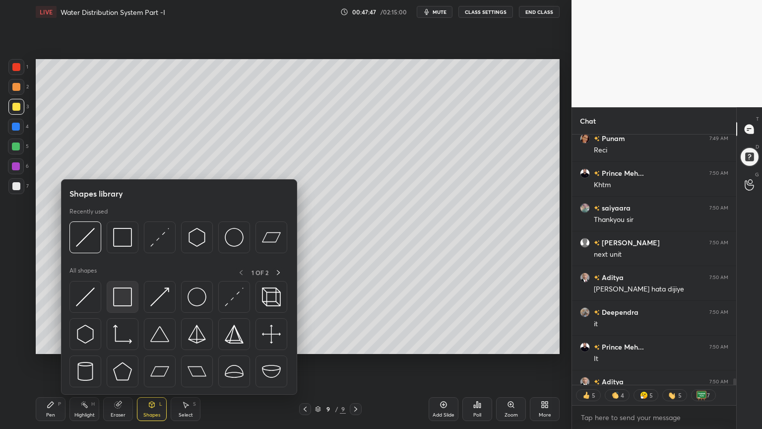
click at [119, 299] on img at bounding box center [122, 296] width 19 height 19
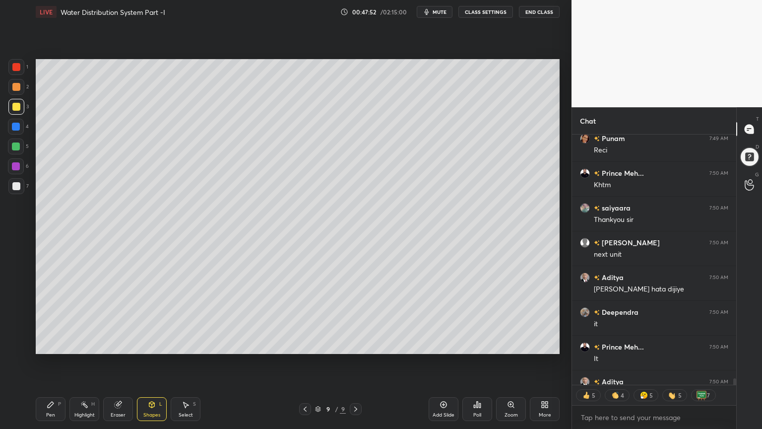
click at [445, 344] on div "Add Slide" at bounding box center [444, 409] width 30 height 24
click at [46, 344] on div "Pen P" at bounding box center [51, 409] width 30 height 24
click at [13, 188] on div at bounding box center [16, 186] width 8 height 8
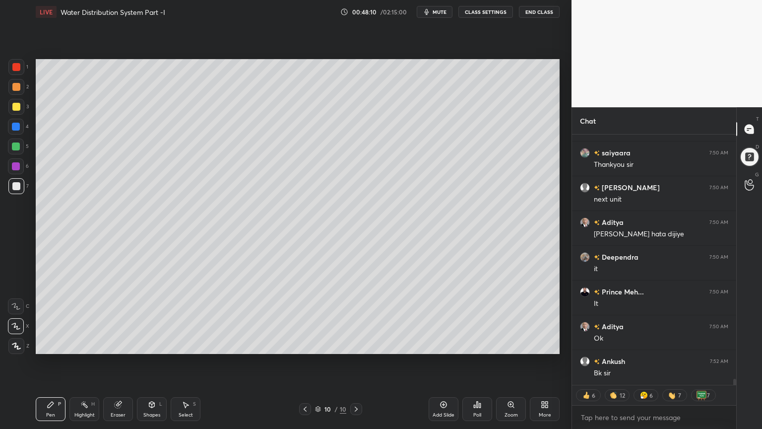
scroll to position [10092, 0]
click at [304, 344] on icon at bounding box center [305, 409] width 8 height 8
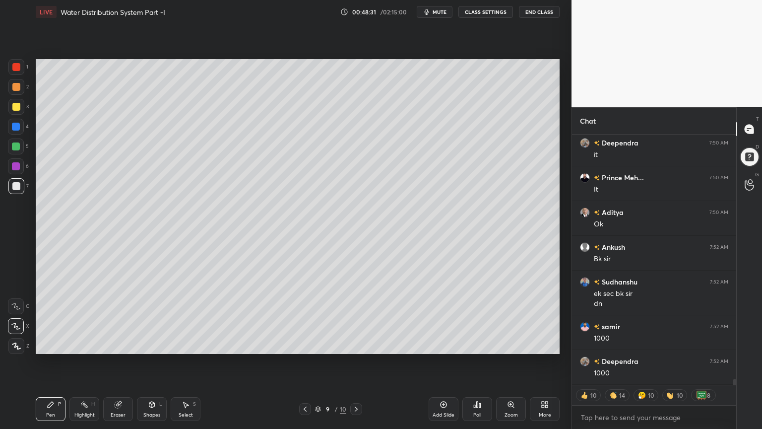
scroll to position [10206, 0]
click at [354, 344] on icon at bounding box center [356, 409] width 8 height 8
click at [13, 65] on div at bounding box center [16, 67] width 8 height 8
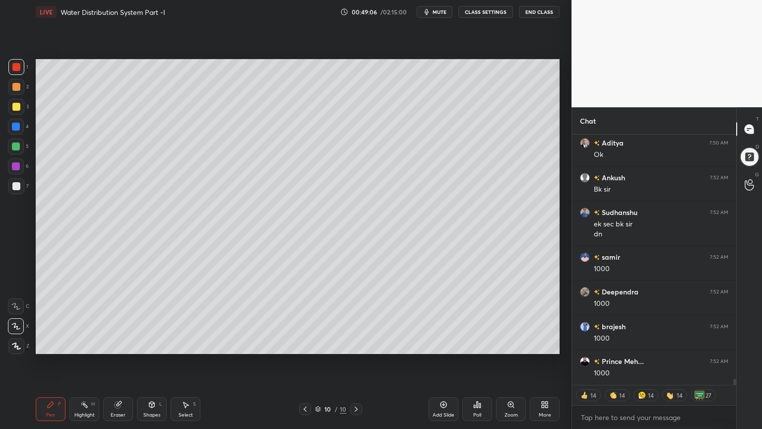
click at [10, 344] on div at bounding box center [16, 346] width 16 height 16
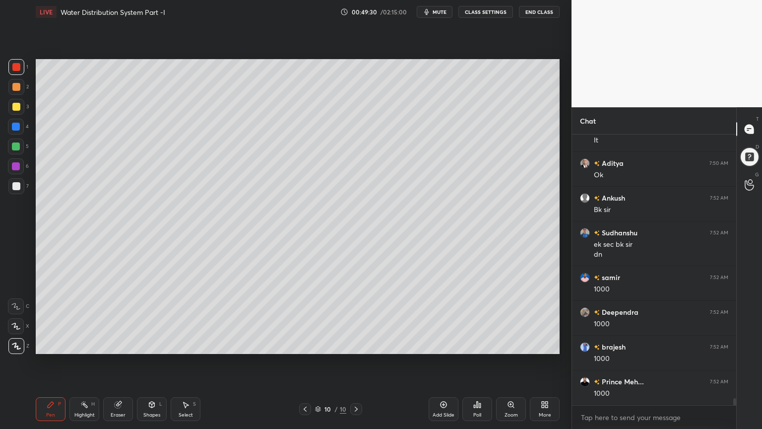
scroll to position [10255, 0]
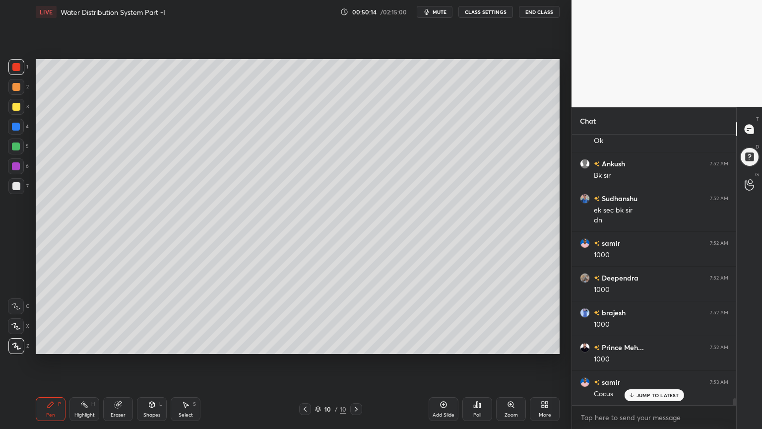
click at [150, 344] on div "Shapes" at bounding box center [151, 414] width 17 height 5
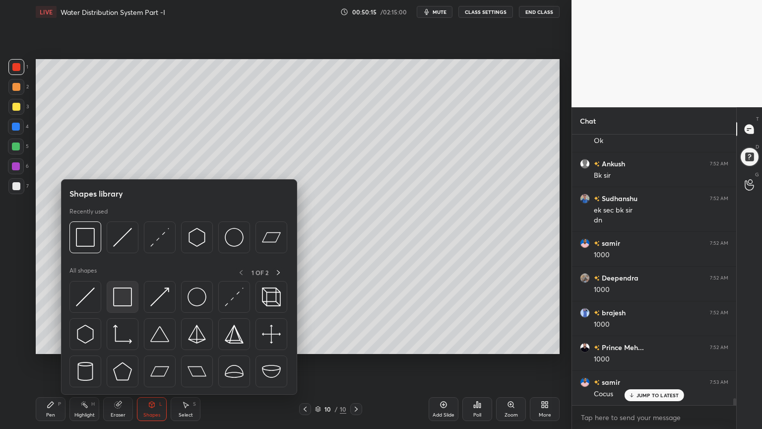
click at [129, 302] on img at bounding box center [122, 296] width 19 height 19
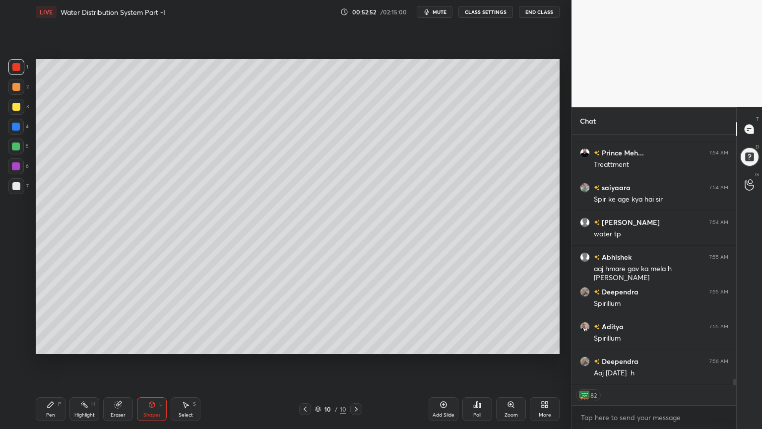
scroll to position [10658, 0]
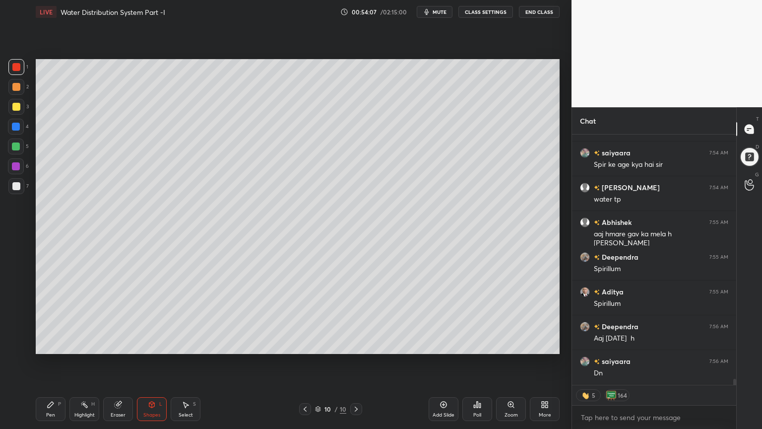
click at [454, 344] on div "Add Slide" at bounding box center [444, 409] width 30 height 24
click at [18, 107] on div at bounding box center [16, 107] width 8 height 8
click at [53, 344] on icon at bounding box center [51, 405] width 6 height 6
click at [156, 344] on div "Shapes L" at bounding box center [152, 409] width 30 height 24
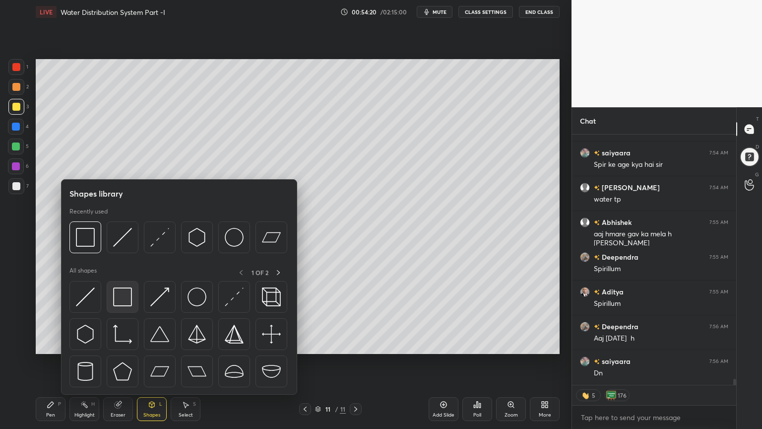
click at [121, 301] on img at bounding box center [122, 296] width 19 height 19
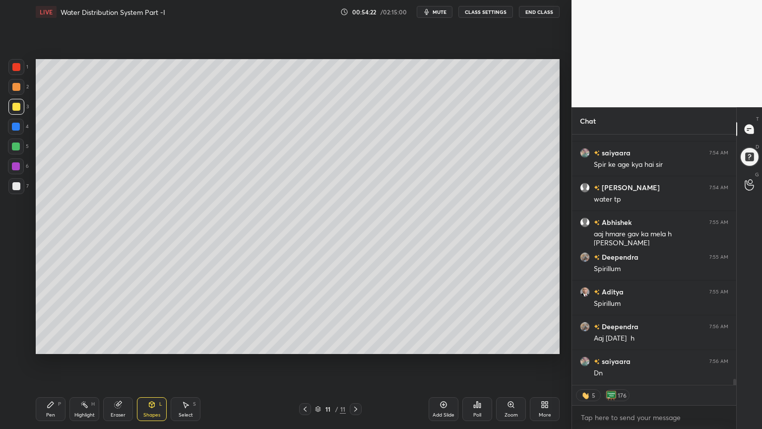
click at [55, 344] on div "Pen P" at bounding box center [51, 409] width 30 height 24
click at [14, 323] on icon at bounding box center [15, 326] width 9 height 7
click at [153, 344] on div "Shapes L" at bounding box center [152, 409] width 30 height 24
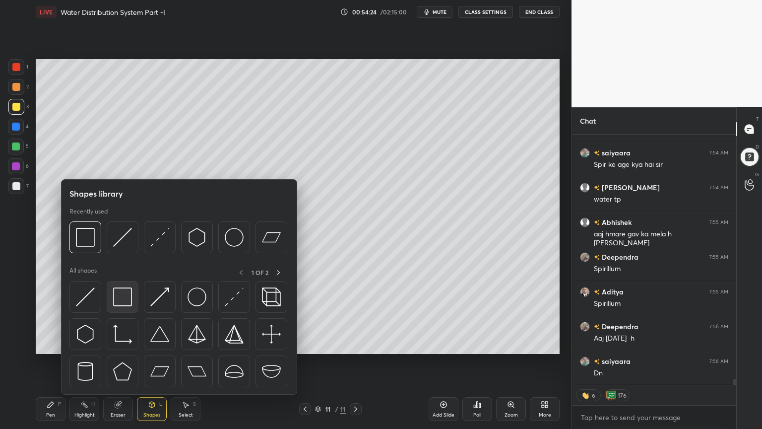
click at [123, 303] on img at bounding box center [122, 296] width 19 height 19
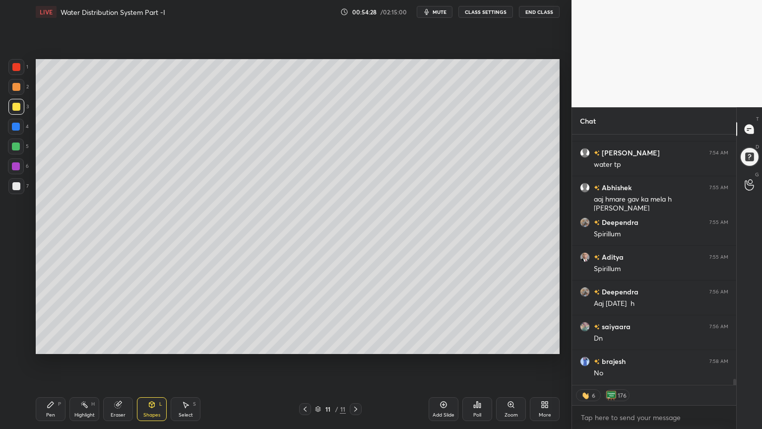
scroll to position [10727, 0]
click at [148, 344] on icon at bounding box center [152, 405] width 8 height 8
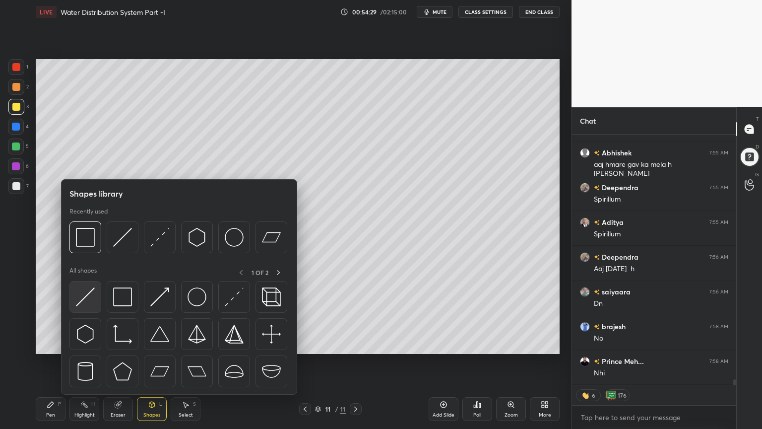
click at [79, 297] on img at bounding box center [85, 296] width 19 height 19
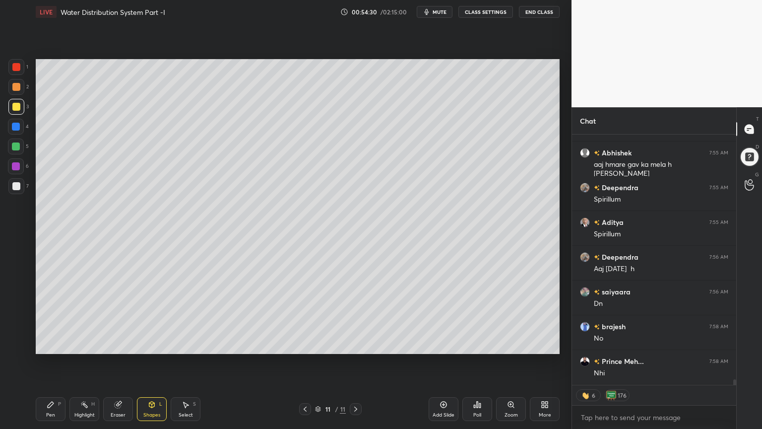
scroll to position [10762, 0]
click at [46, 344] on div "Pen P" at bounding box center [51, 409] width 30 height 24
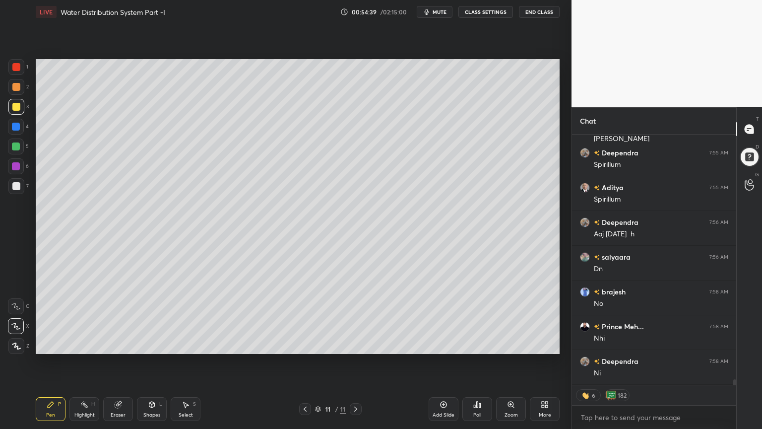
click at [16, 327] on icon at bounding box center [16, 326] width 8 height 6
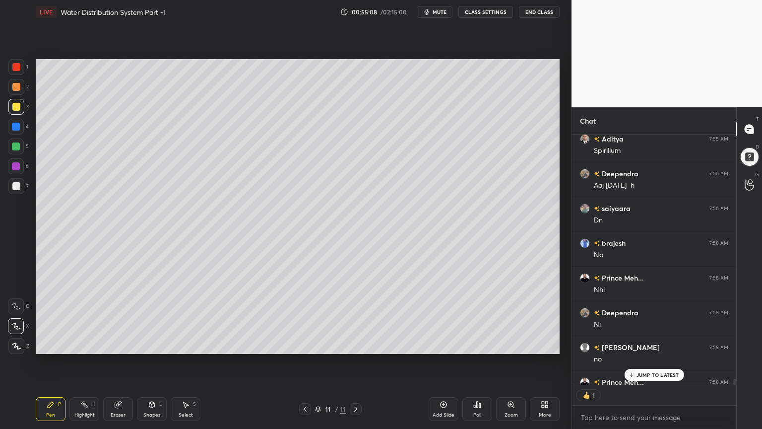
scroll to position [3, 3]
click at [649, 344] on p "JUMP TO LATEST" at bounding box center [658, 375] width 43 height 6
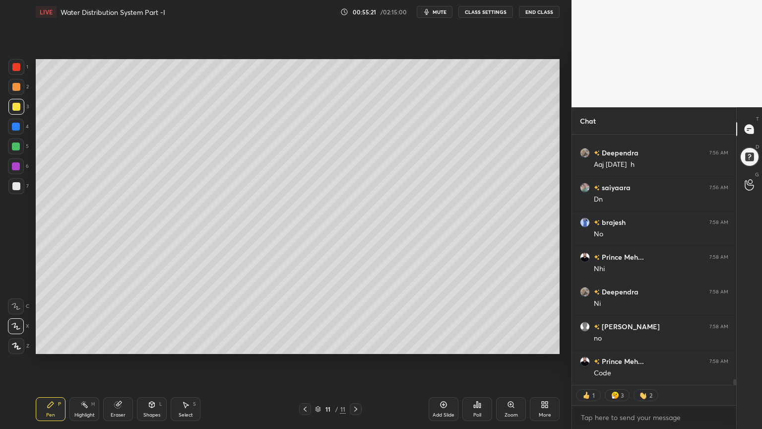
click at [3, 185] on div "1 2 3 4 5 6 7 C X Z C X Z E E Erase all H H" at bounding box center [16, 206] width 32 height 295
click at [16, 186] on div at bounding box center [16, 186] width 8 height 8
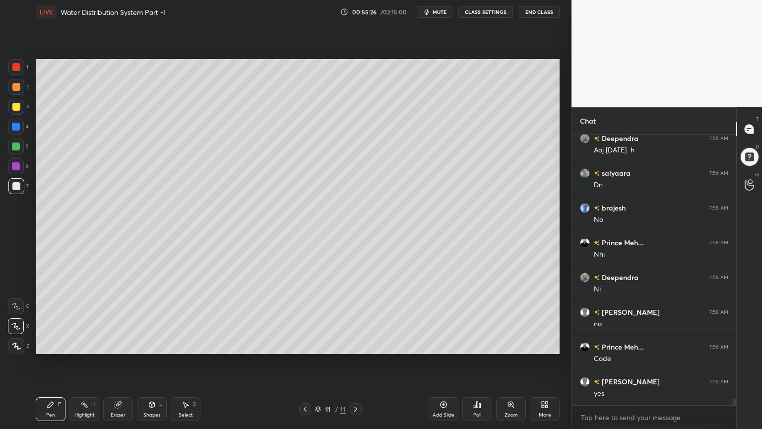
scroll to position [3, 3]
click at [148, 344] on div "Shapes" at bounding box center [151, 414] width 17 height 5
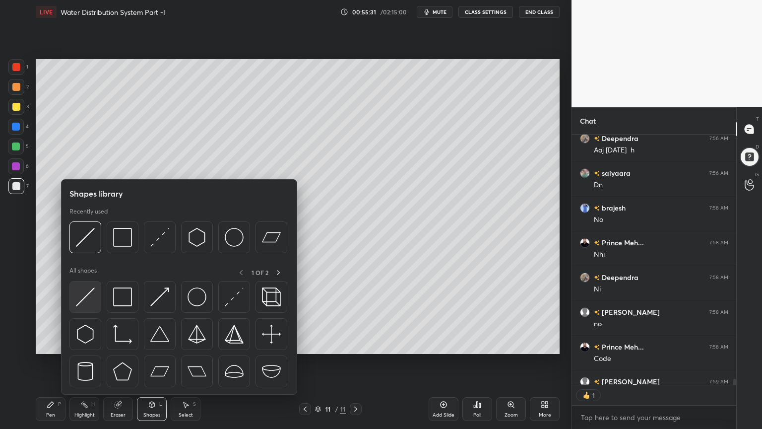
click at [78, 294] on img at bounding box center [85, 296] width 19 height 19
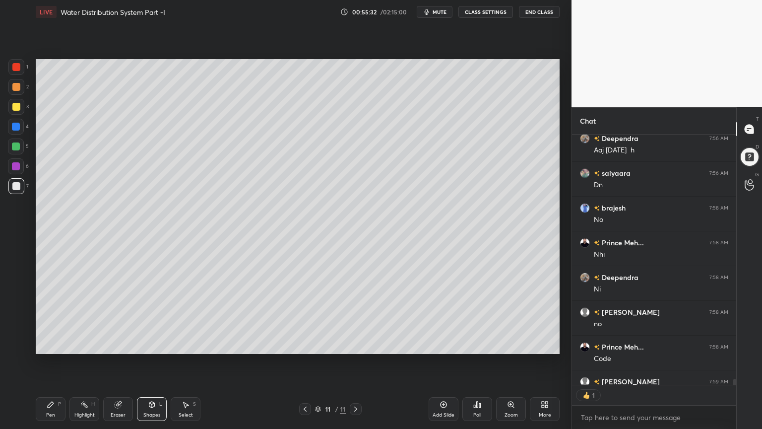
click at [14, 103] on div at bounding box center [16, 107] width 8 height 8
click at [47, 344] on div "Pen P" at bounding box center [51, 409] width 30 height 24
click at [19, 184] on div at bounding box center [16, 186] width 8 height 8
click at [121, 344] on div "Eraser" at bounding box center [118, 409] width 30 height 24
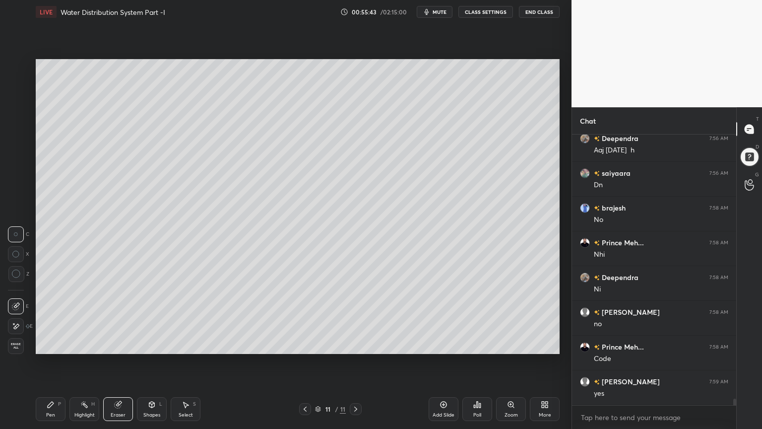
click at [49, 344] on icon at bounding box center [51, 405] width 6 height 6
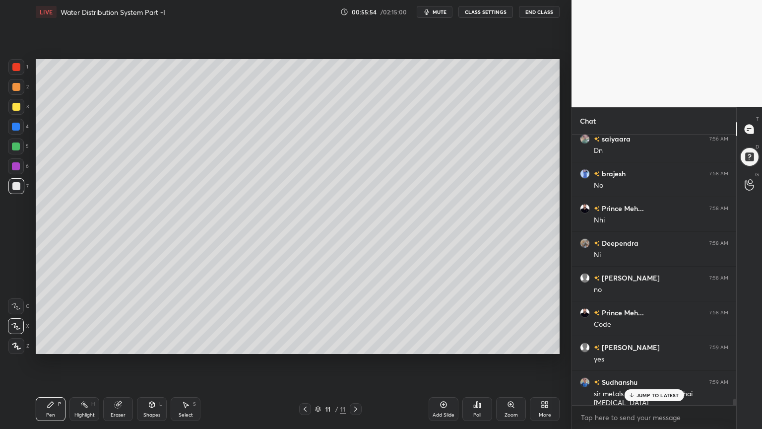
click at [153, 344] on div "Shapes" at bounding box center [151, 414] width 17 height 5
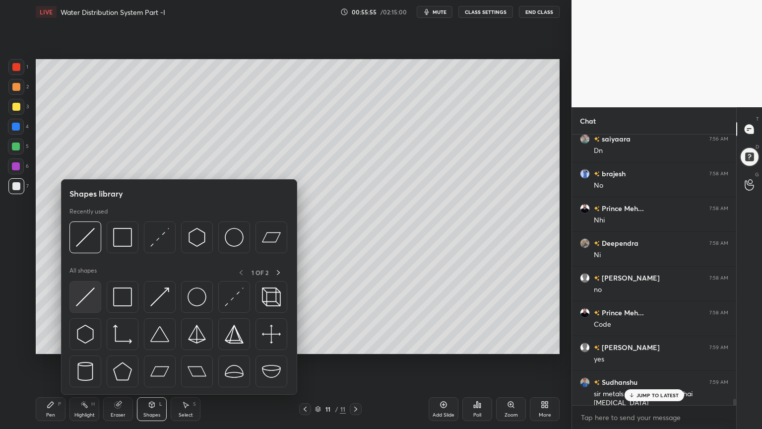
click at [80, 302] on img at bounding box center [85, 296] width 19 height 19
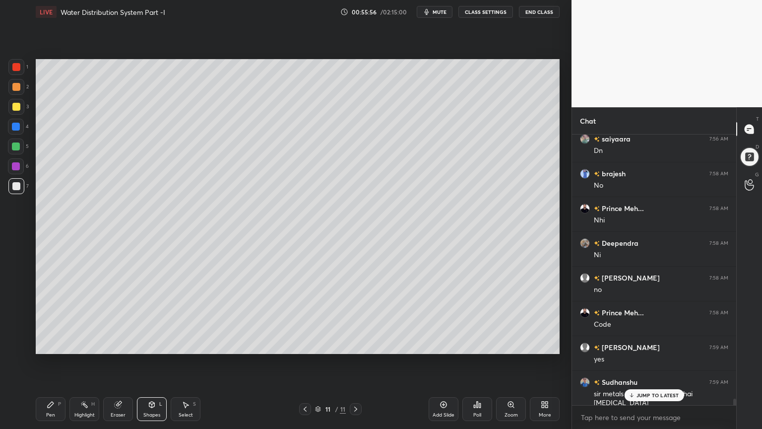
click at [12, 108] on div at bounding box center [16, 107] width 8 height 8
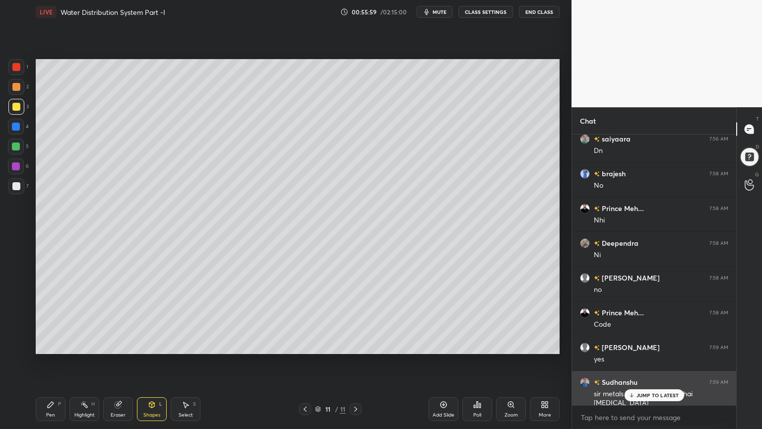
click at [652, 344] on div "JUMP TO LATEST" at bounding box center [654, 395] width 60 height 12
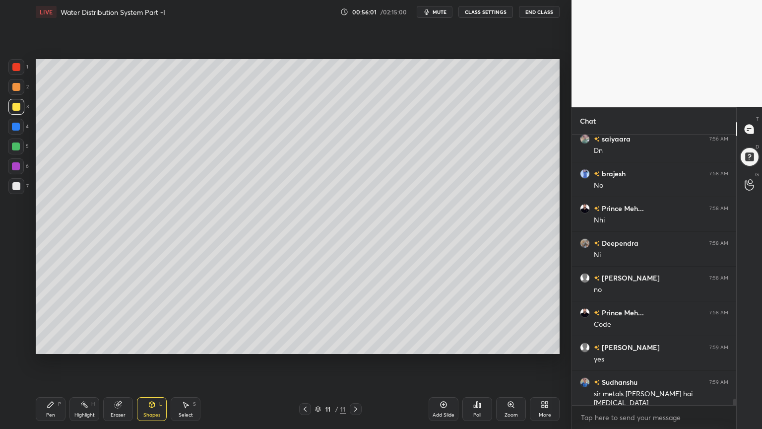
click at [53, 344] on icon at bounding box center [51, 405] width 8 height 8
click at [19, 187] on div at bounding box center [16, 186] width 8 height 8
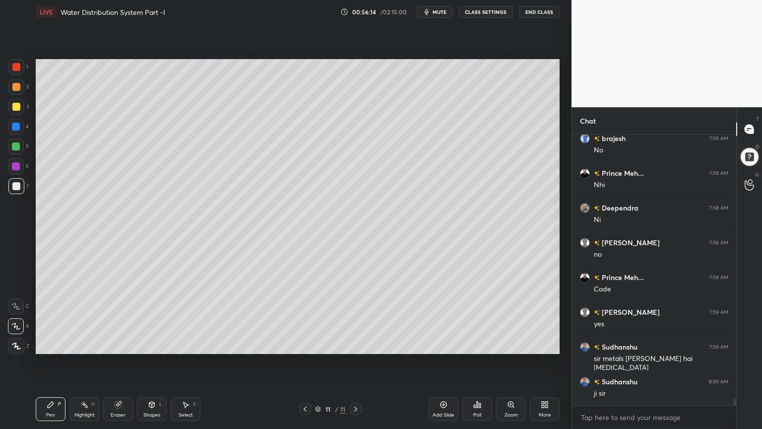
scroll to position [10950, 0]
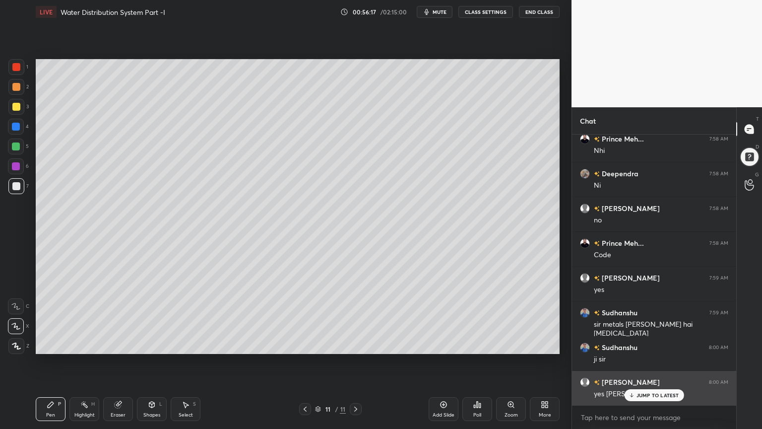
click at [651, 344] on p "JUMP TO LATEST" at bounding box center [658, 395] width 43 height 6
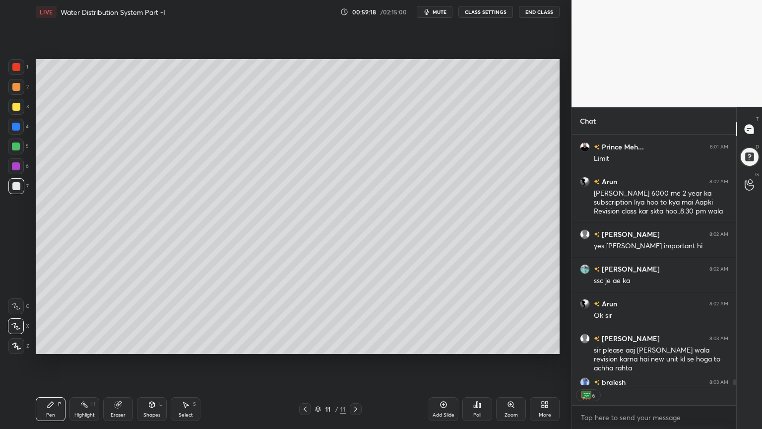
scroll to position [268, 161]
click at [445, 344] on div "Add Slide" at bounding box center [444, 409] width 30 height 24
click at [18, 106] on div at bounding box center [16, 107] width 8 height 8
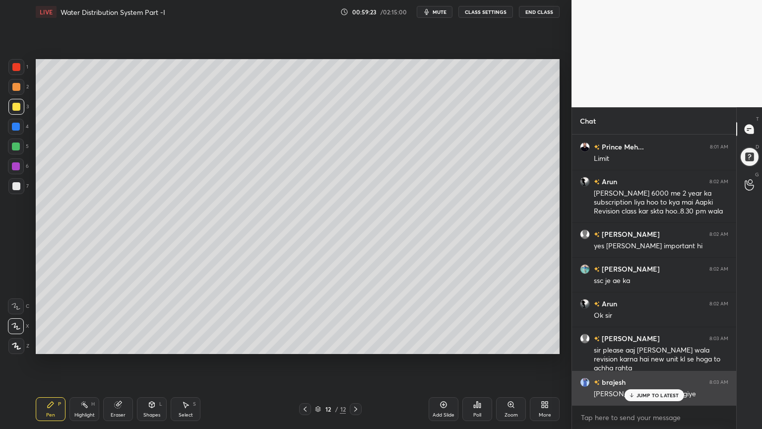
click at [654, 344] on p "JUMP TO LATEST" at bounding box center [658, 395] width 43 height 6
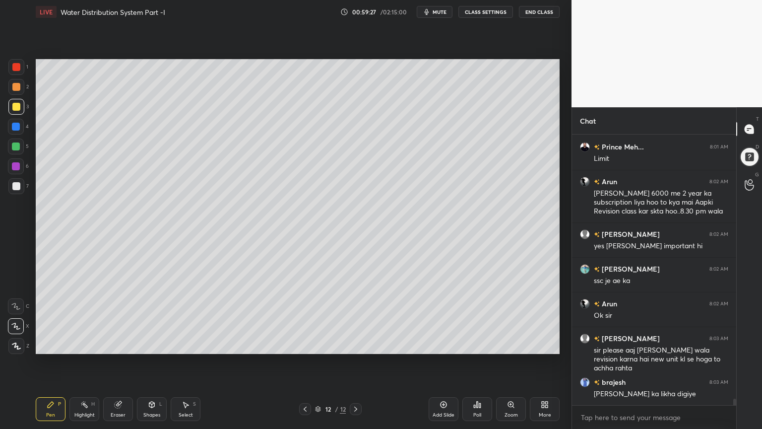
click at [300, 344] on div at bounding box center [305, 409] width 12 height 12
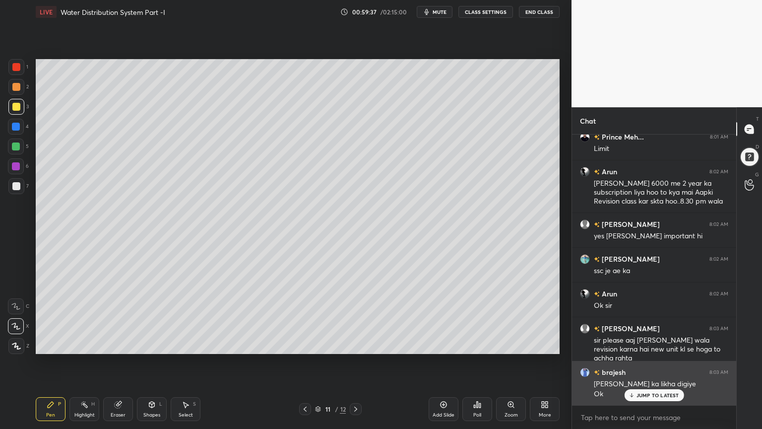
click at [659, 344] on p "JUMP TO LATEST" at bounding box center [658, 395] width 43 height 6
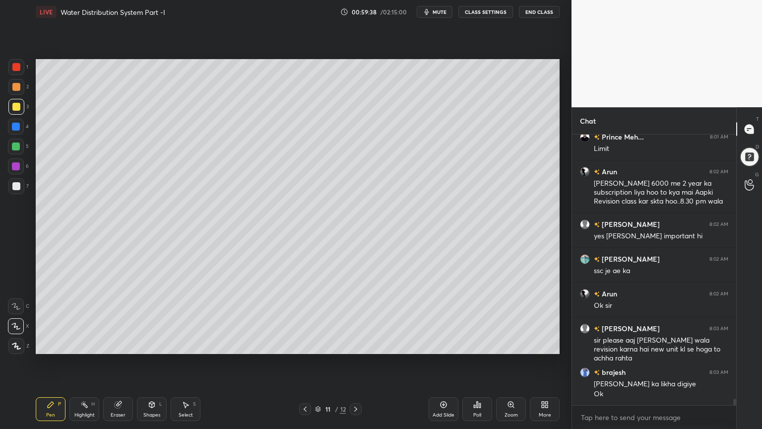
click at [305, 344] on icon at bounding box center [305, 409] width 3 height 5
click at [353, 344] on icon at bounding box center [356, 409] width 8 height 8
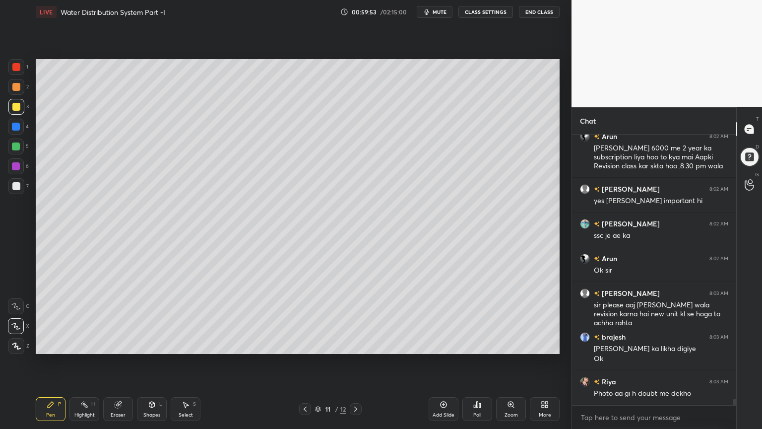
click at [437, 344] on div "Add Slide" at bounding box center [444, 414] width 22 height 5
click at [14, 68] on div at bounding box center [16, 67] width 8 height 8
click at [12, 343] on icon at bounding box center [16, 345] width 9 height 7
click at [38, 344] on div "Pen P" at bounding box center [51, 409] width 30 height 24
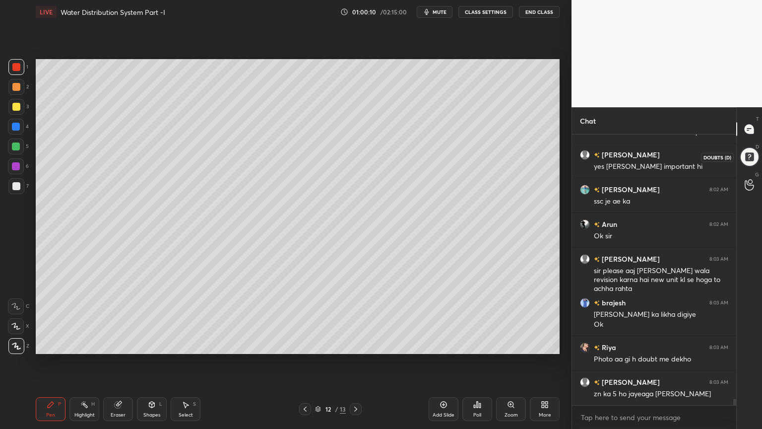
click at [756, 155] on div at bounding box center [750, 157] width 20 height 20
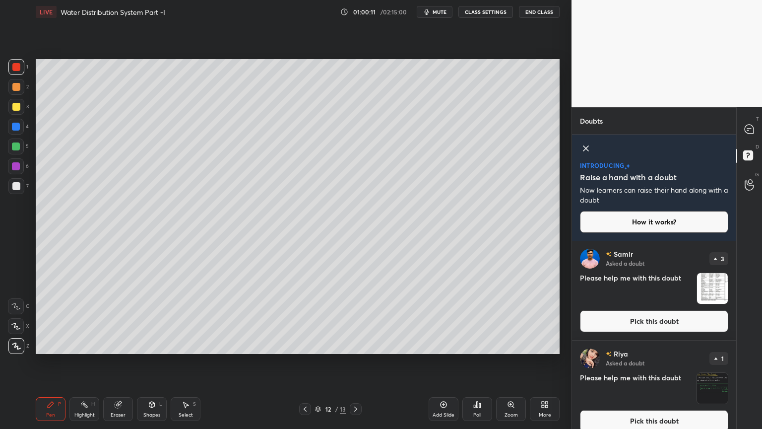
click at [688, 329] on button "Pick this doubt" at bounding box center [654, 321] width 148 height 22
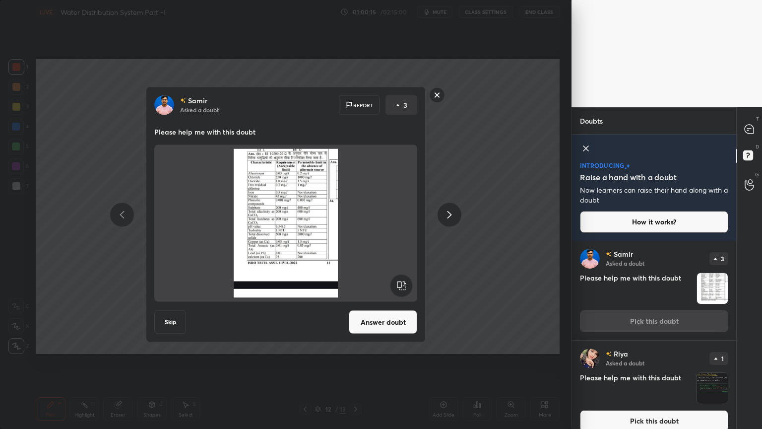
click at [390, 328] on button "Answer doubt" at bounding box center [383, 322] width 68 height 24
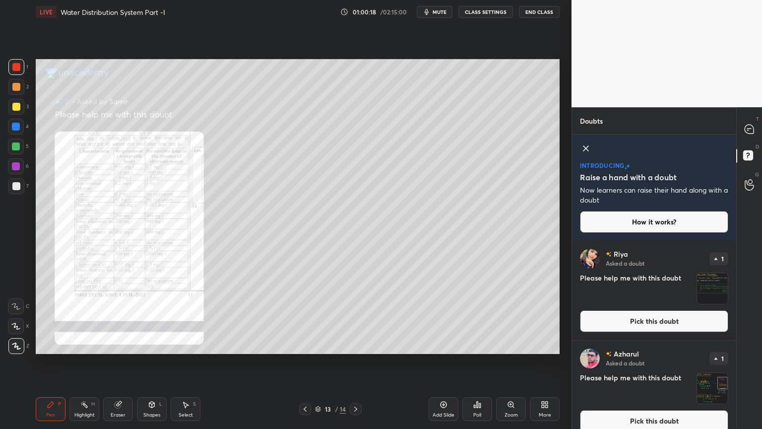
click at [509, 344] on div "Zoom" at bounding box center [511, 414] width 13 height 5
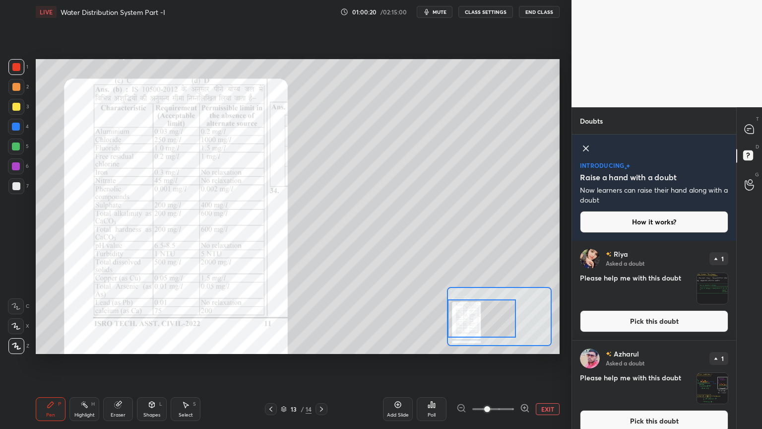
click at [465, 320] on div at bounding box center [482, 318] width 68 height 38
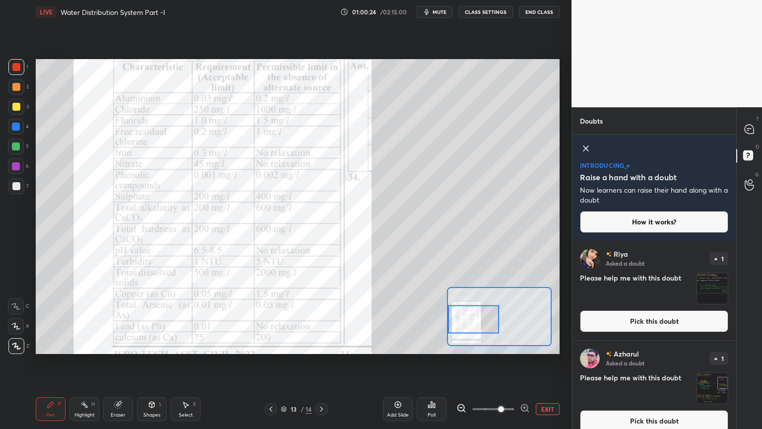
click at [469, 323] on div at bounding box center [474, 319] width 52 height 28
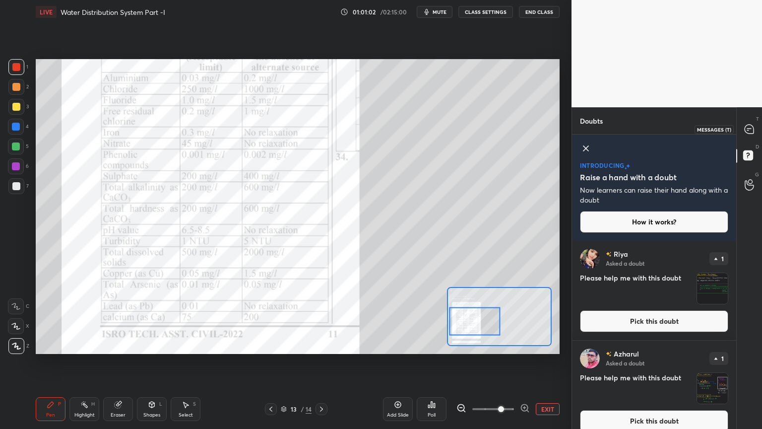
click at [751, 131] on icon at bounding box center [749, 129] width 9 height 9
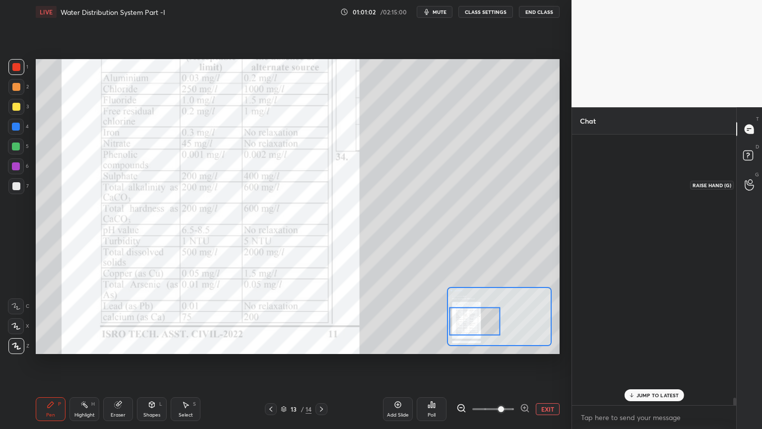
scroll to position [268, 161]
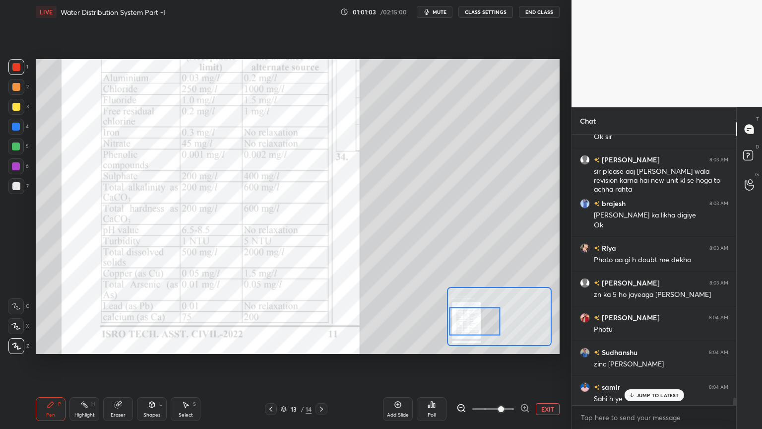
click at [659, 344] on p "JUMP TO LATEST" at bounding box center [658, 395] width 43 height 6
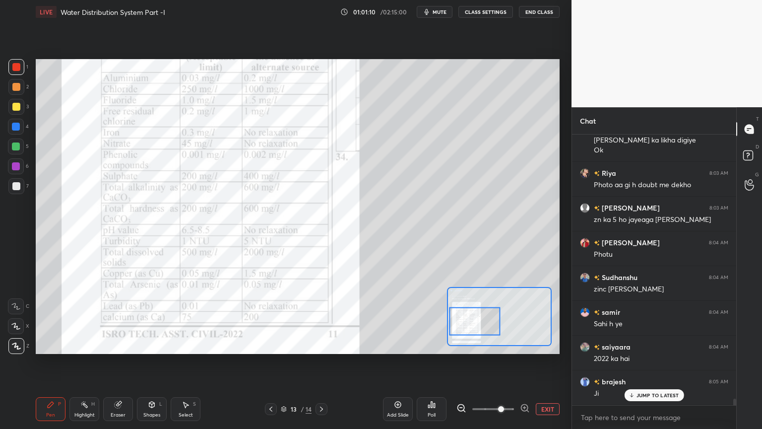
scroll to position [11345, 0]
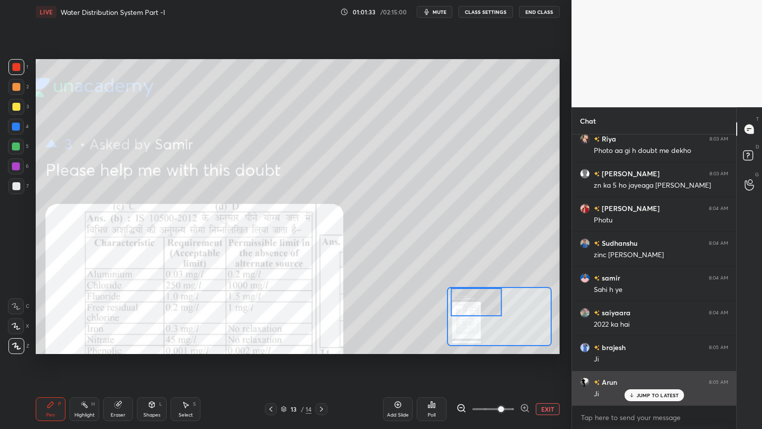
click at [657, 344] on div "JUMP TO LATEST" at bounding box center [654, 395] width 60 height 12
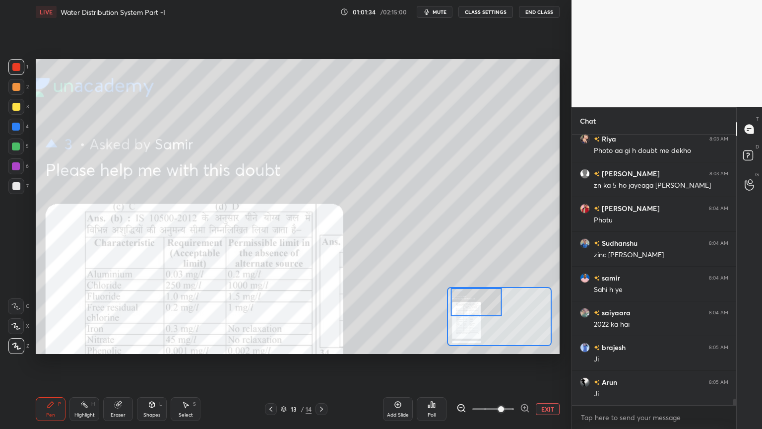
click at [49, 344] on div "Pen" at bounding box center [50, 414] width 9 height 5
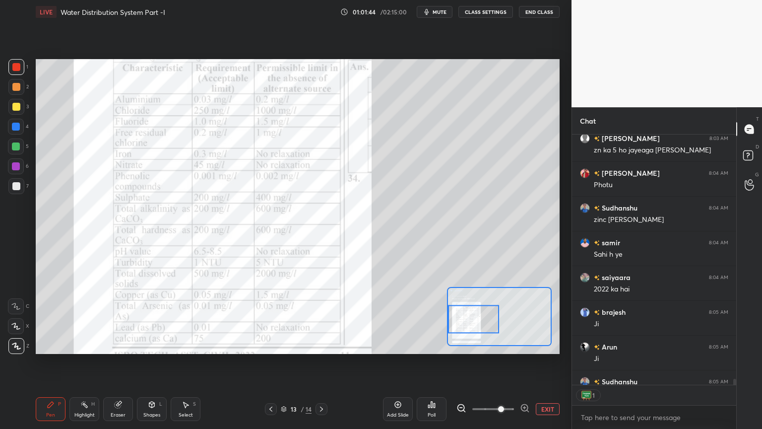
scroll to position [3, 3]
click at [273, 344] on icon at bounding box center [271, 409] width 8 height 8
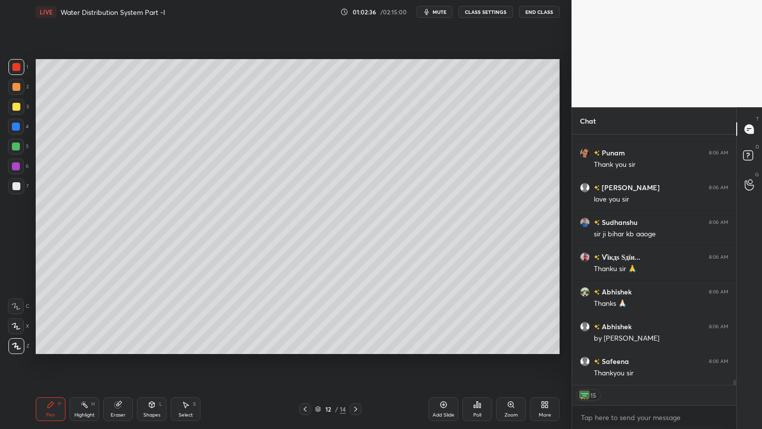
scroll to position [12234, 0]
click at [540, 12] on button "End Class" at bounding box center [539, 12] width 41 height 12
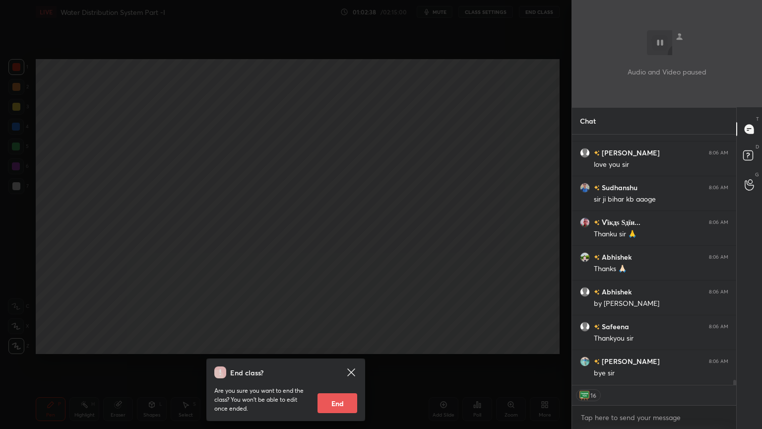
scroll to position [12269, 0]
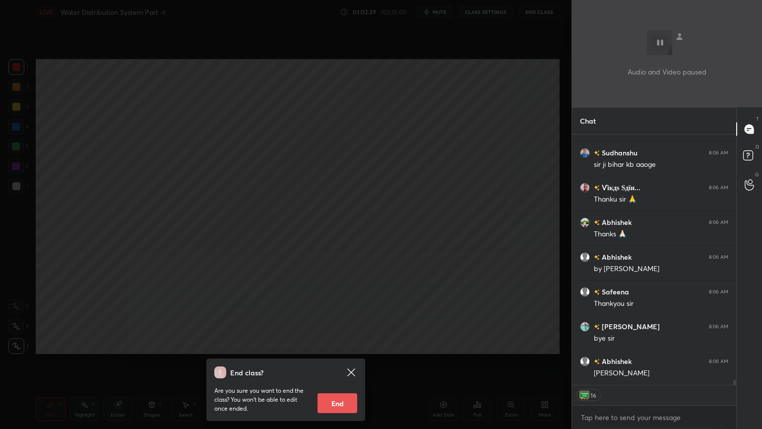
click at [334, 344] on button "End" at bounding box center [338, 403] width 40 height 20
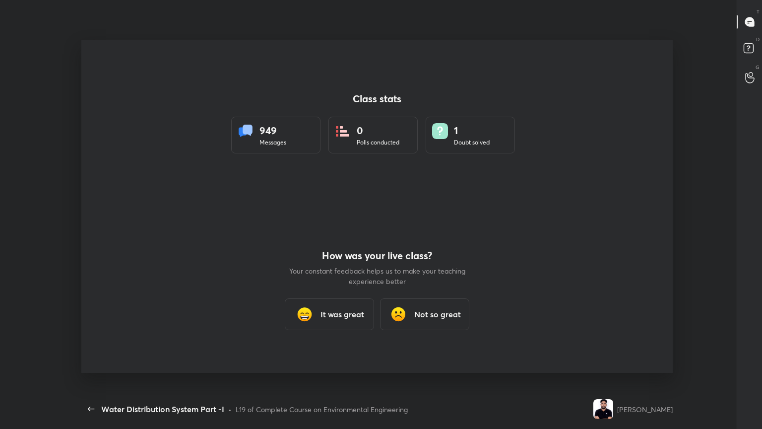
scroll to position [365, 733]
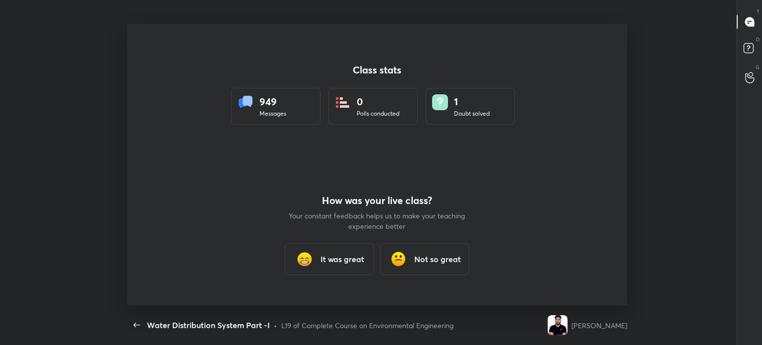
click at [343, 259] on h3 "It was great" at bounding box center [343, 259] width 44 height 12
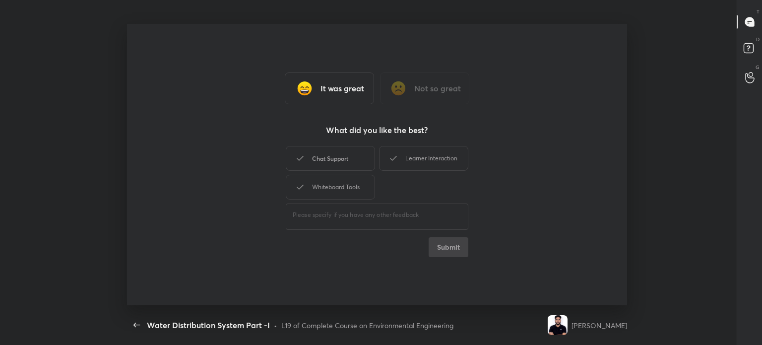
click at [349, 152] on div "Chat Support" at bounding box center [330, 158] width 89 height 25
click at [342, 181] on div "Whiteboard Tools" at bounding box center [330, 187] width 89 height 25
click at [411, 159] on div "Learner Interaction" at bounding box center [423, 158] width 89 height 25
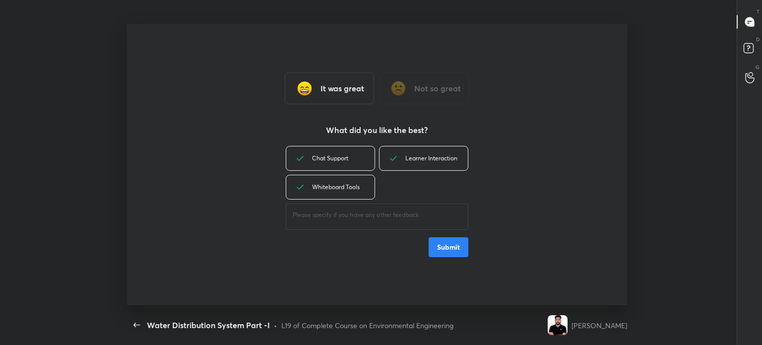
click at [443, 246] on button "Submit" at bounding box center [449, 247] width 40 height 20
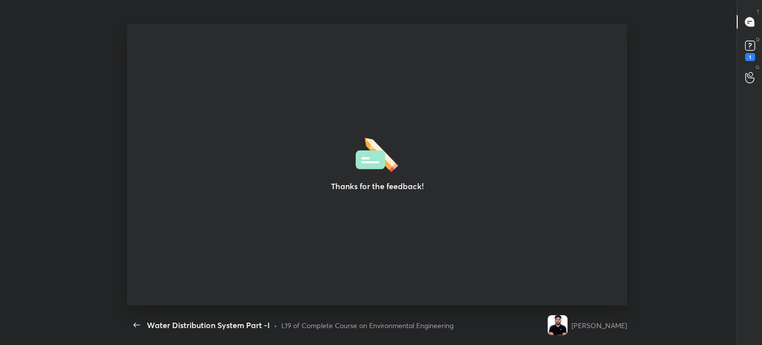
type textarea "x"
